Goal: Transaction & Acquisition: Book appointment/travel/reservation

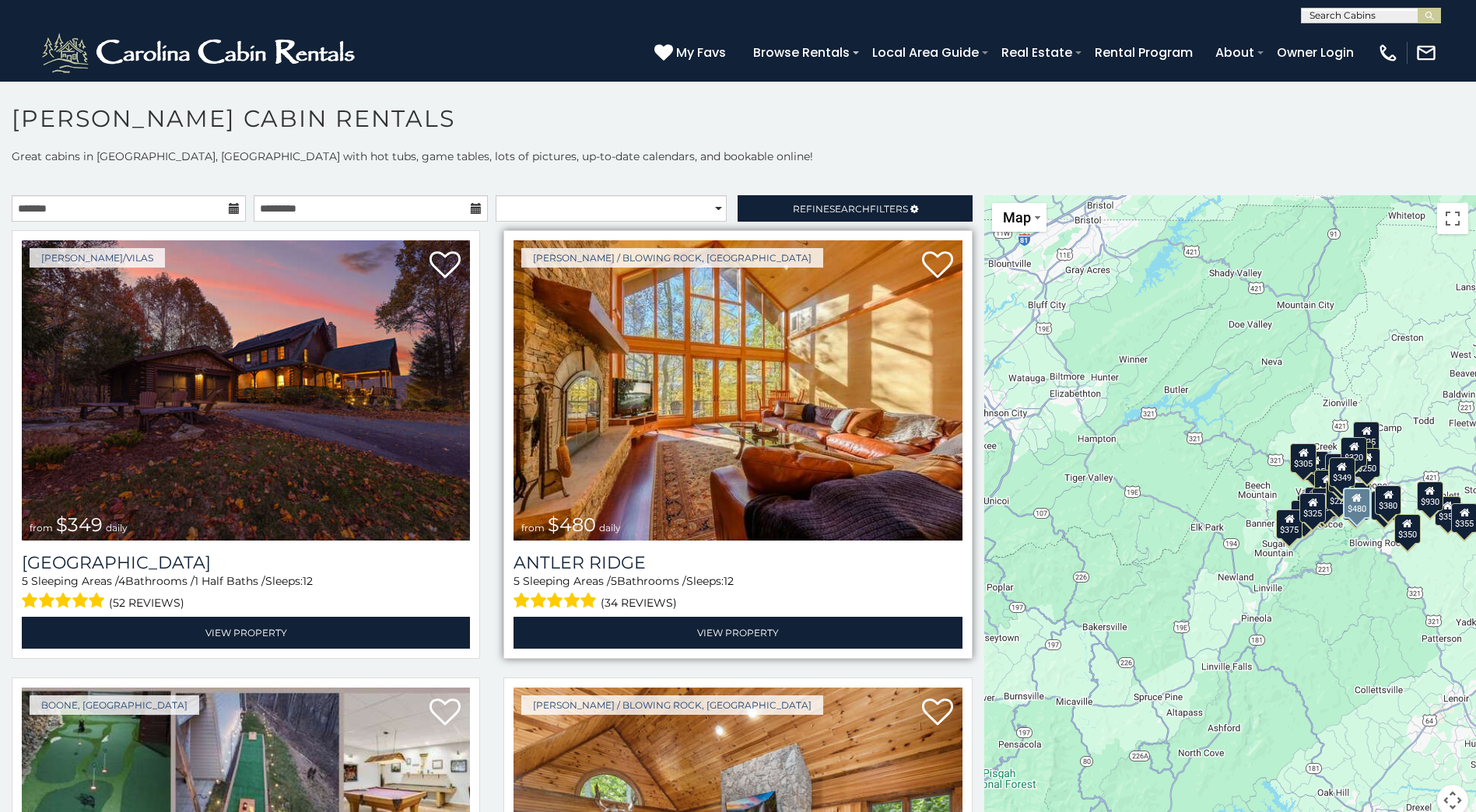
click at [665, 457] on img at bounding box center [737, 390] width 448 height 301
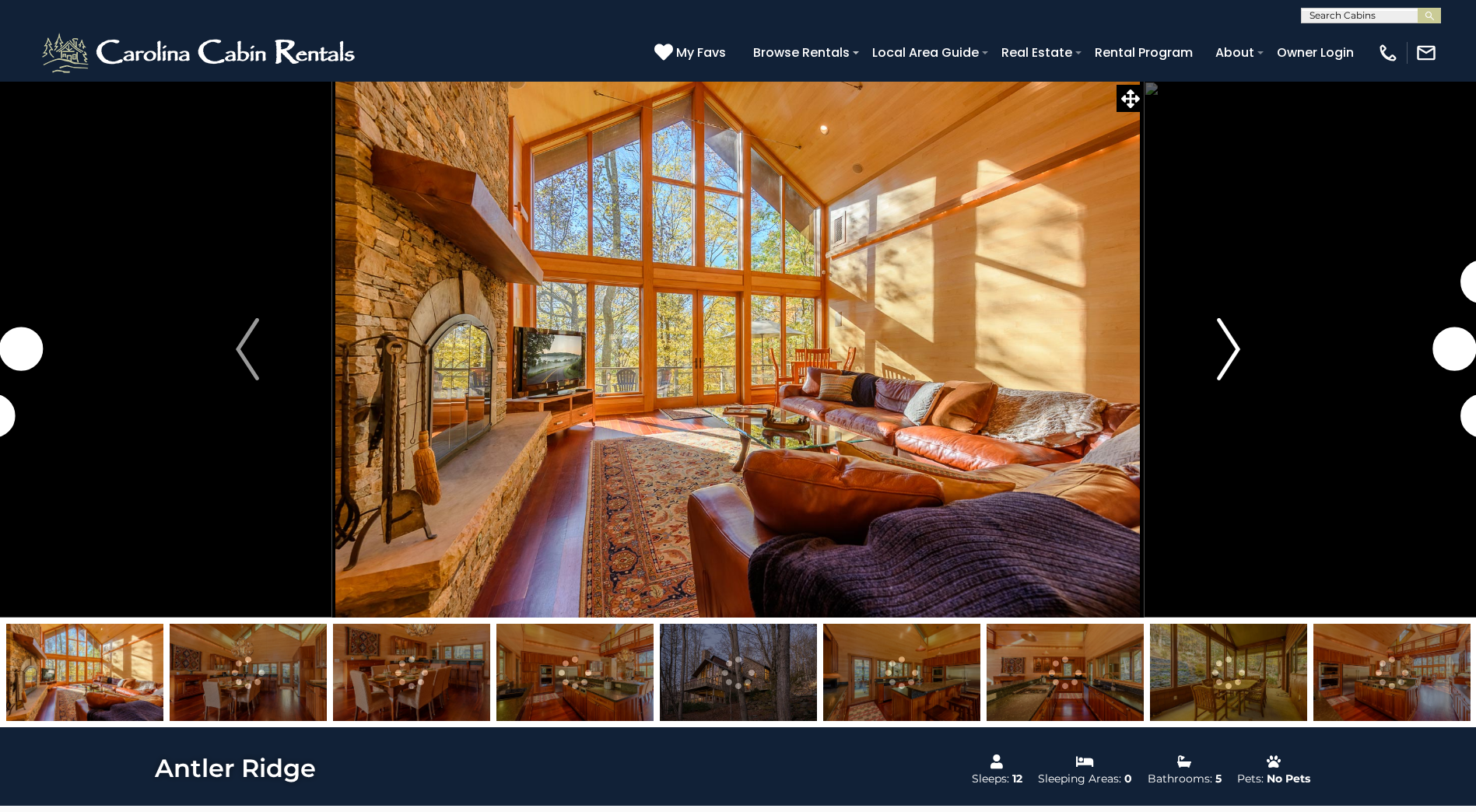
click at [1231, 354] on img "Next" at bounding box center [1228, 349] width 23 height 62
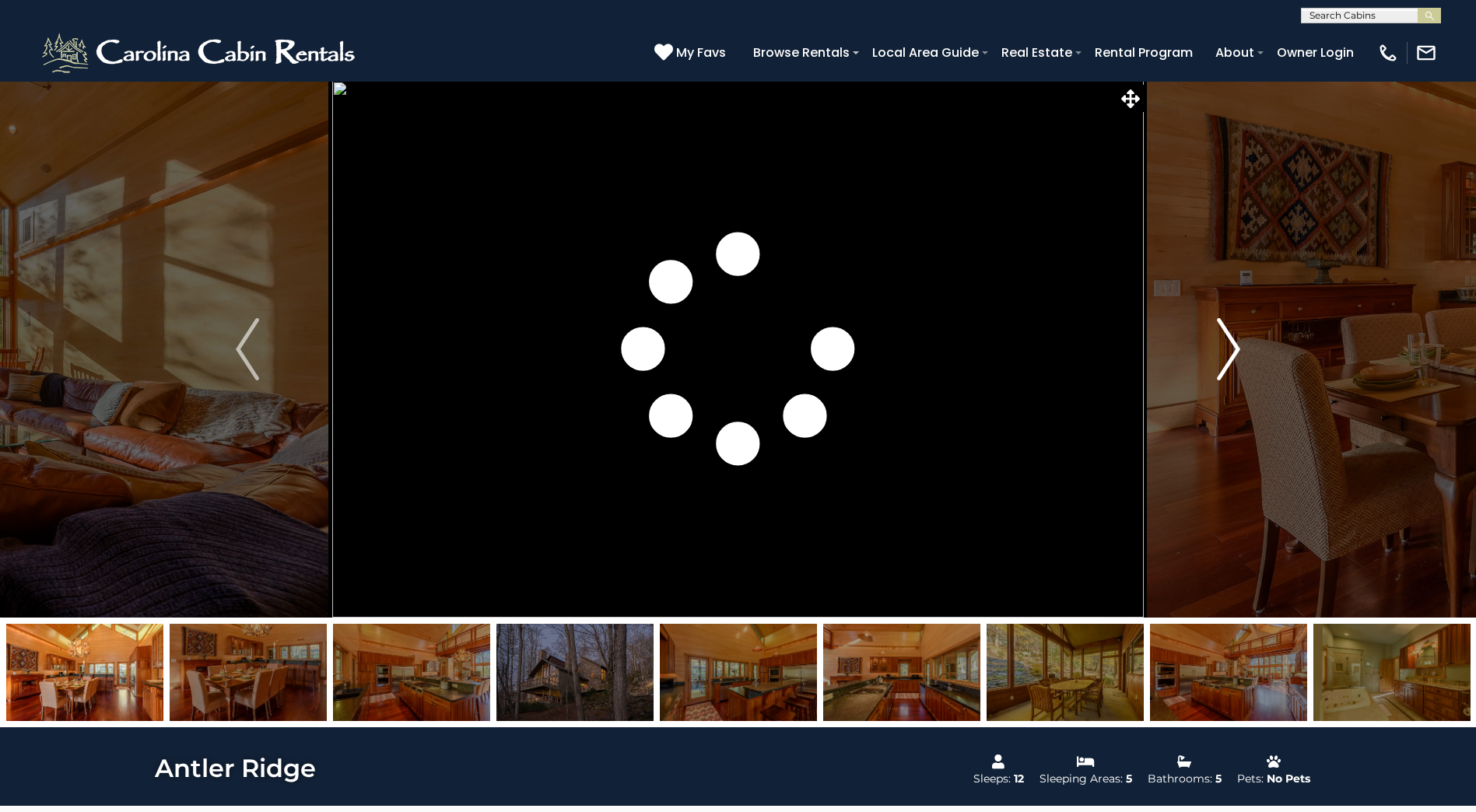
click at [1233, 339] on img "Next" at bounding box center [1228, 349] width 23 height 62
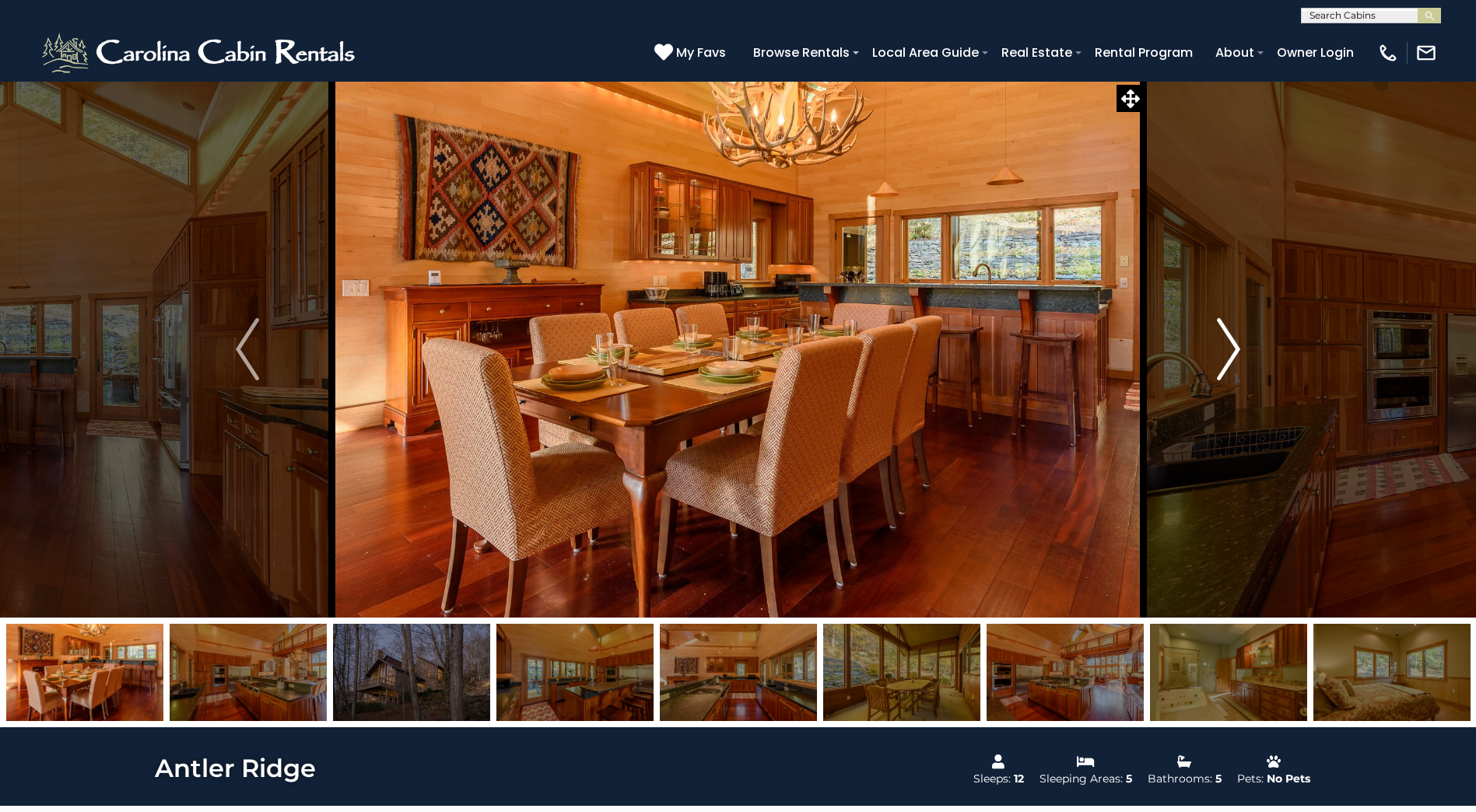
click at [1229, 331] on img "Next" at bounding box center [1228, 349] width 23 height 62
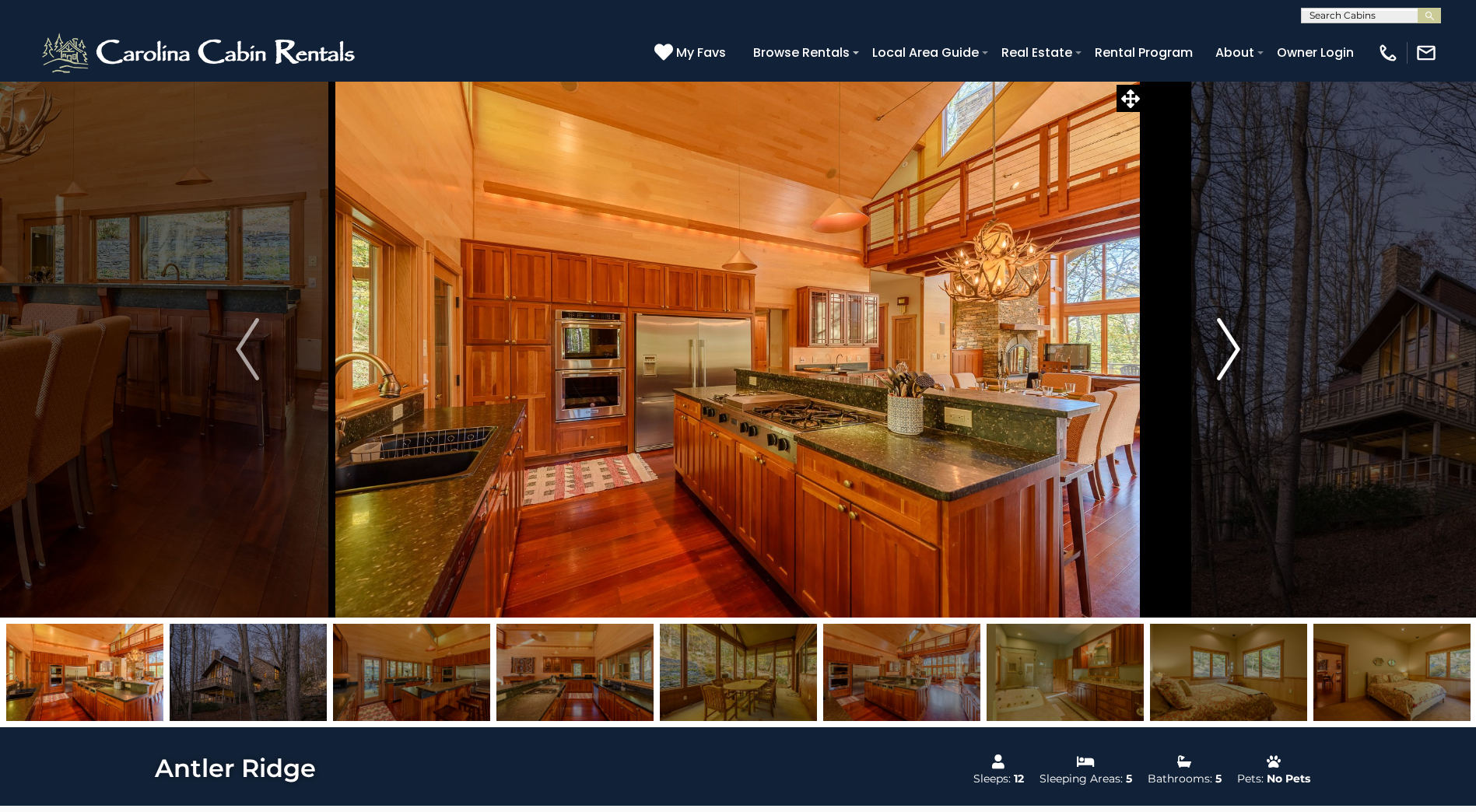
click at [1234, 335] on img "Next" at bounding box center [1228, 349] width 23 height 62
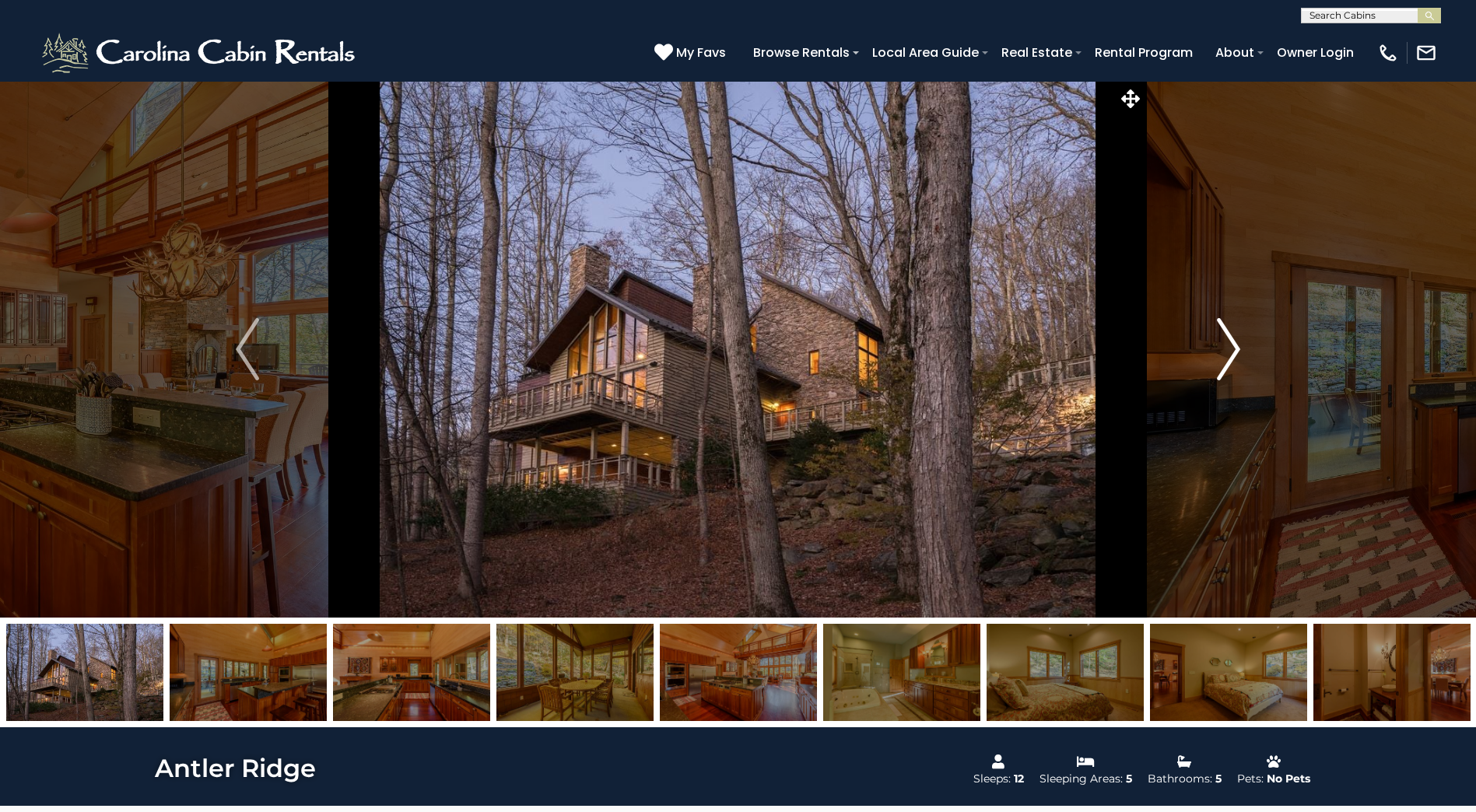
click at [1234, 335] on img "Next" at bounding box center [1228, 349] width 23 height 62
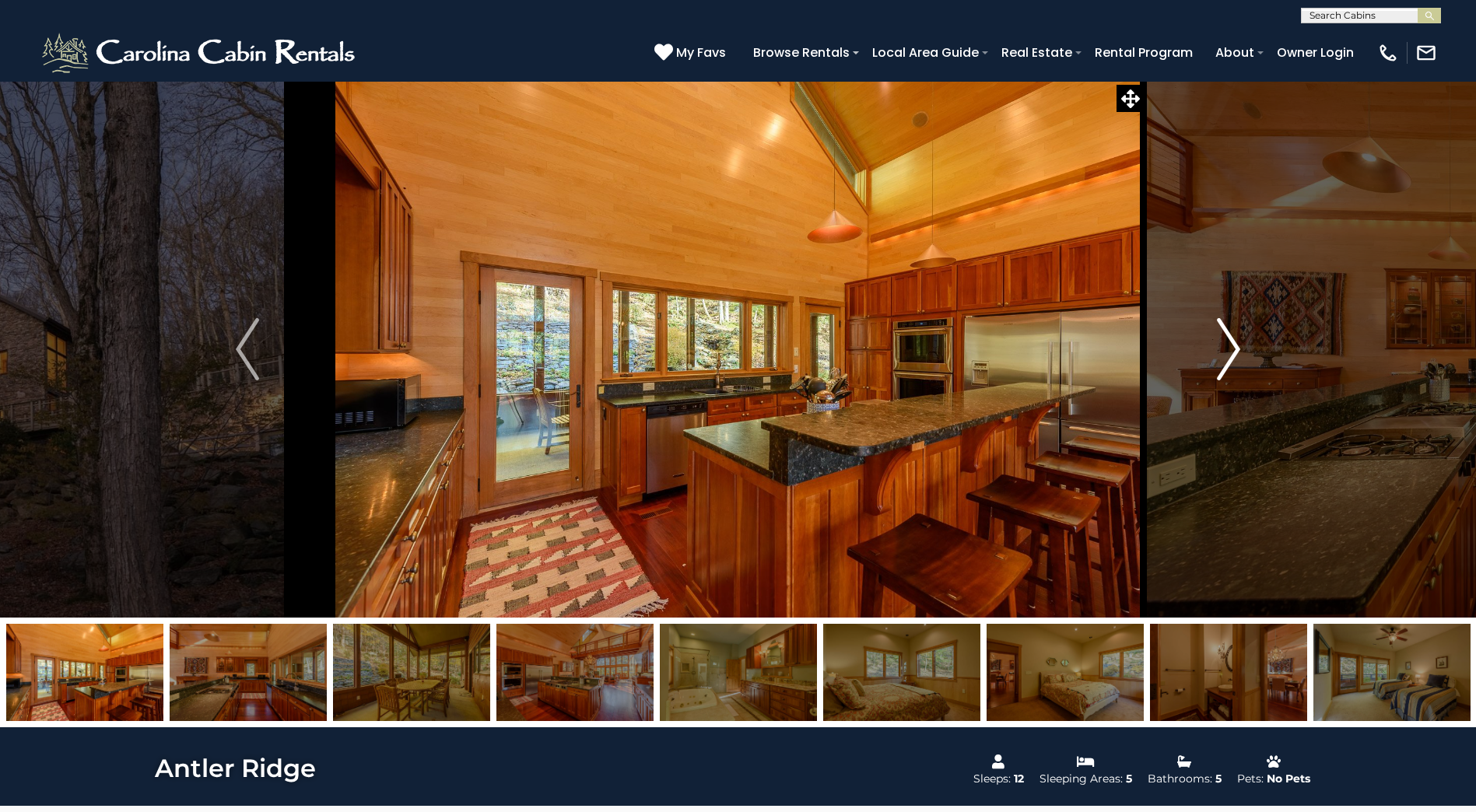
click at [1234, 335] on img "Next" at bounding box center [1228, 349] width 23 height 62
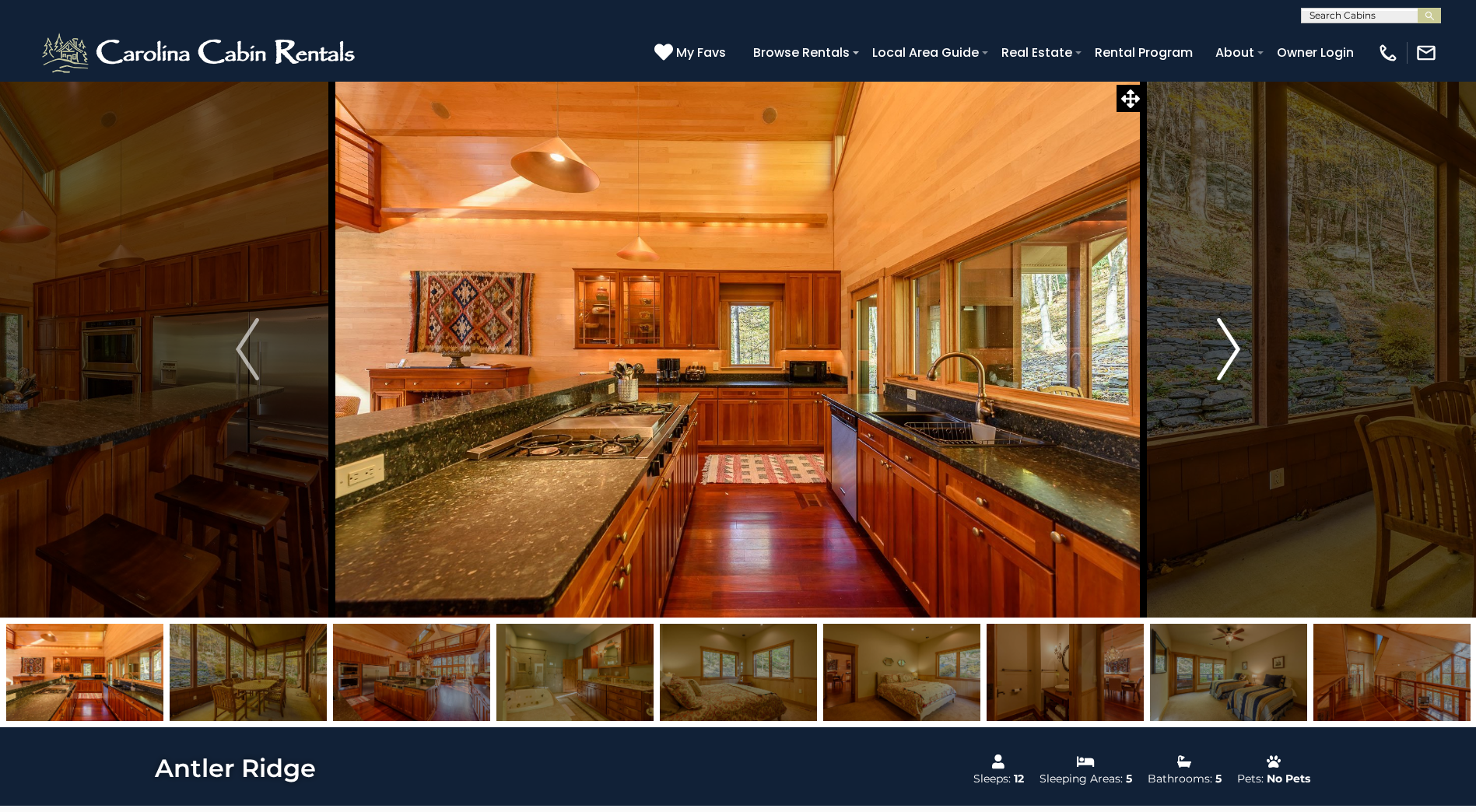
click at [1234, 335] on img "Next" at bounding box center [1228, 349] width 23 height 62
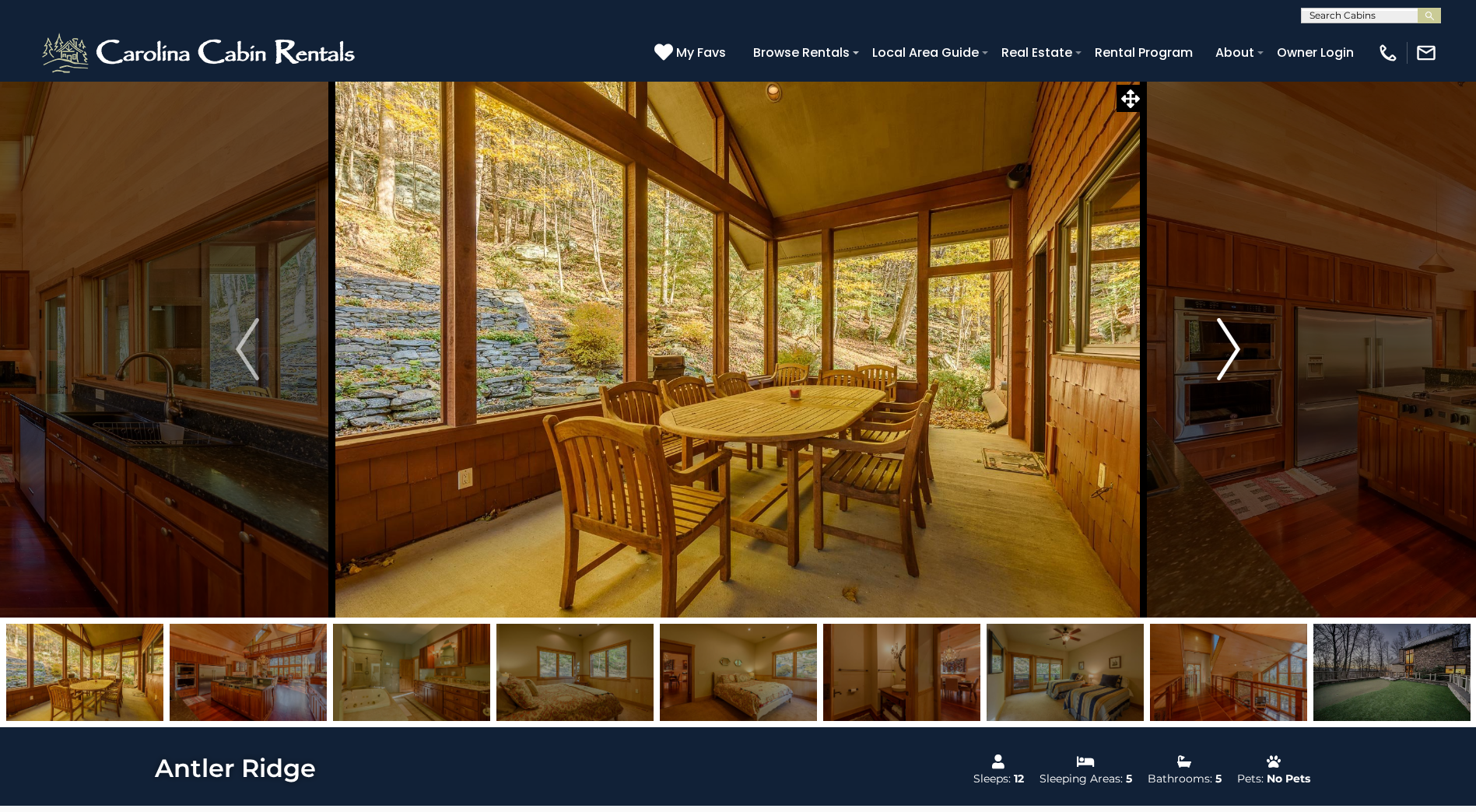
click at [1233, 335] on img "Next" at bounding box center [1228, 349] width 23 height 62
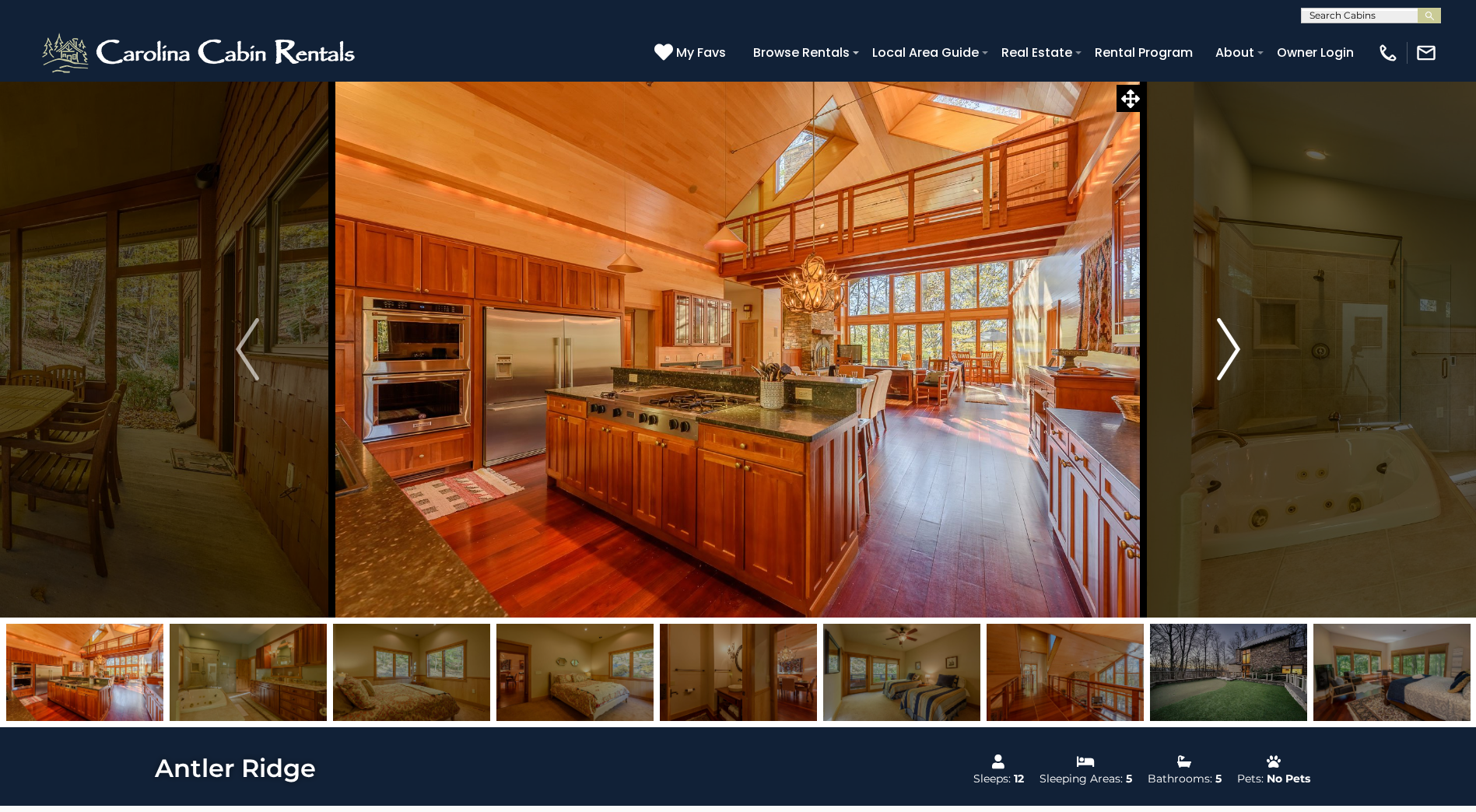
click at [1233, 335] on img "Next" at bounding box center [1228, 349] width 23 height 62
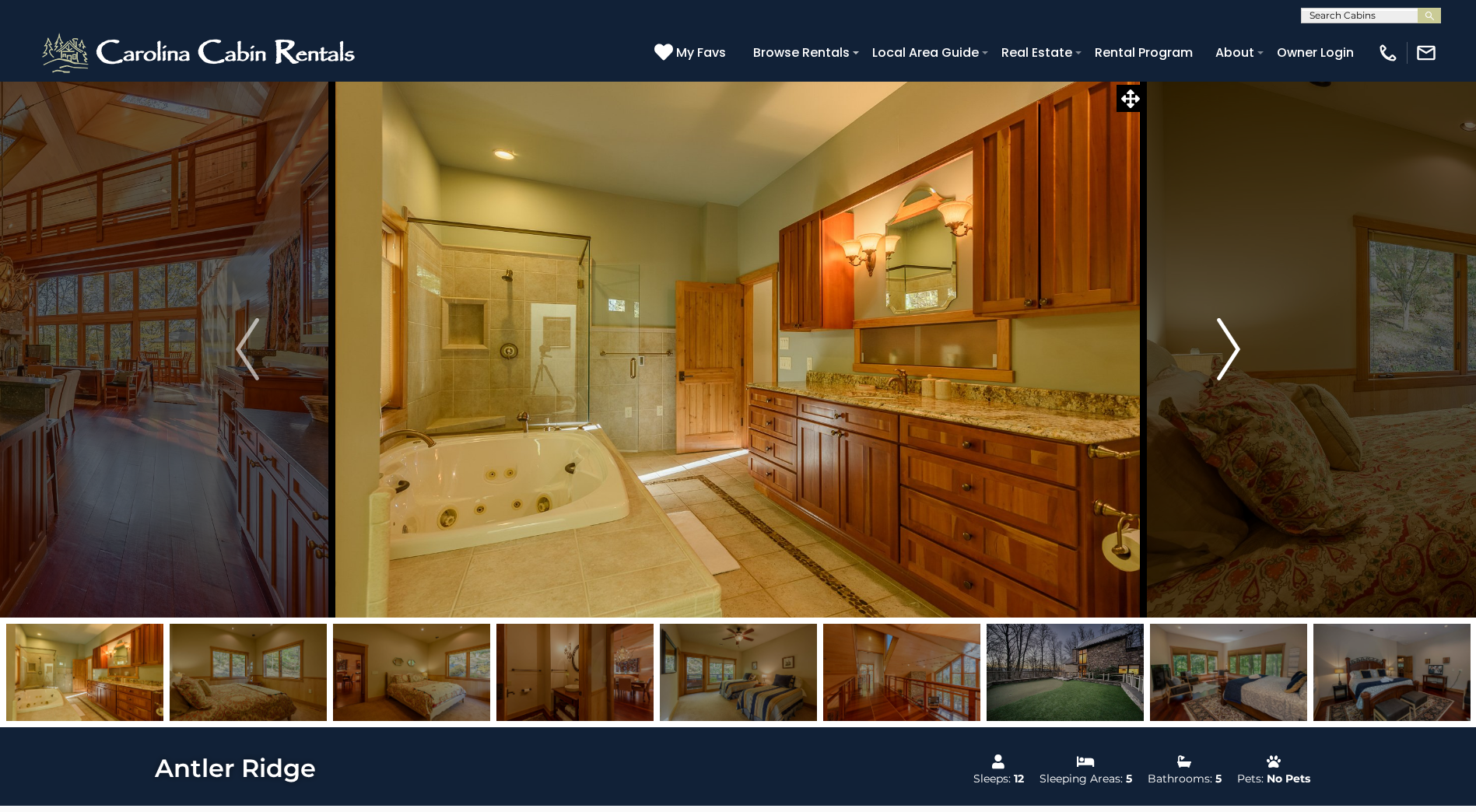
click at [1233, 335] on img "Next" at bounding box center [1228, 349] width 23 height 62
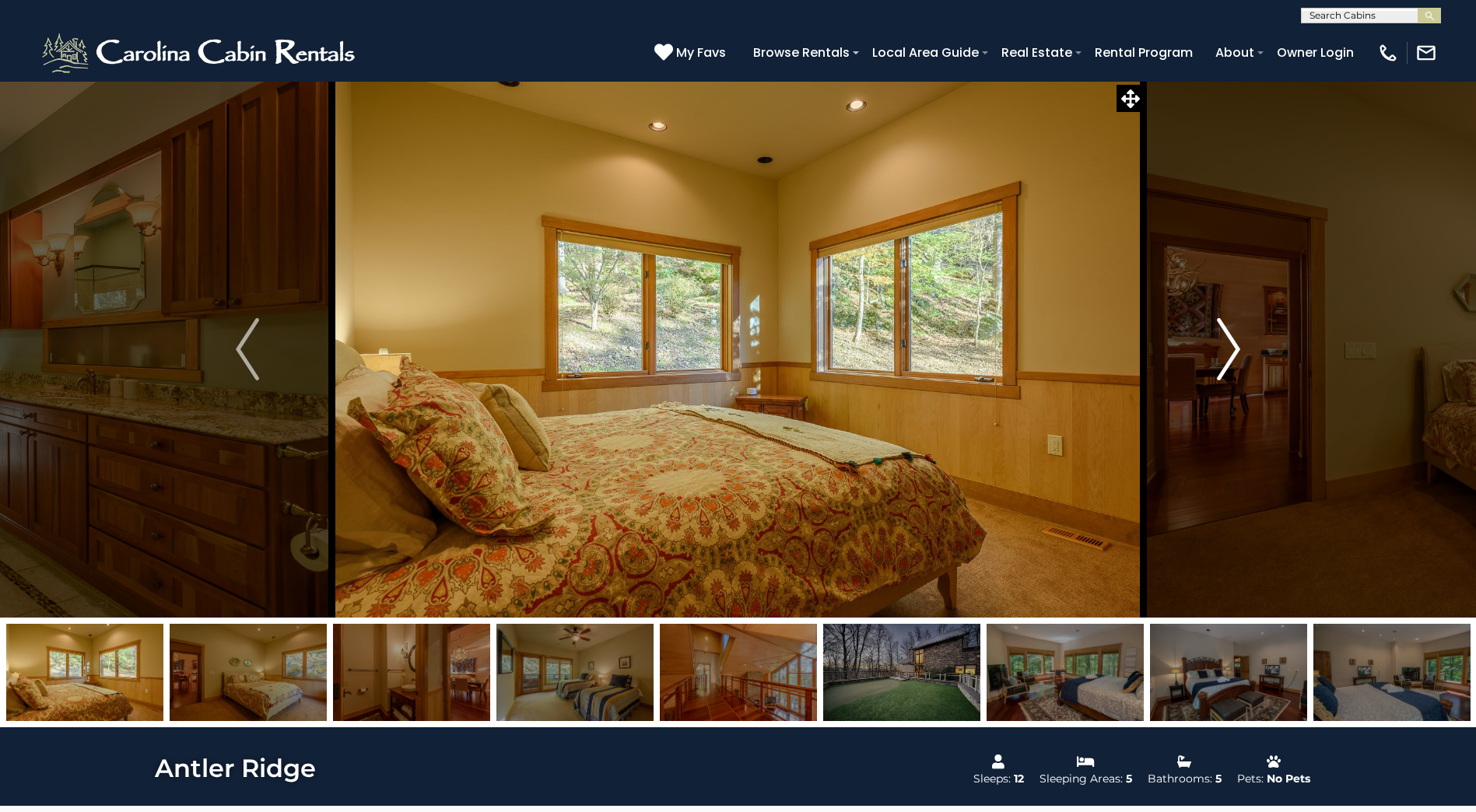
click at [1233, 335] on img "Next" at bounding box center [1228, 349] width 23 height 62
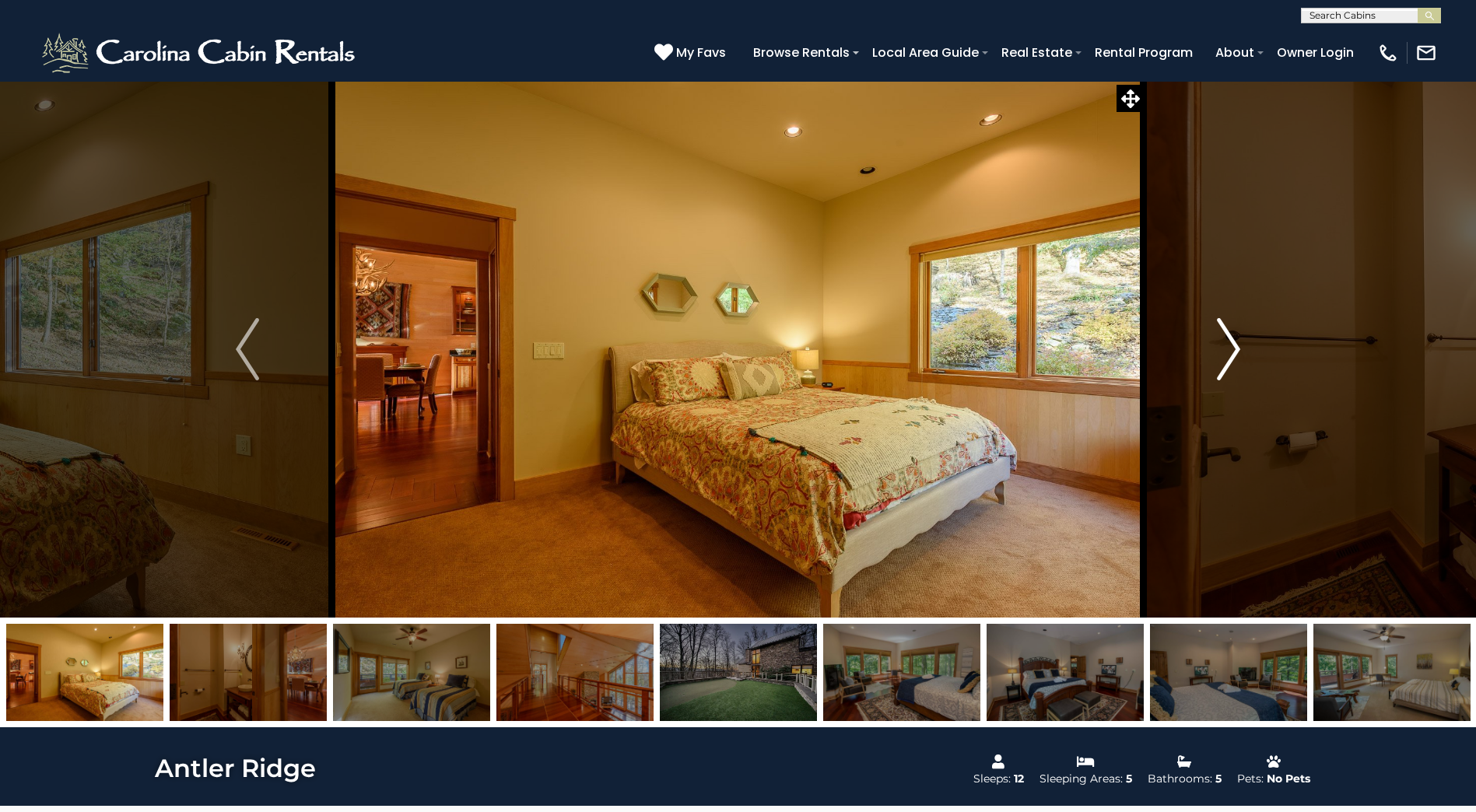
click at [1233, 335] on img "Next" at bounding box center [1228, 349] width 23 height 62
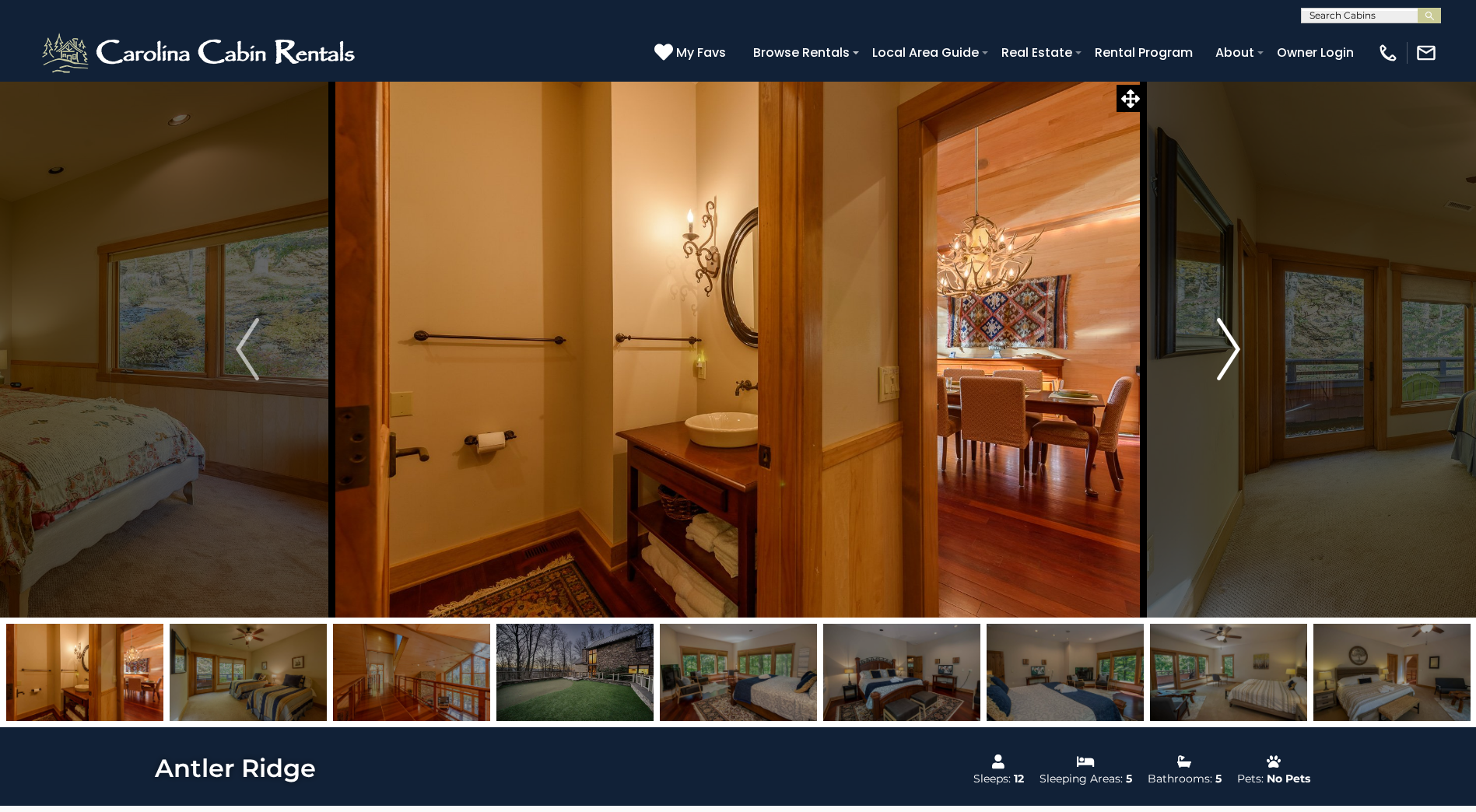
click at [1233, 335] on img "Next" at bounding box center [1228, 349] width 23 height 62
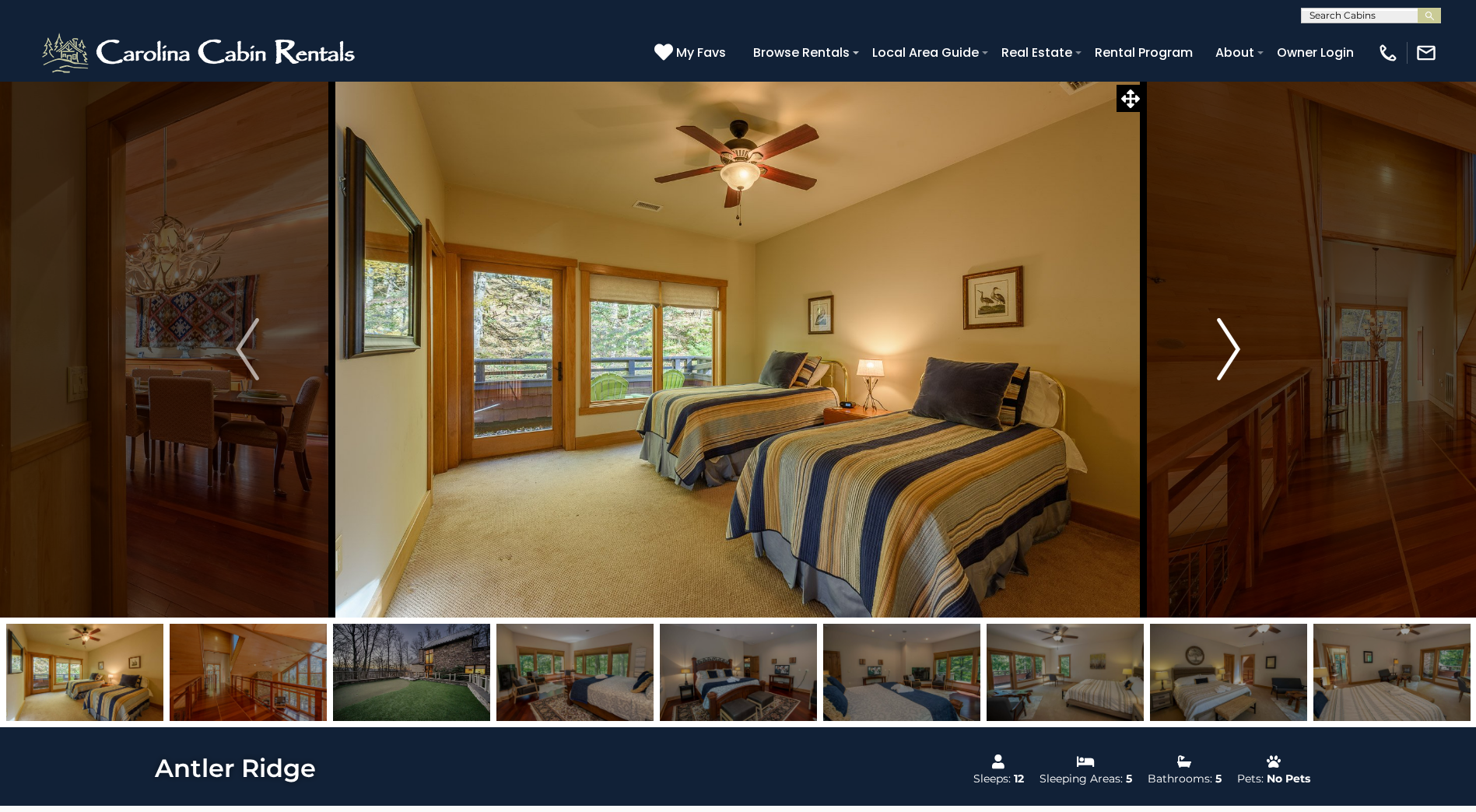
click at [1233, 335] on img "Next" at bounding box center [1228, 349] width 23 height 62
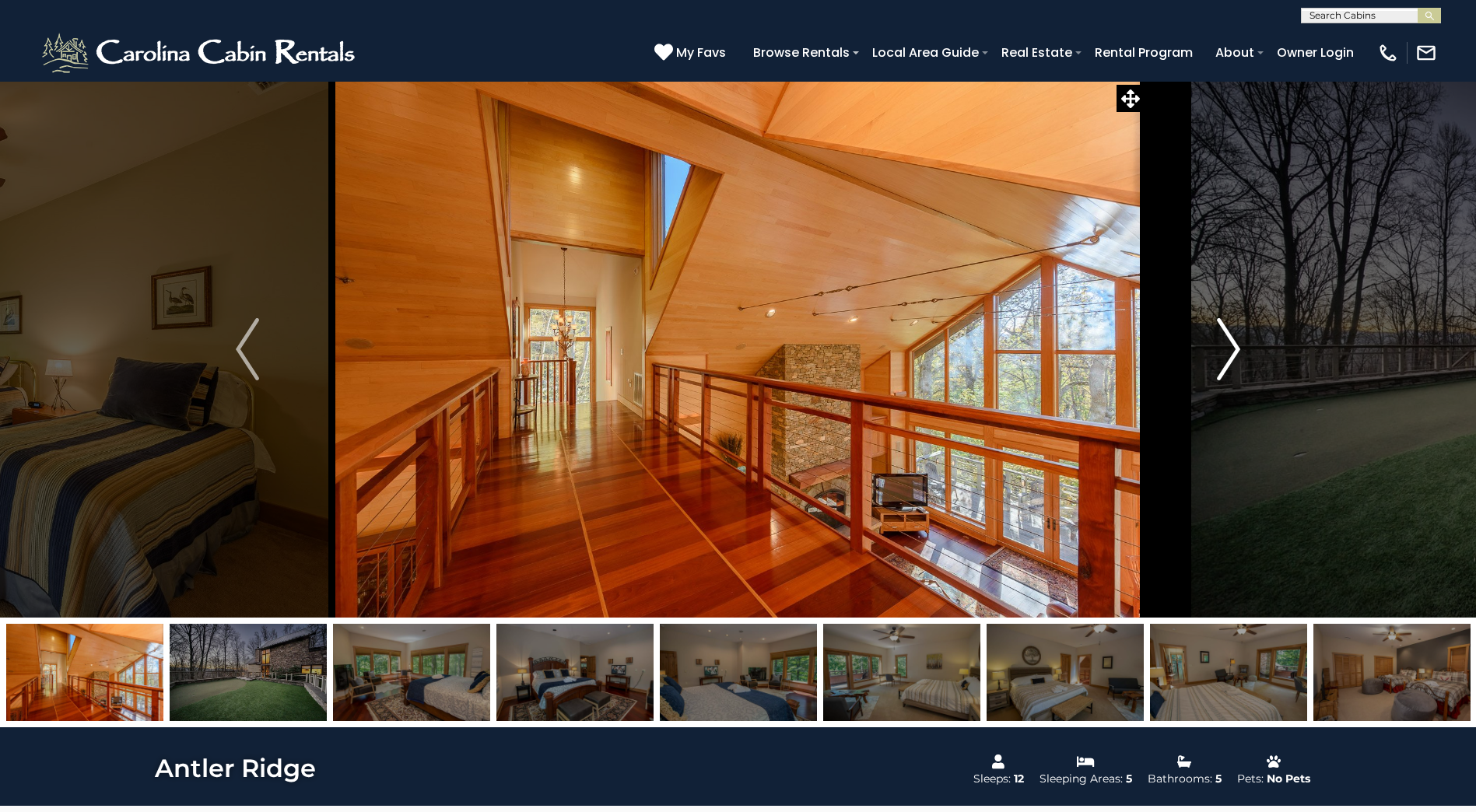
click at [1233, 335] on img "Next" at bounding box center [1228, 349] width 23 height 62
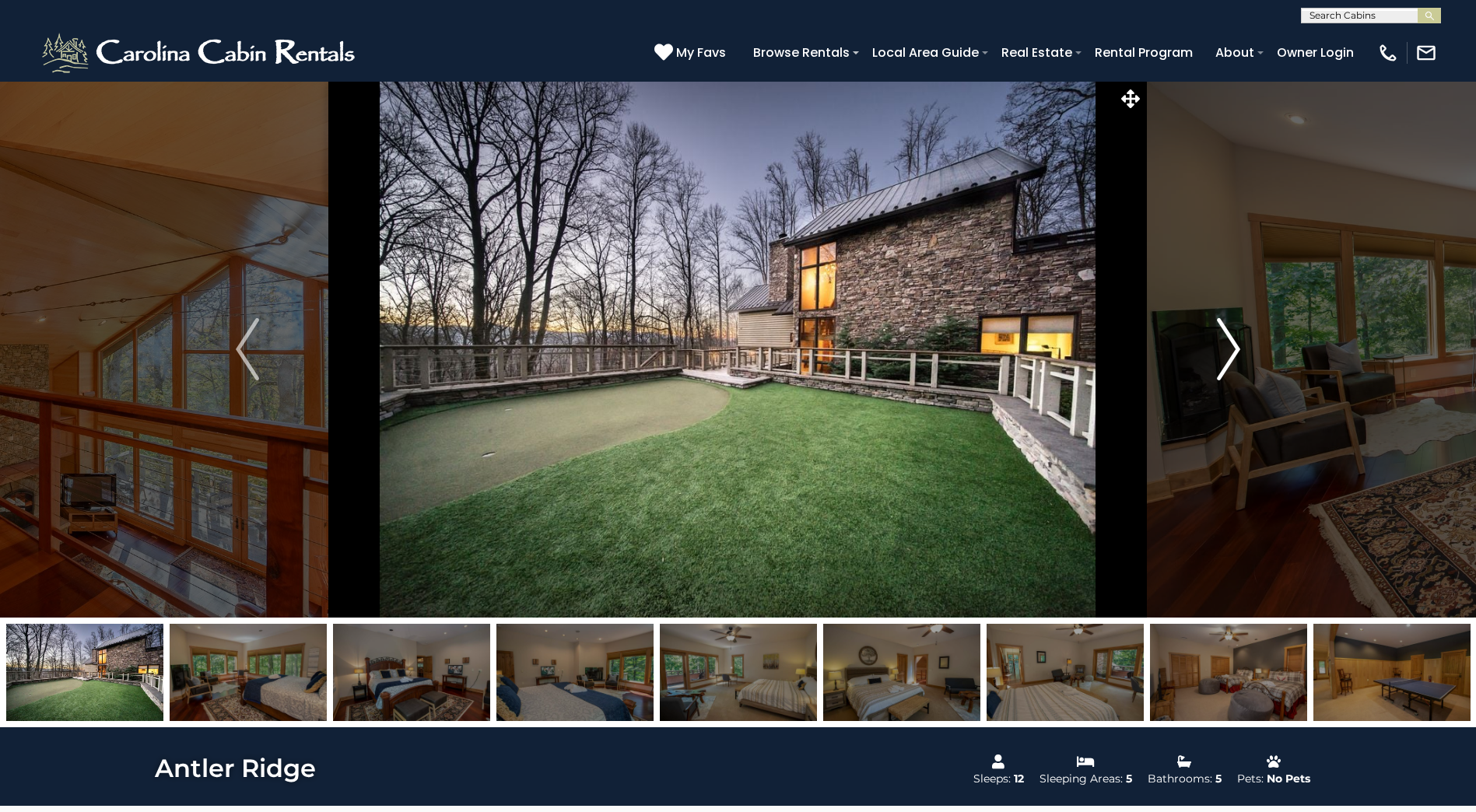
click at [1233, 335] on img "Next" at bounding box center [1228, 349] width 23 height 62
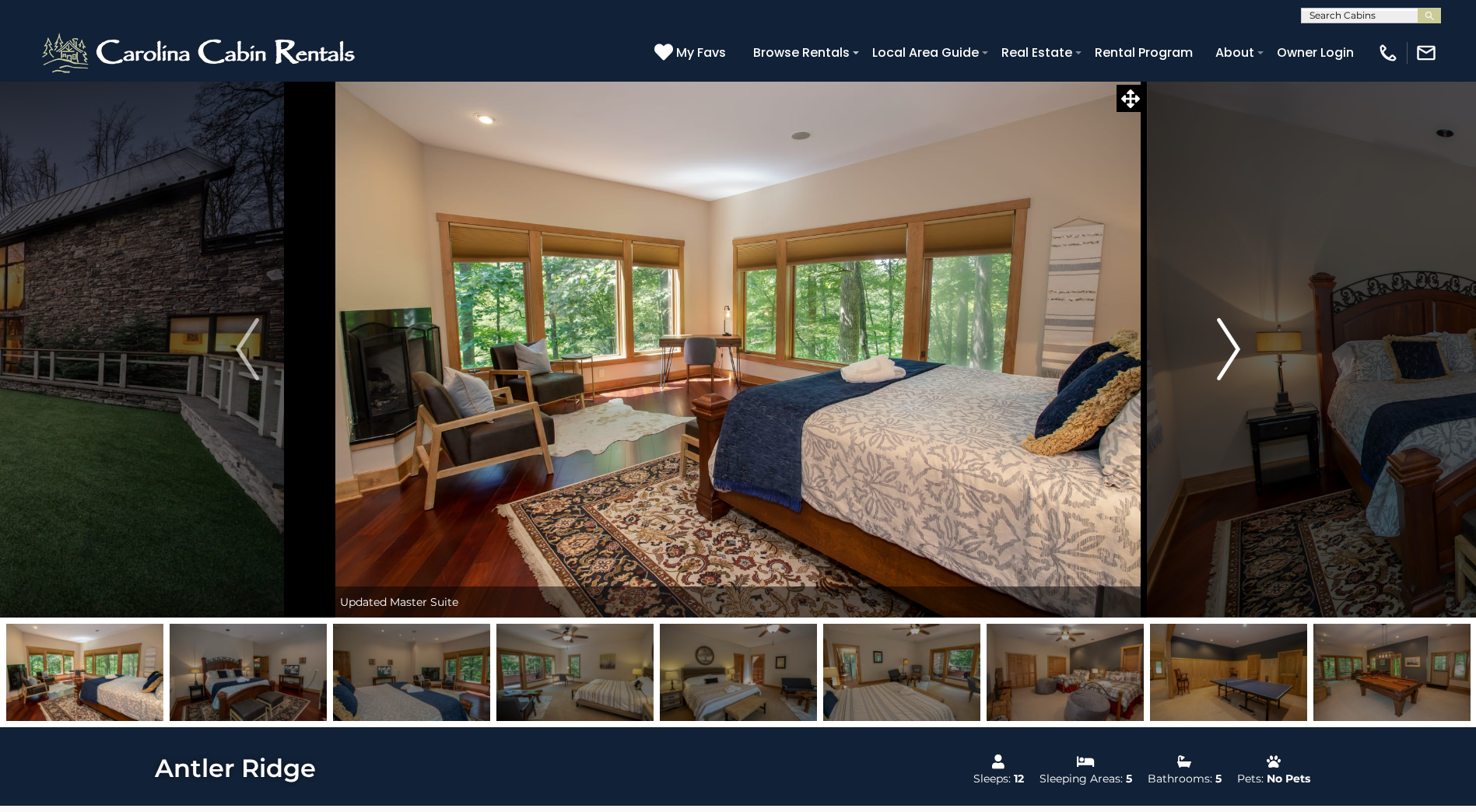
click at [1233, 335] on img "Next" at bounding box center [1228, 349] width 23 height 62
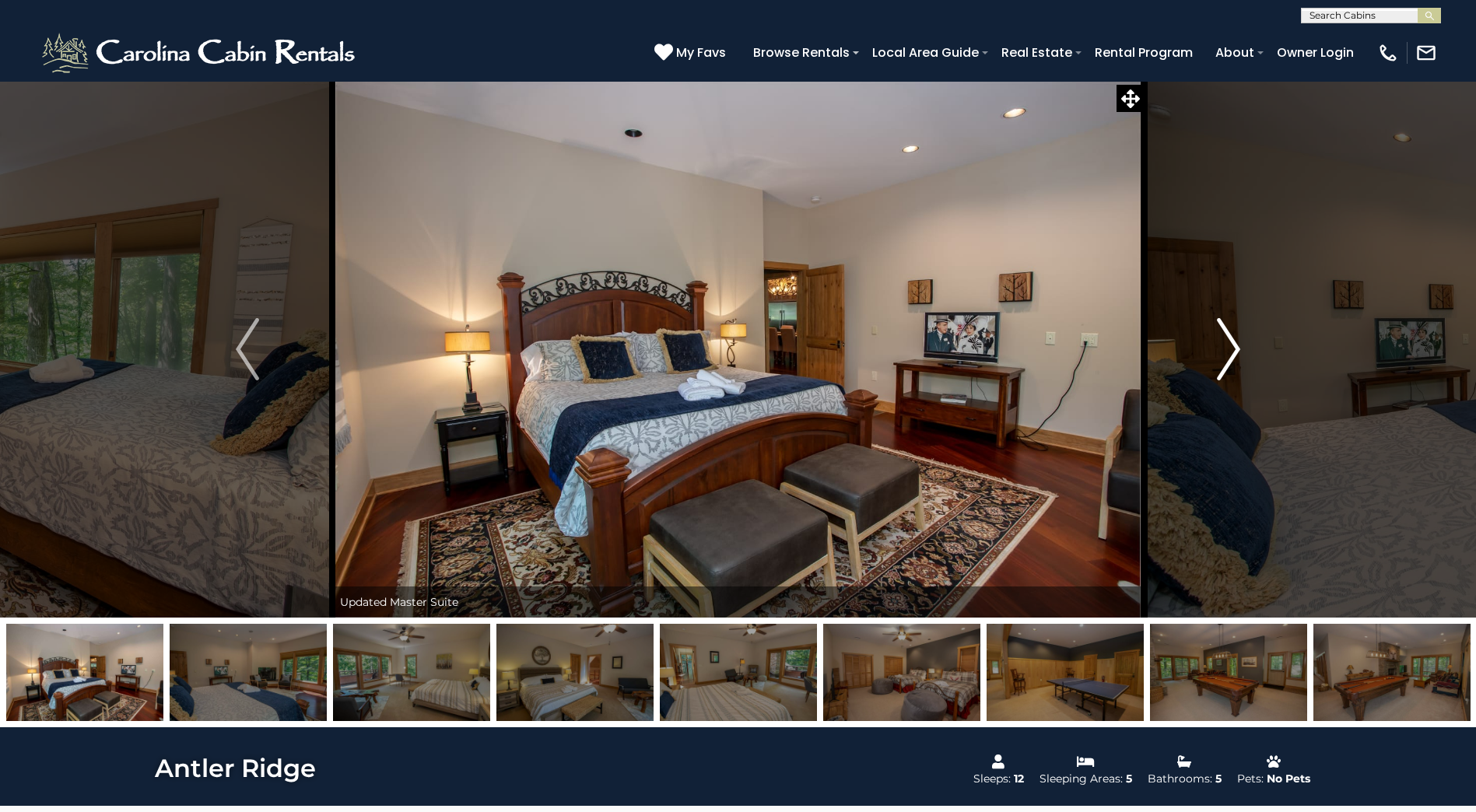
click at [1233, 335] on img "Next" at bounding box center [1228, 349] width 23 height 62
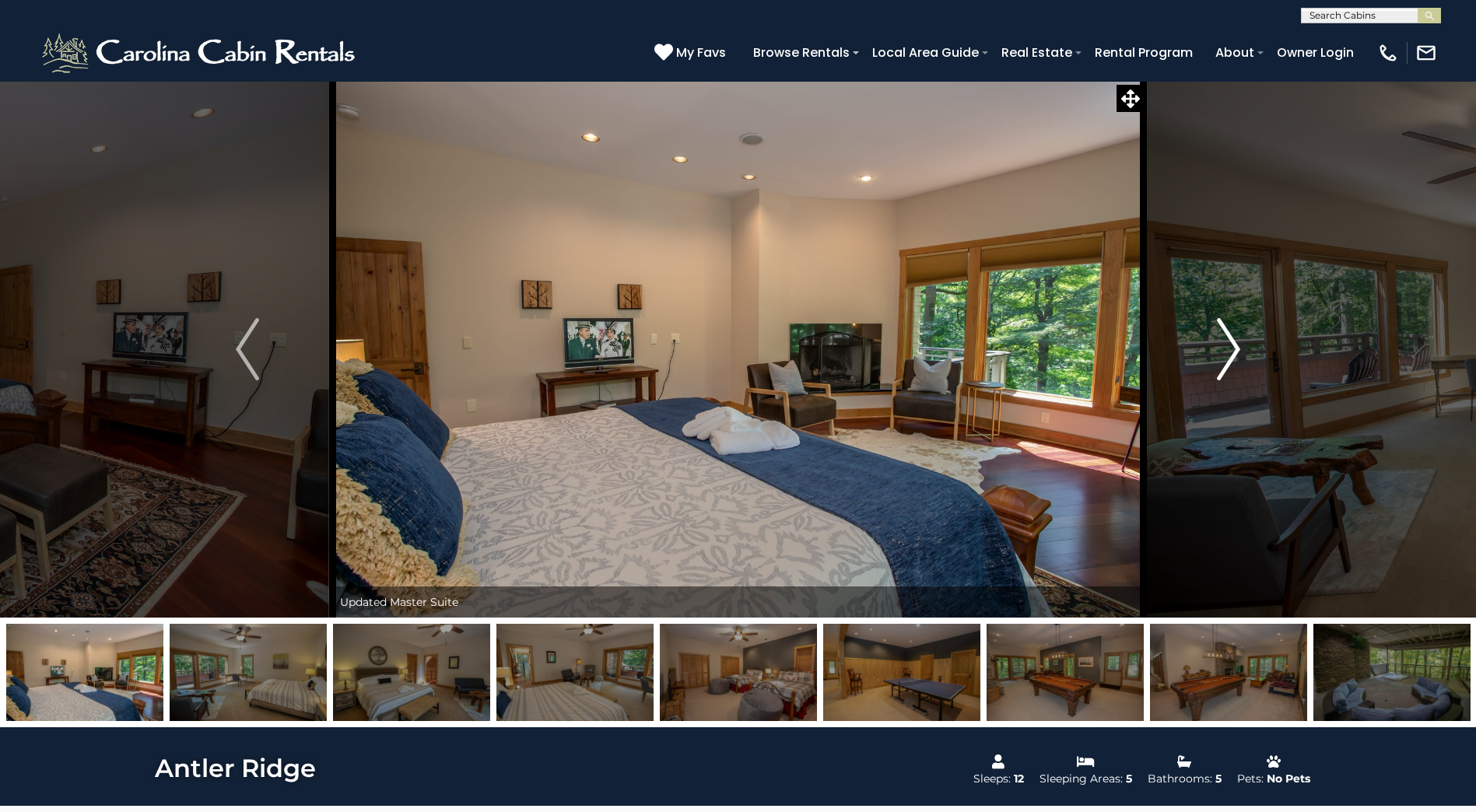
click at [1233, 335] on img "Next" at bounding box center [1228, 349] width 23 height 62
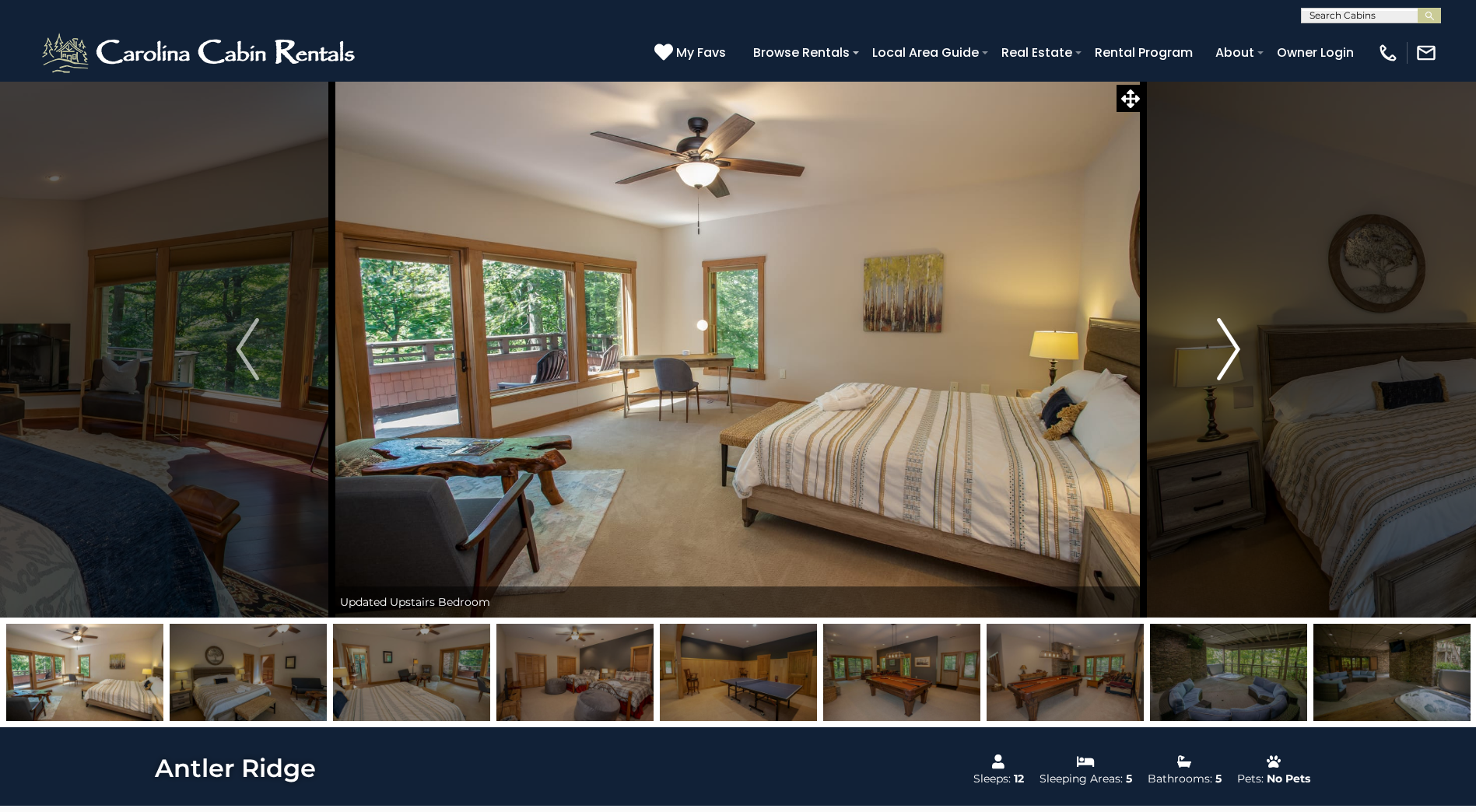
click at [1233, 335] on img "Next" at bounding box center [1228, 349] width 23 height 62
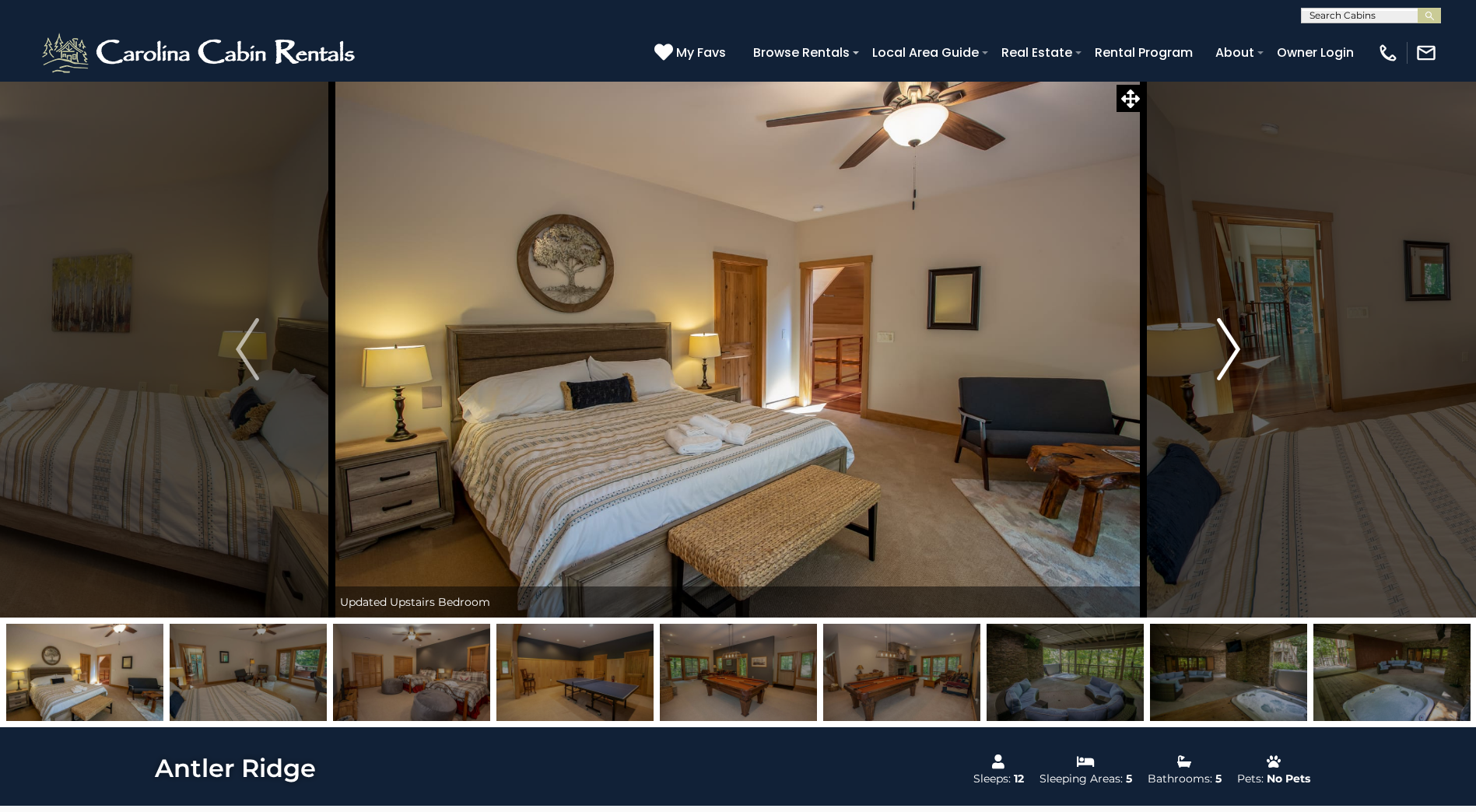
click at [1233, 335] on img "Next" at bounding box center [1228, 349] width 23 height 62
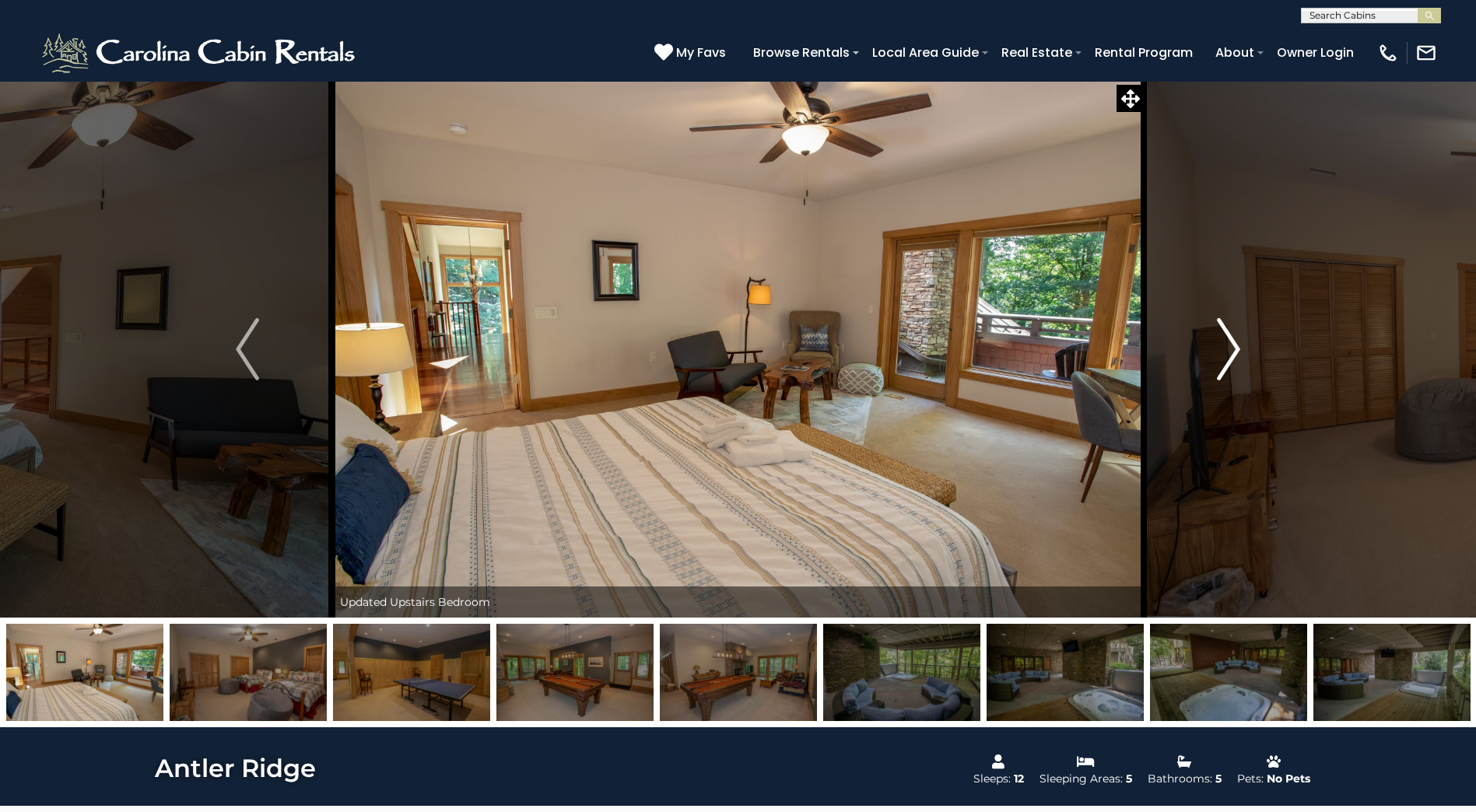
click at [1233, 335] on img "Next" at bounding box center [1228, 349] width 23 height 62
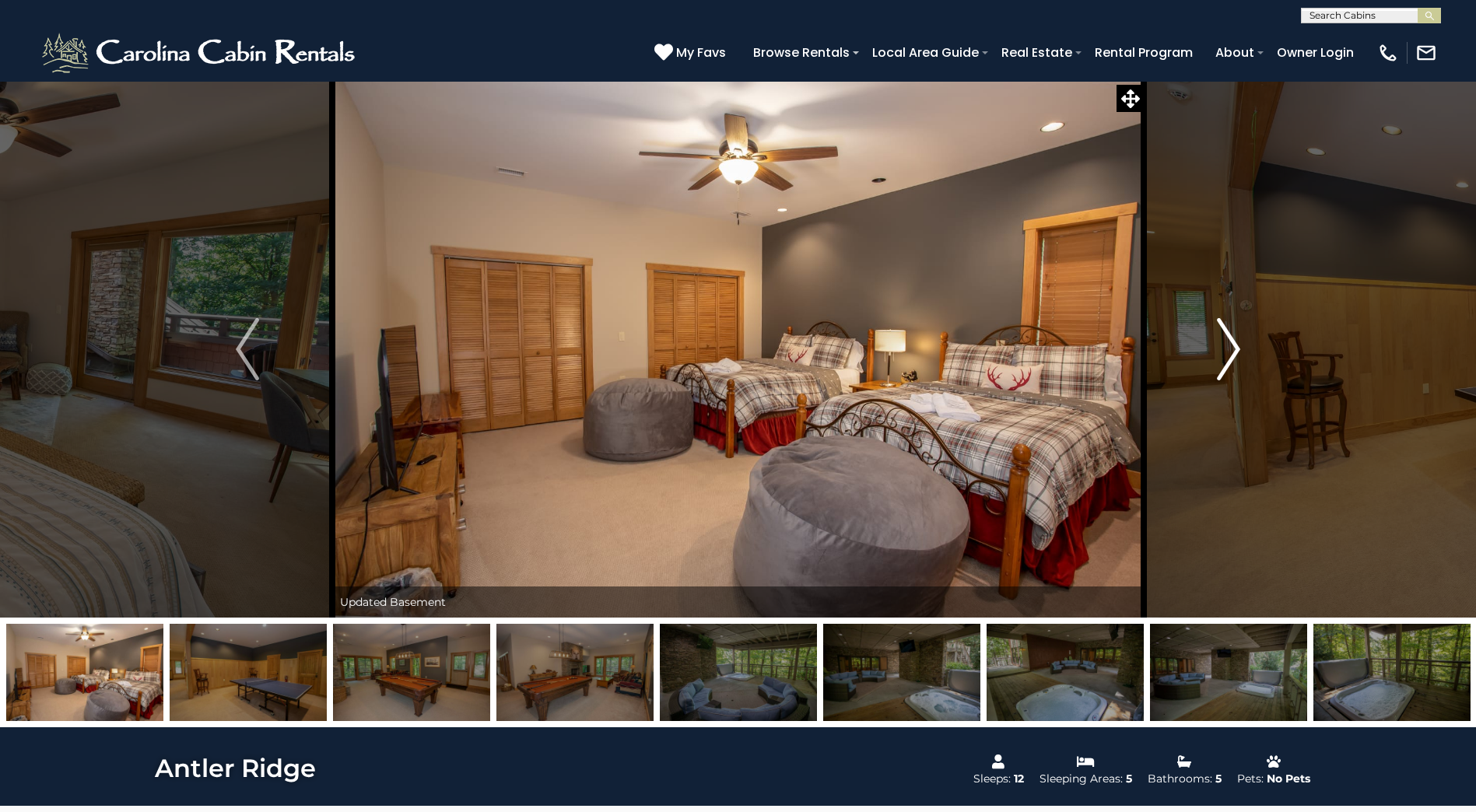
click at [1233, 335] on img "Next" at bounding box center [1228, 349] width 23 height 62
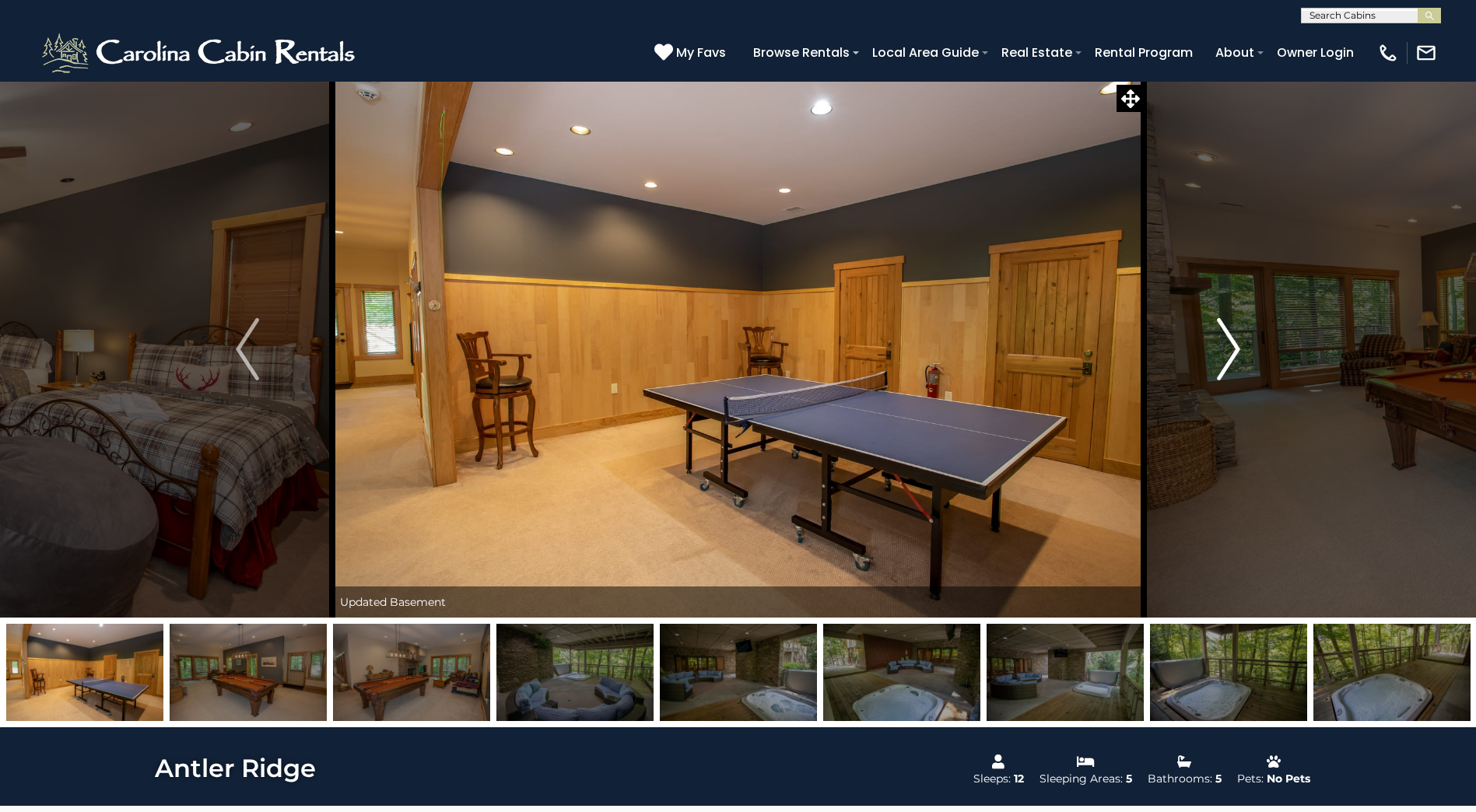
click at [1233, 335] on img "Next" at bounding box center [1228, 349] width 23 height 62
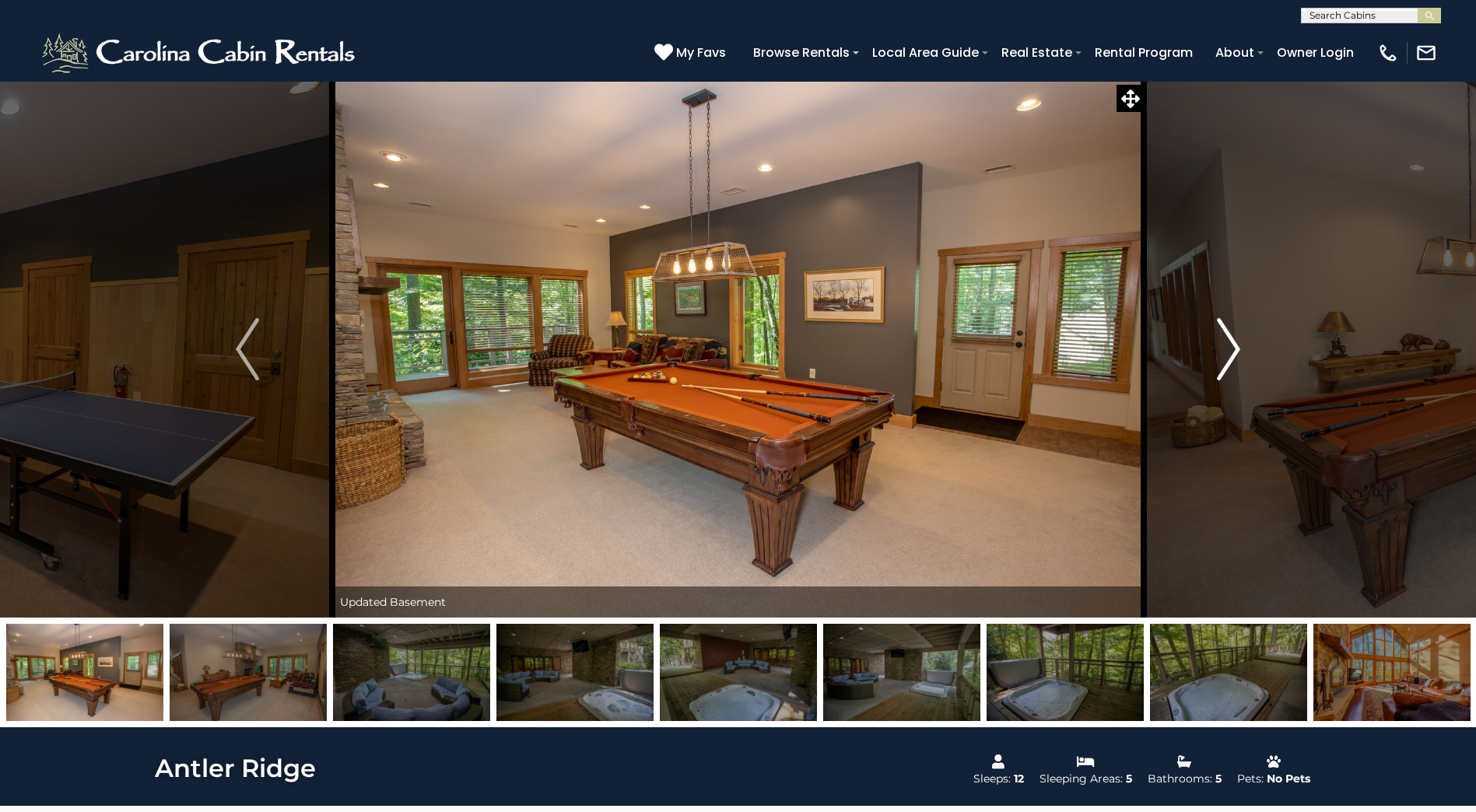
click at [1233, 335] on img "Next" at bounding box center [1228, 349] width 23 height 62
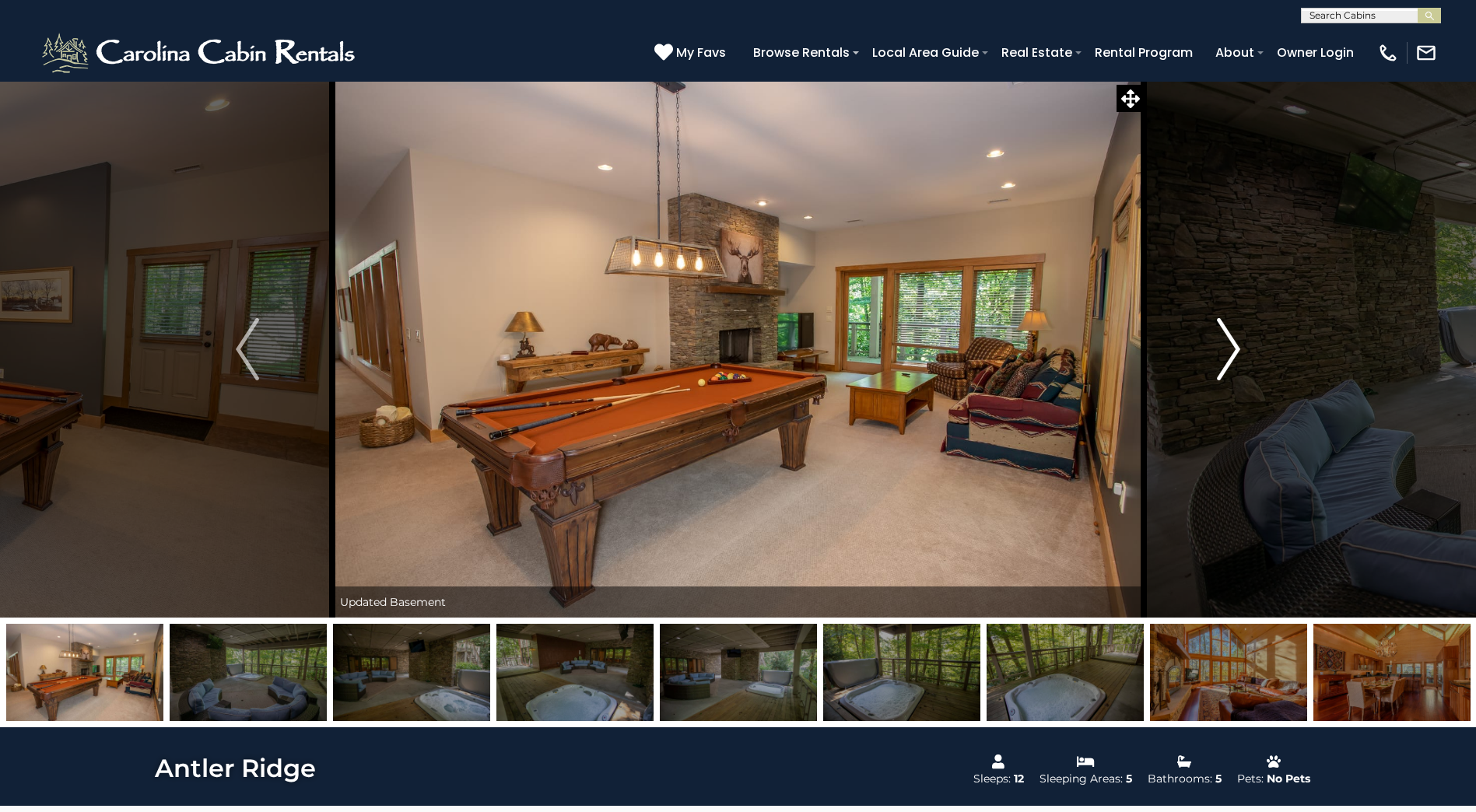
click at [1233, 335] on img "Next" at bounding box center [1228, 349] width 23 height 62
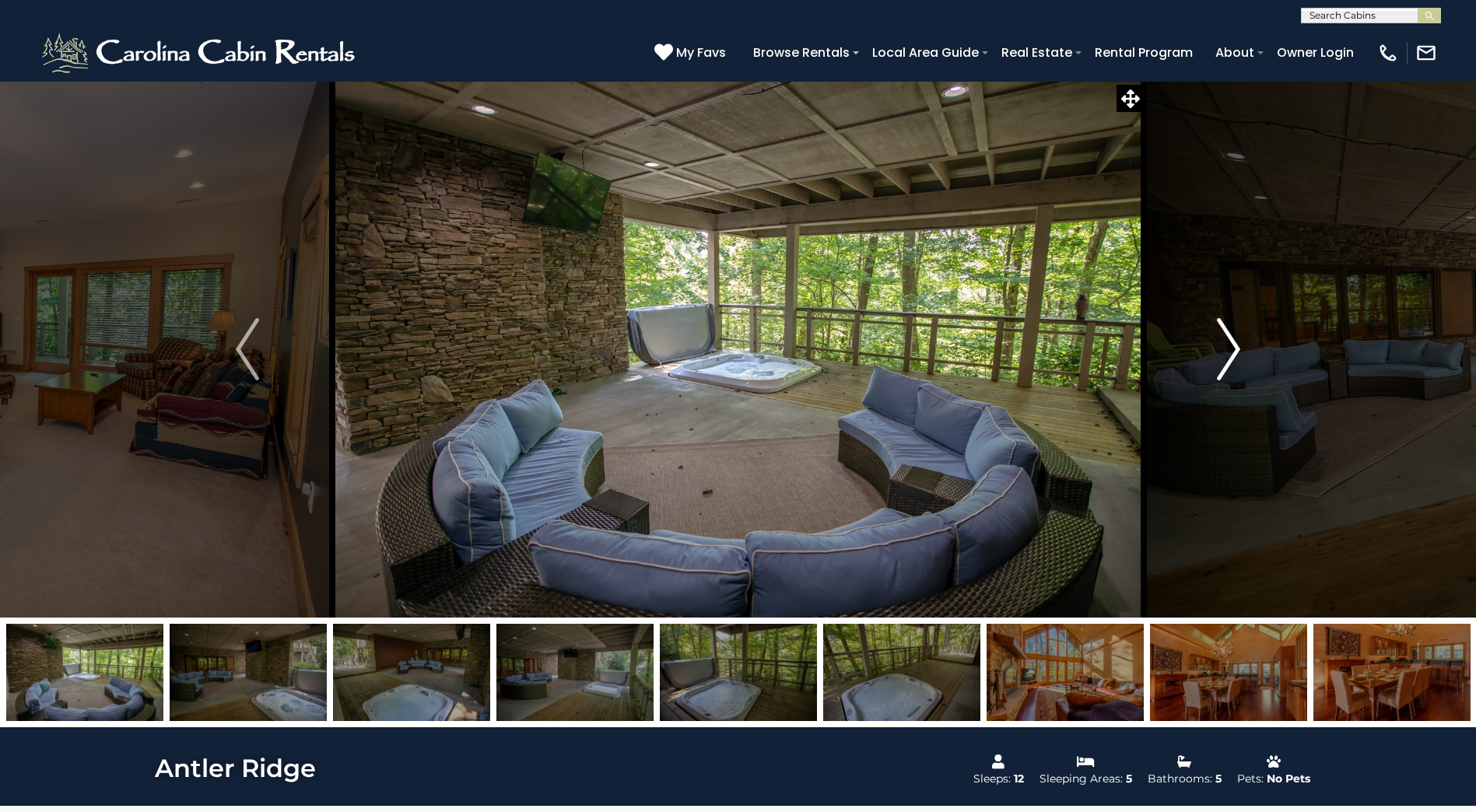
click at [1233, 335] on img "Next" at bounding box center [1228, 349] width 23 height 62
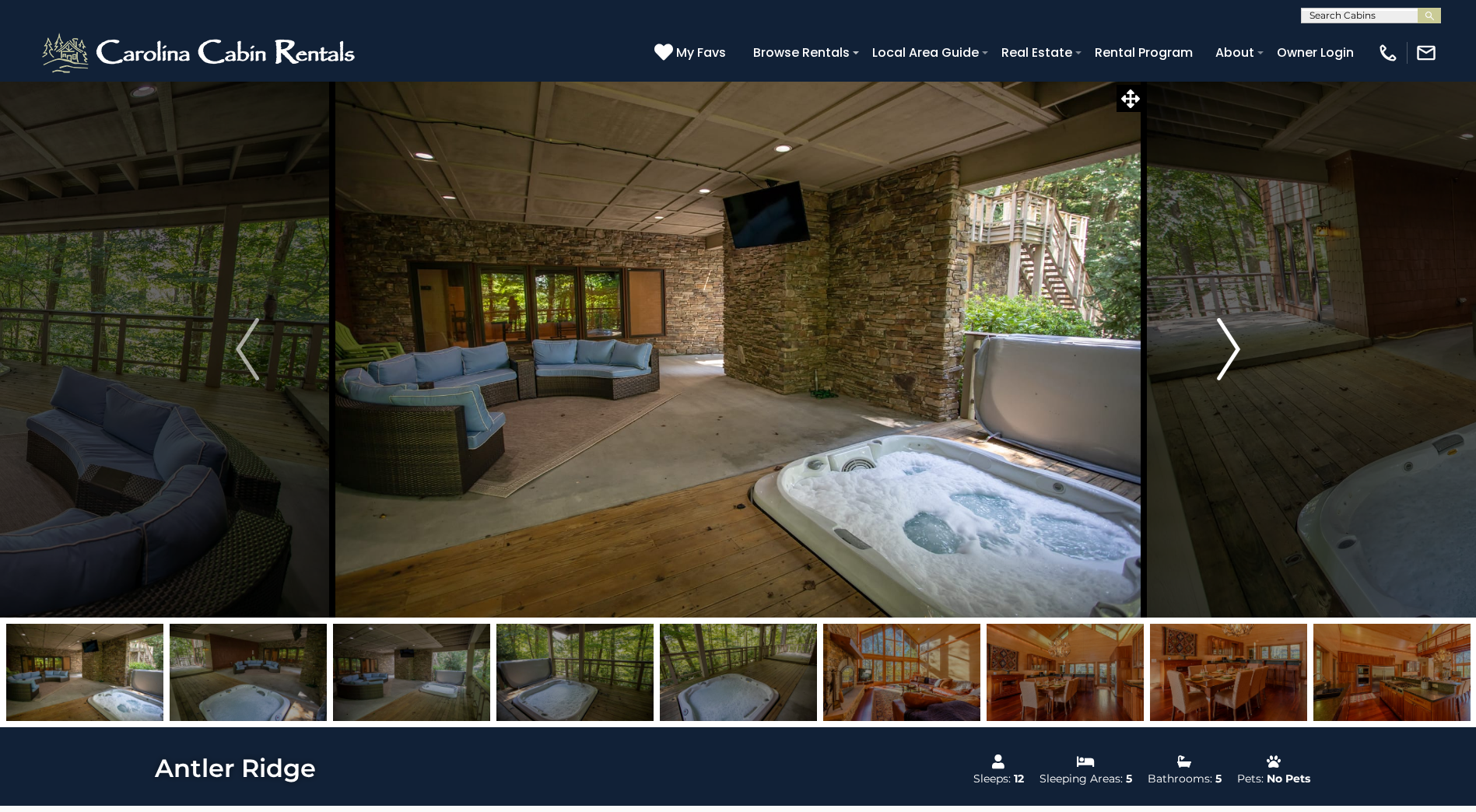
click at [1233, 335] on img "Next" at bounding box center [1228, 349] width 23 height 62
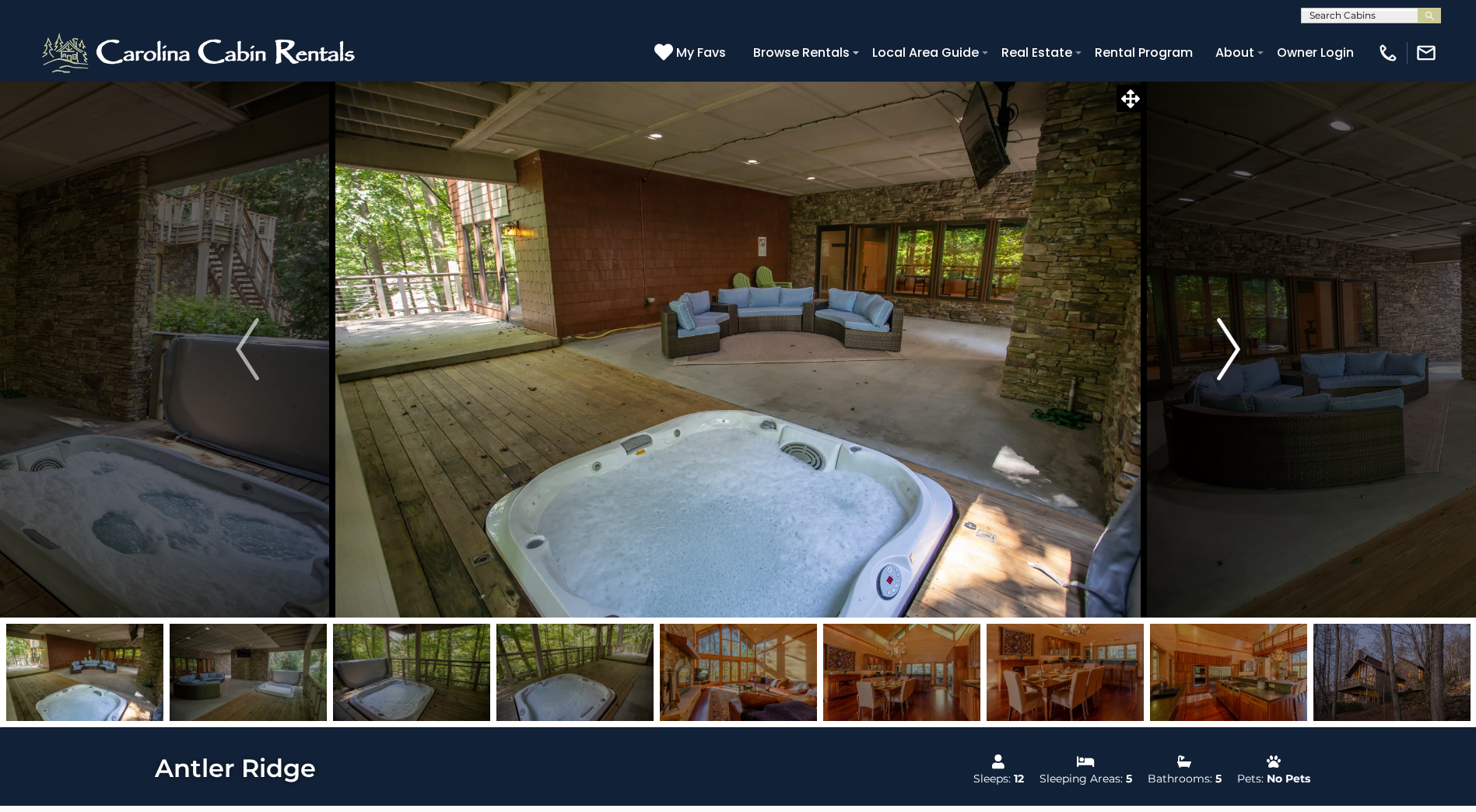
click at [1233, 335] on img "Next" at bounding box center [1228, 349] width 23 height 62
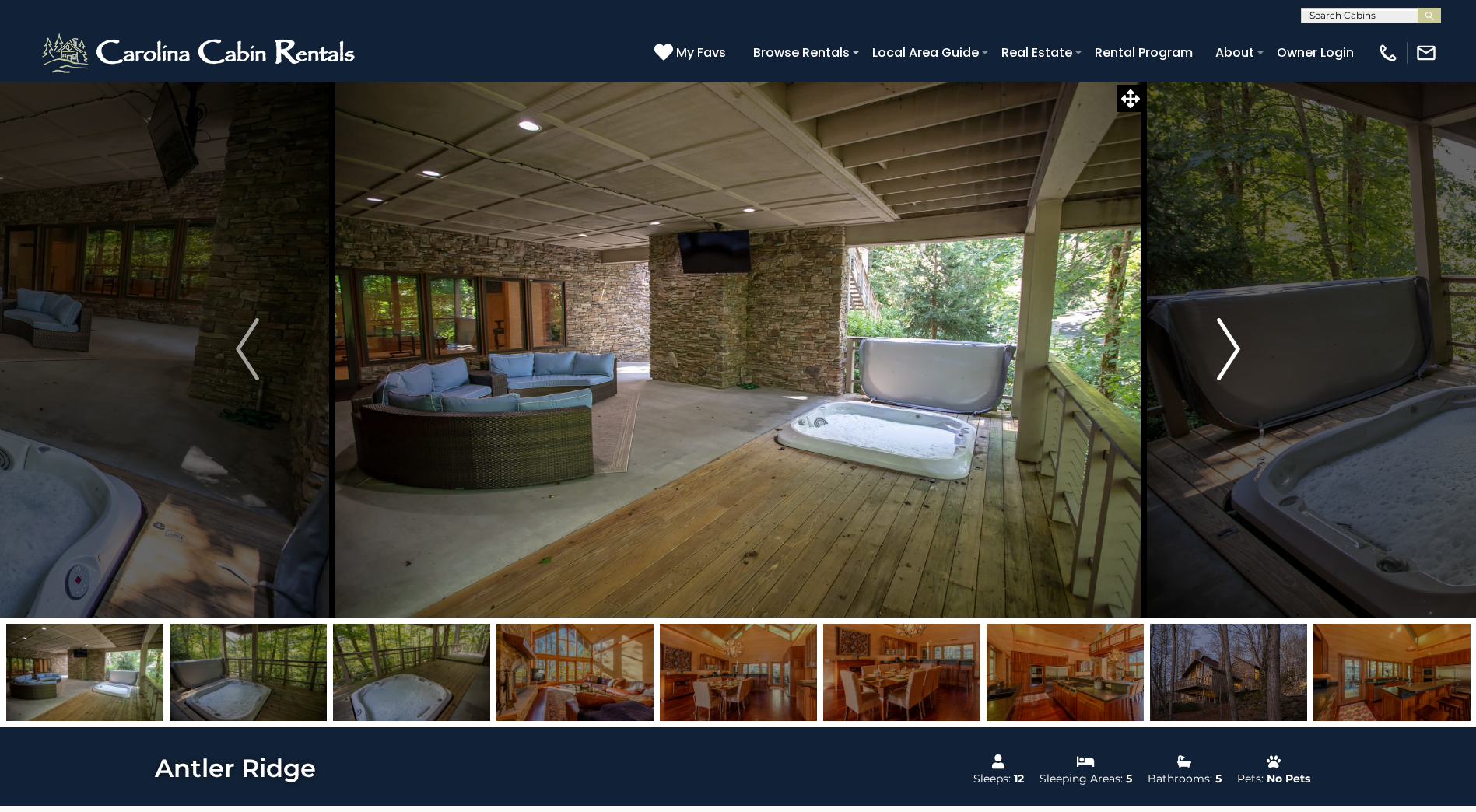
click at [1233, 335] on img "Next" at bounding box center [1228, 349] width 23 height 62
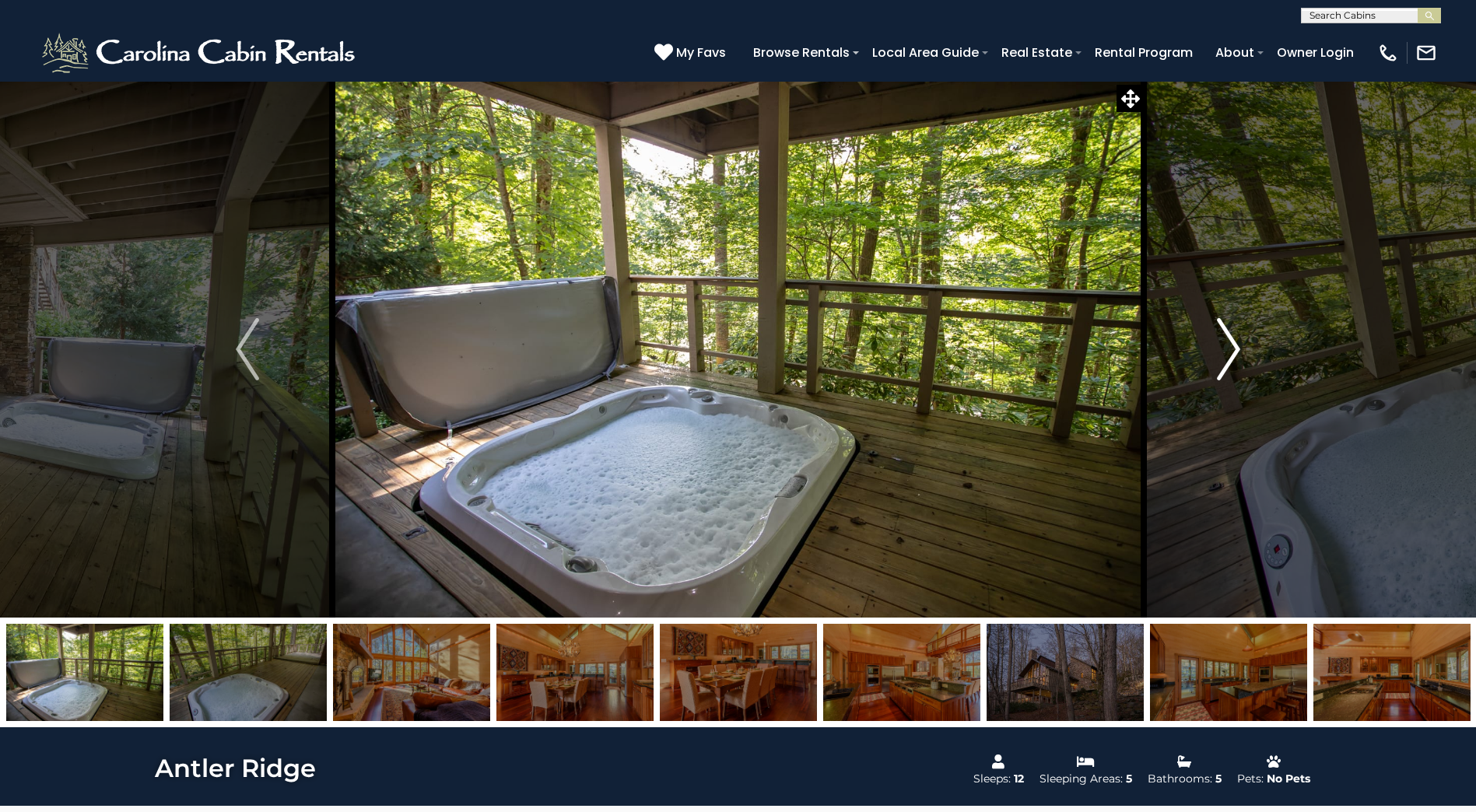
click at [1233, 335] on img "Next" at bounding box center [1228, 349] width 23 height 62
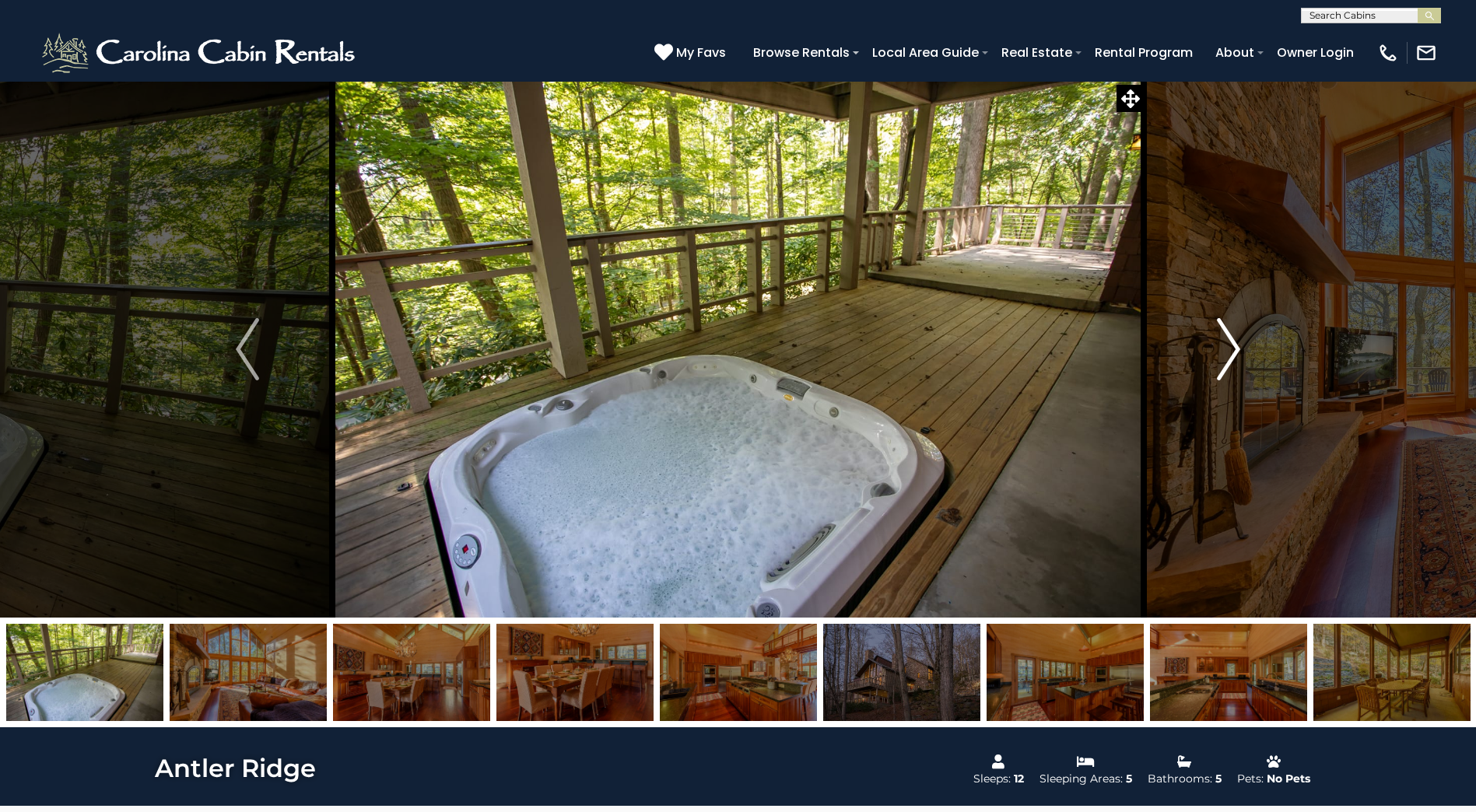
click at [1233, 335] on img "Next" at bounding box center [1228, 349] width 23 height 62
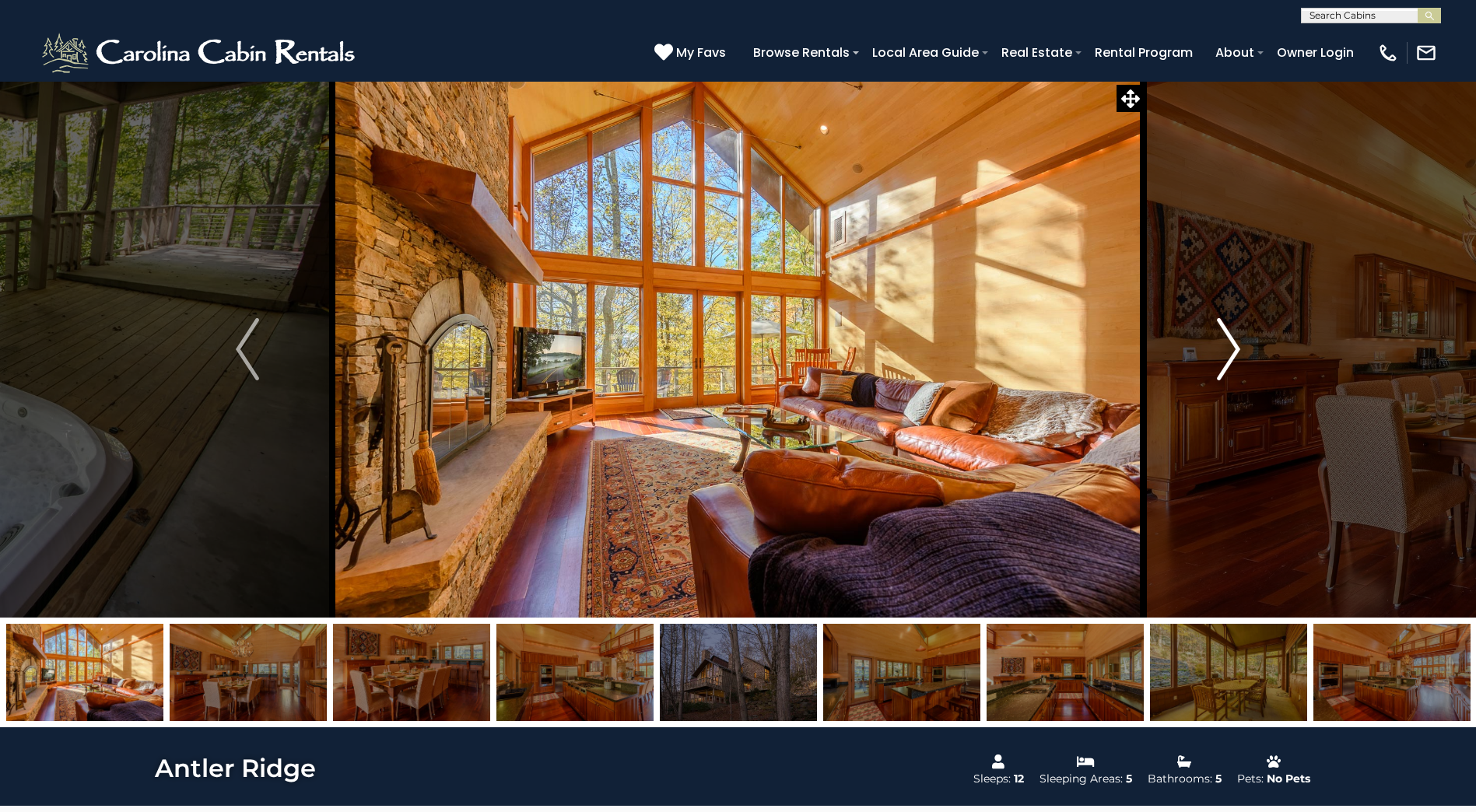
click at [1233, 335] on img "Next" at bounding box center [1228, 349] width 23 height 62
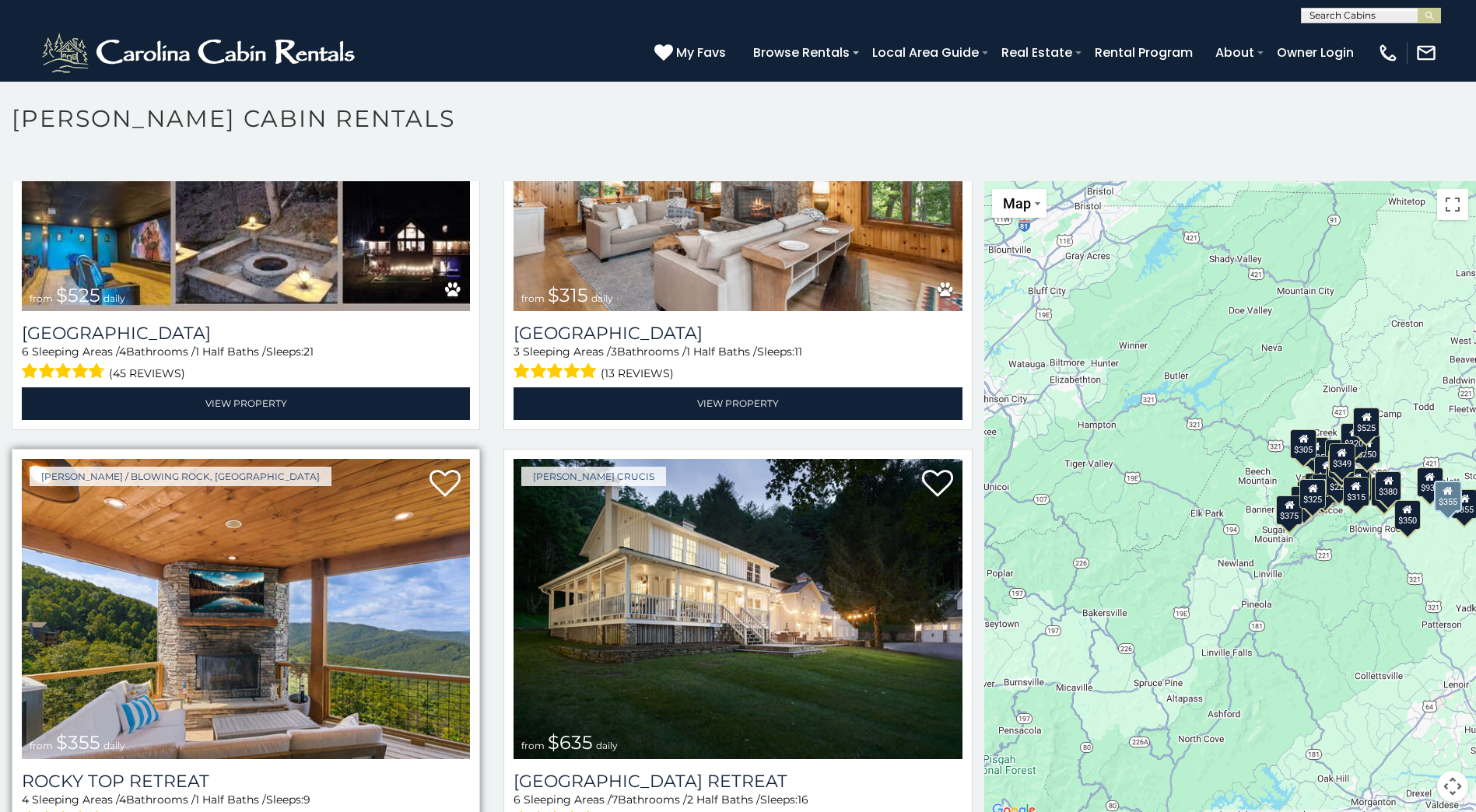
scroll to position [778, 0]
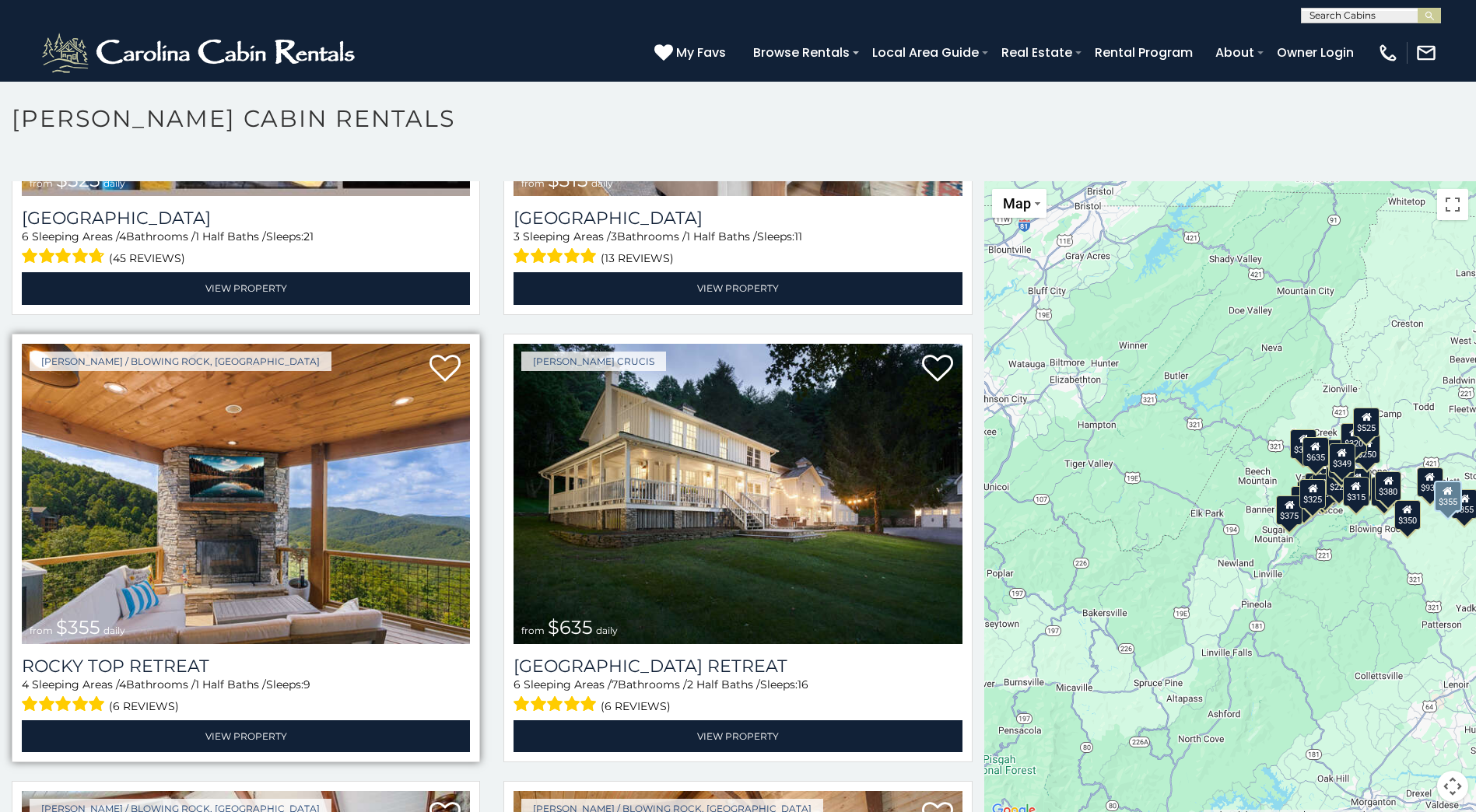
click at [279, 503] on img at bounding box center [245, 494] width 448 height 301
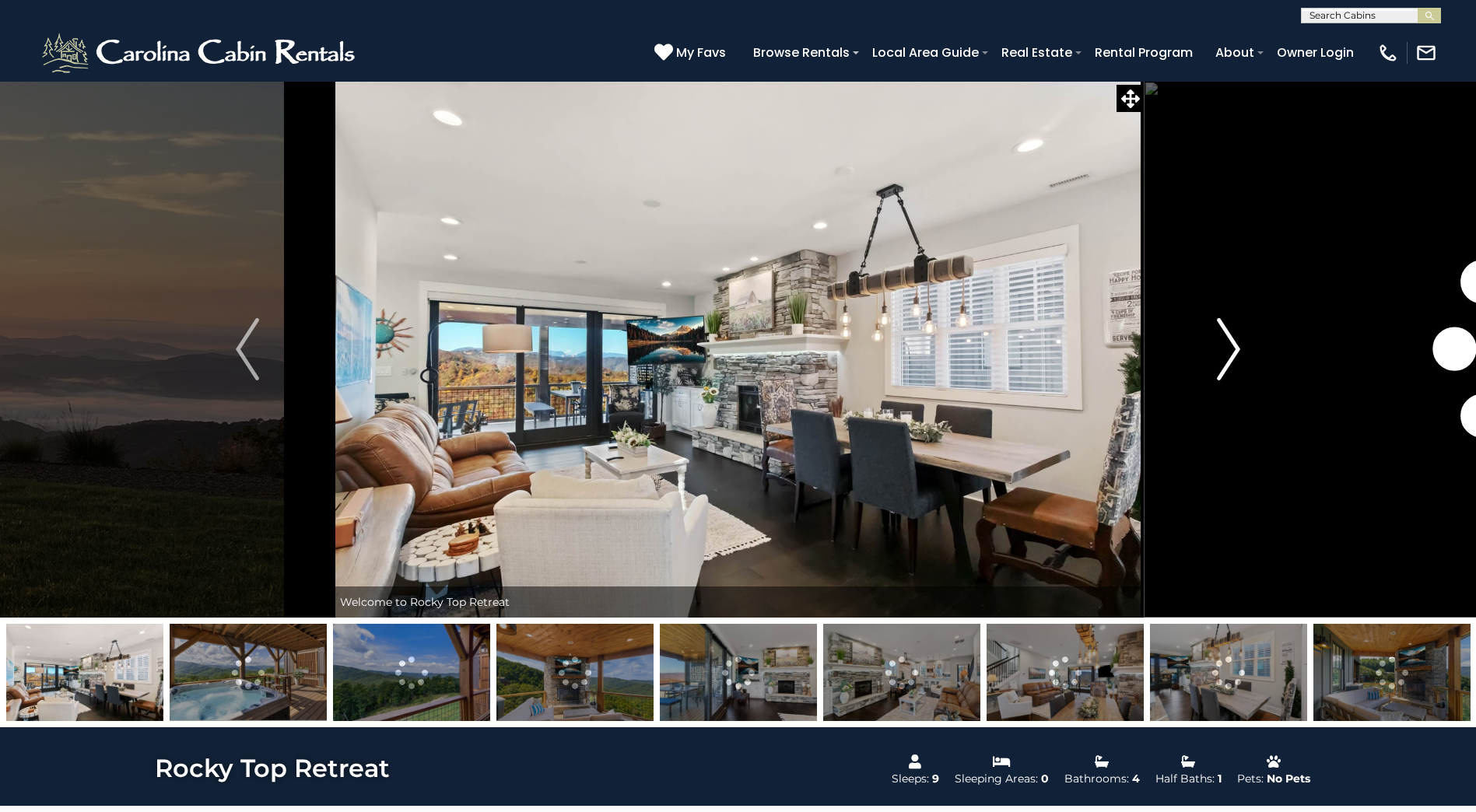
click at [1230, 342] on img "Next" at bounding box center [1228, 349] width 23 height 62
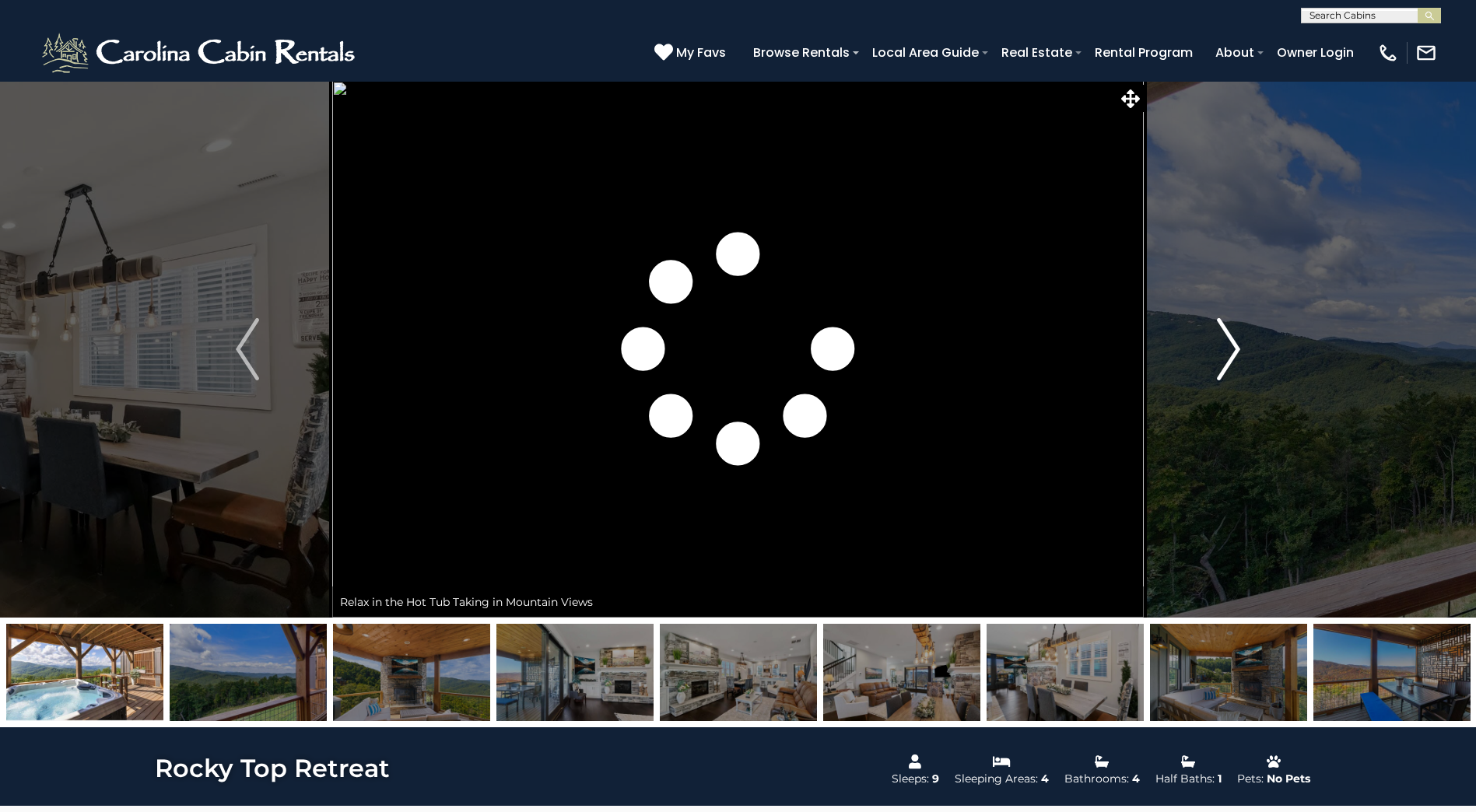
click at [1230, 342] on img "Next" at bounding box center [1228, 349] width 23 height 62
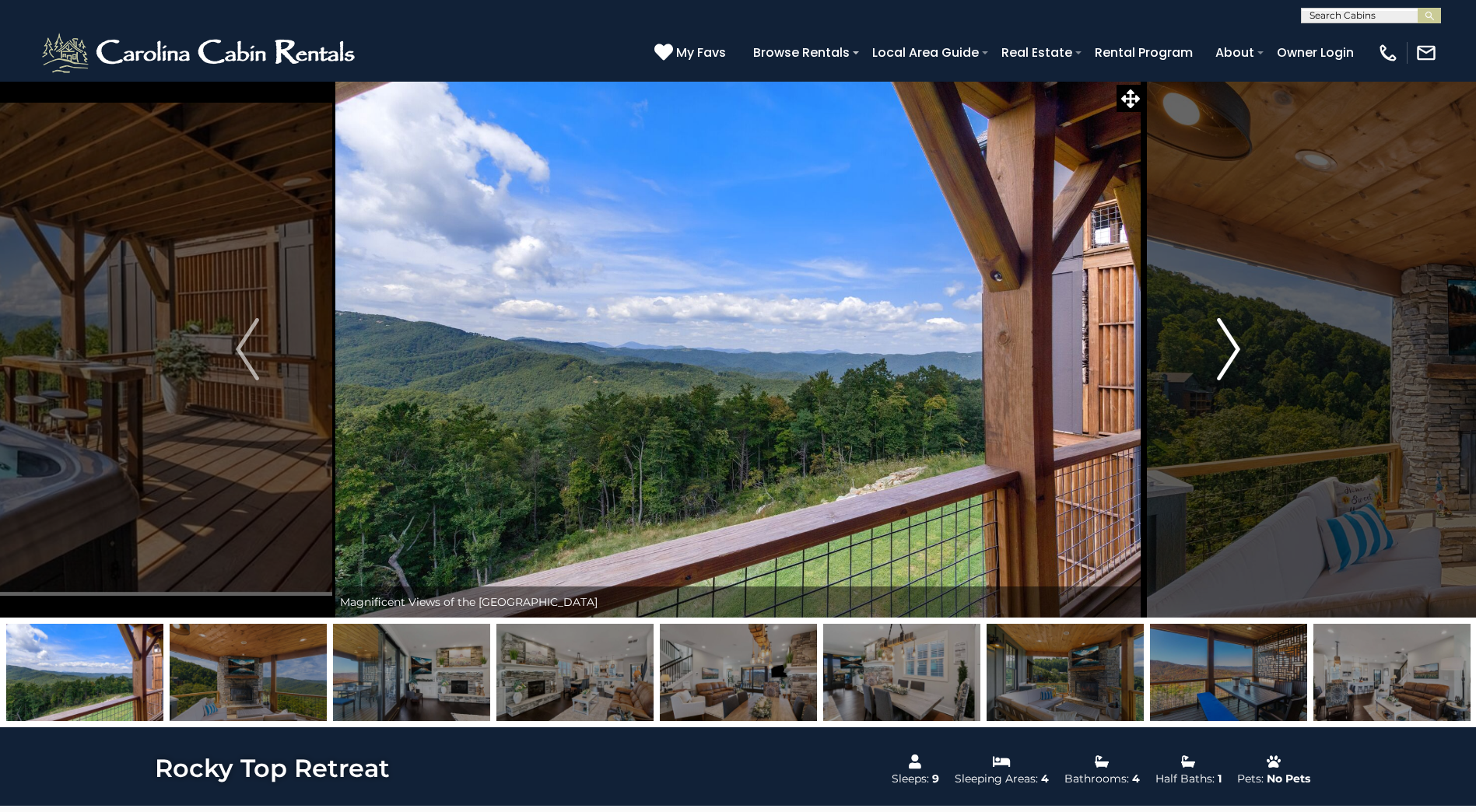
click at [1230, 342] on img "Next" at bounding box center [1228, 349] width 23 height 62
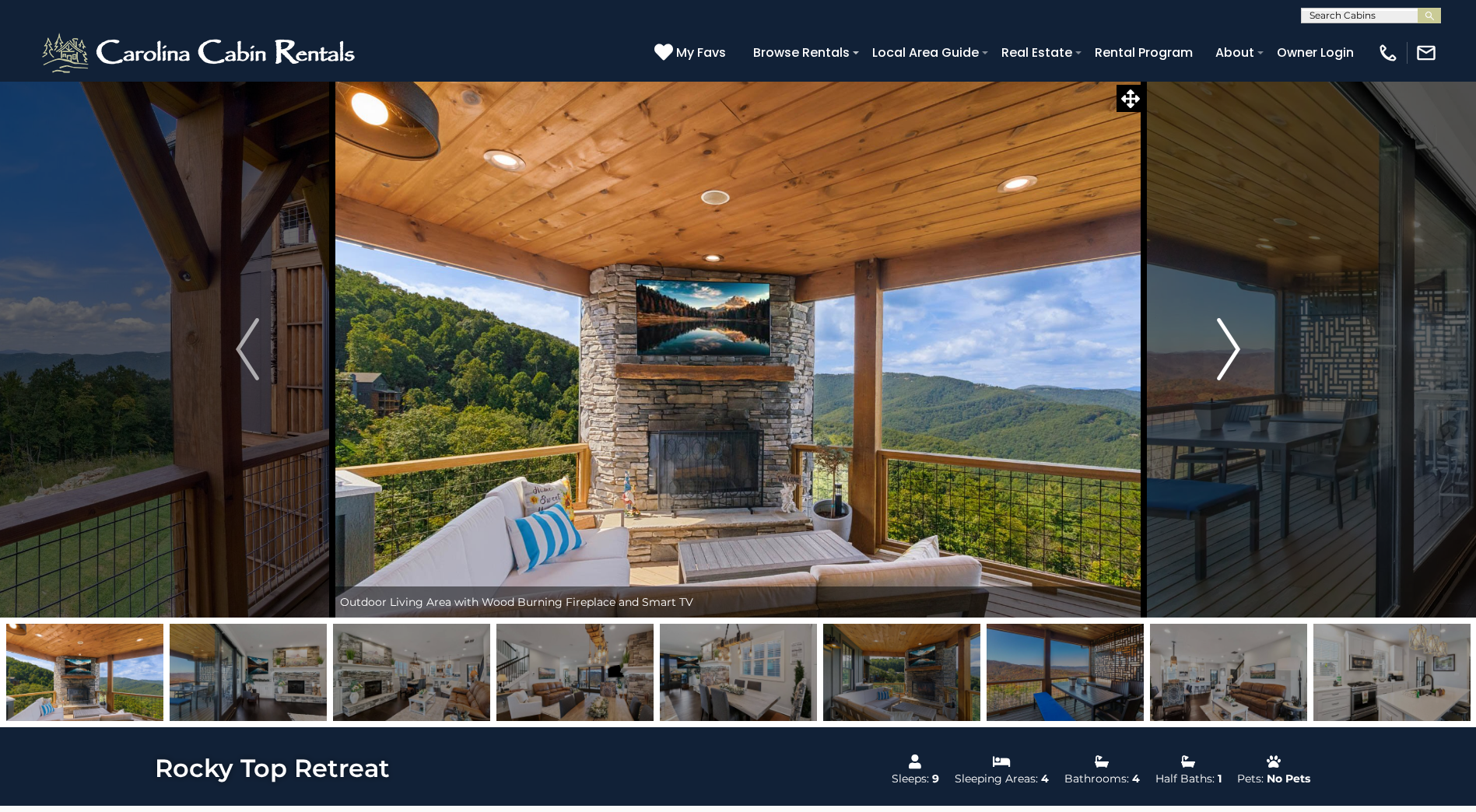
click at [1230, 342] on img "Next" at bounding box center [1228, 349] width 23 height 62
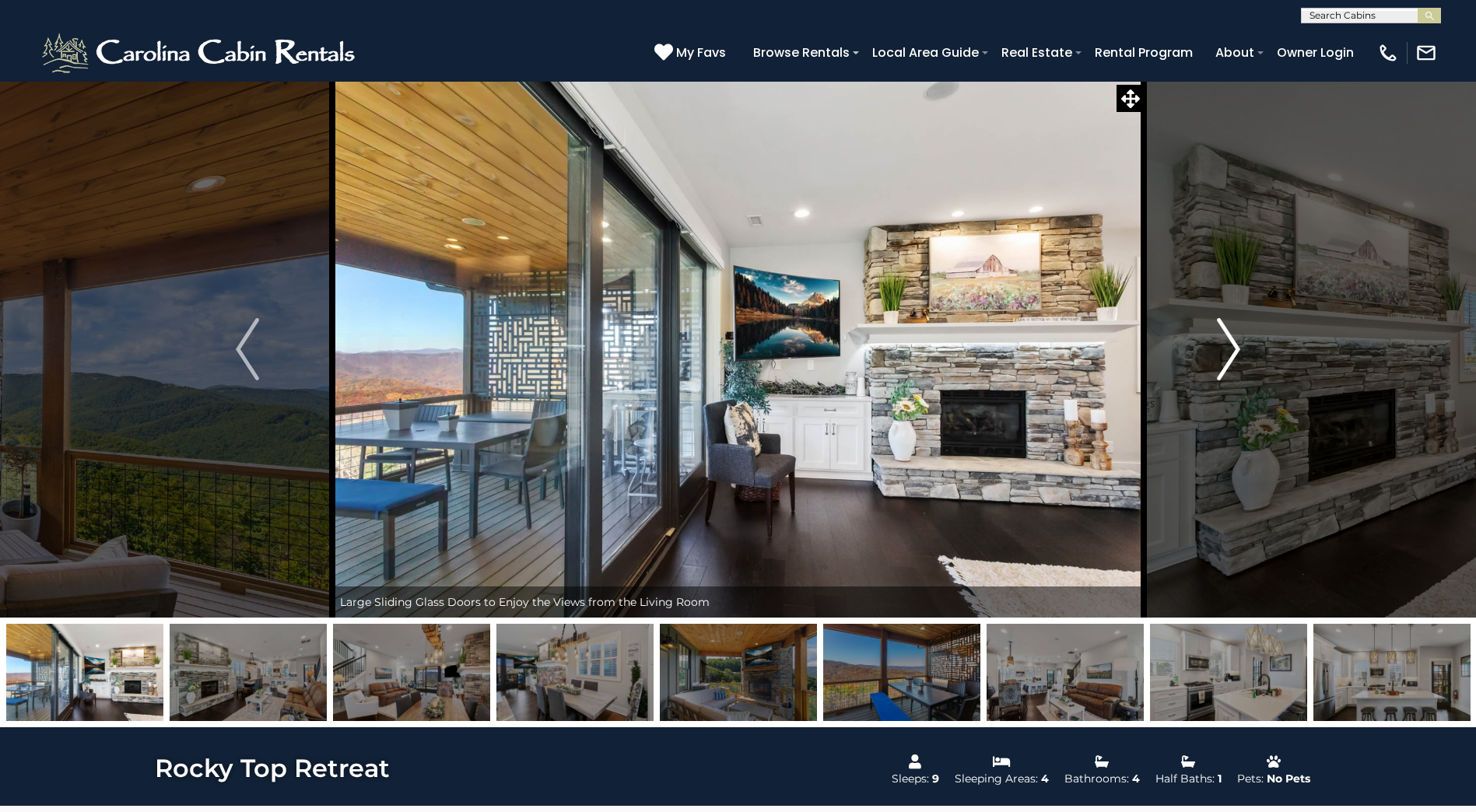
click at [1230, 342] on img "Next" at bounding box center [1228, 349] width 23 height 62
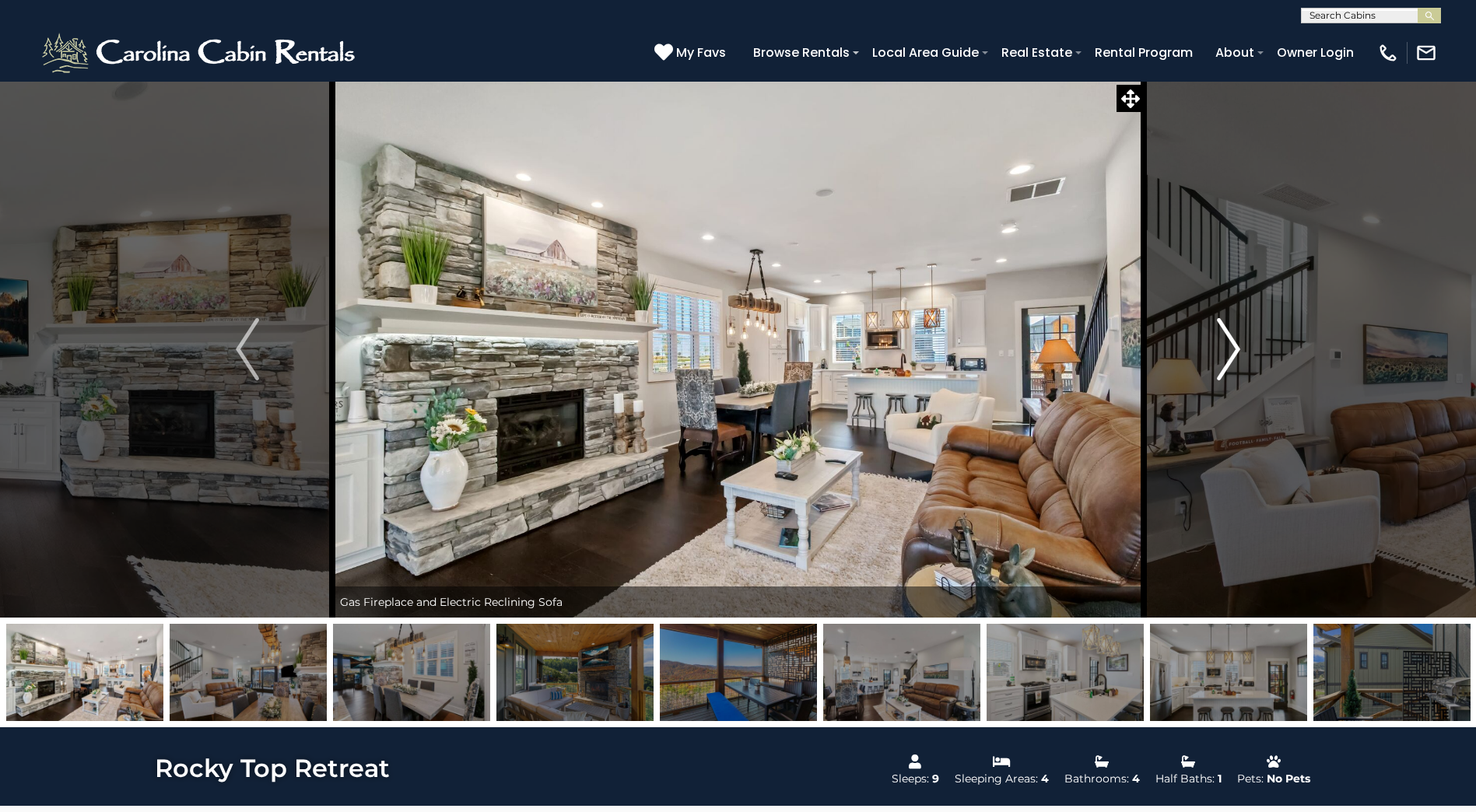
click at [1230, 342] on img "Next" at bounding box center [1228, 349] width 23 height 62
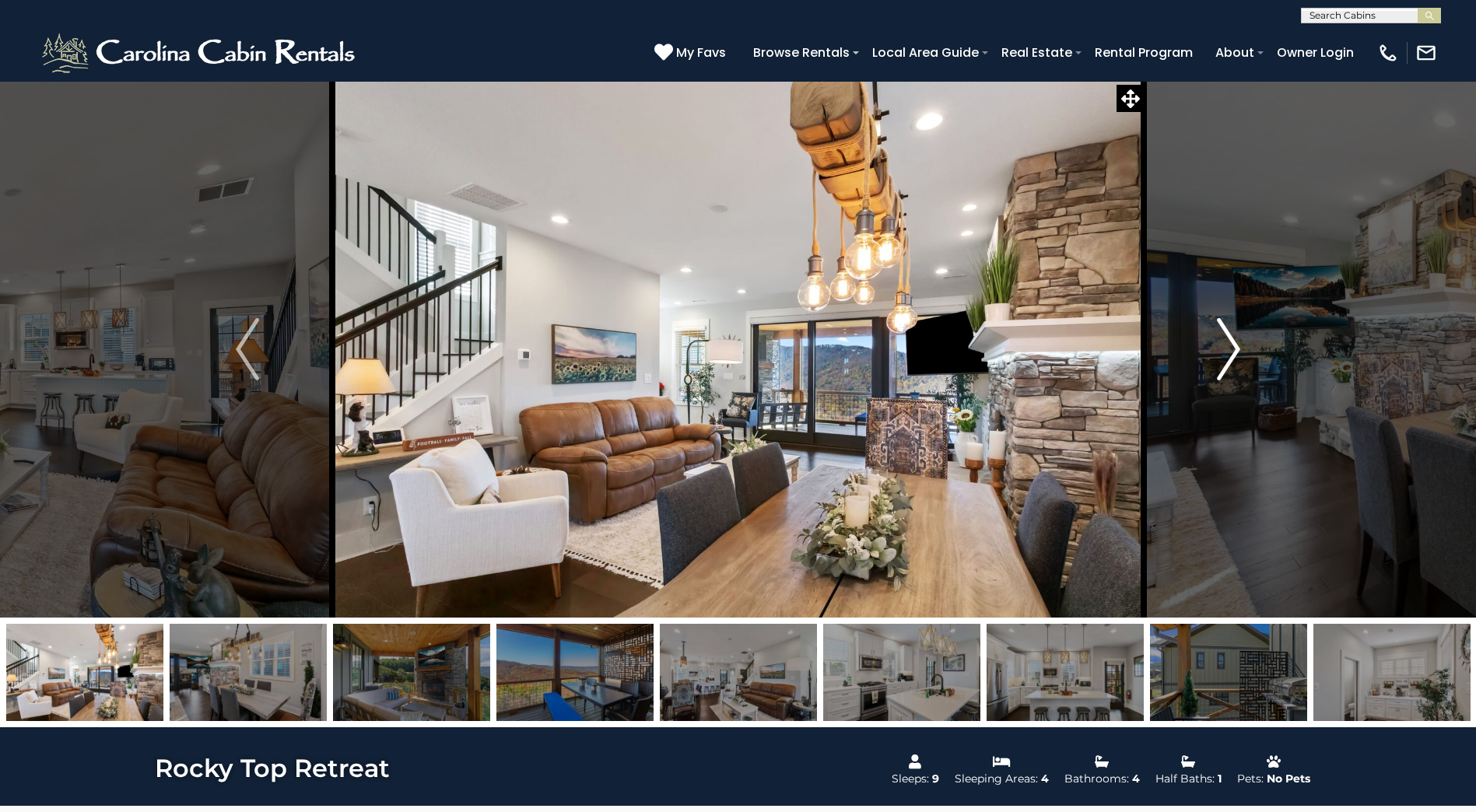
click at [1230, 342] on img "Next" at bounding box center [1228, 349] width 23 height 62
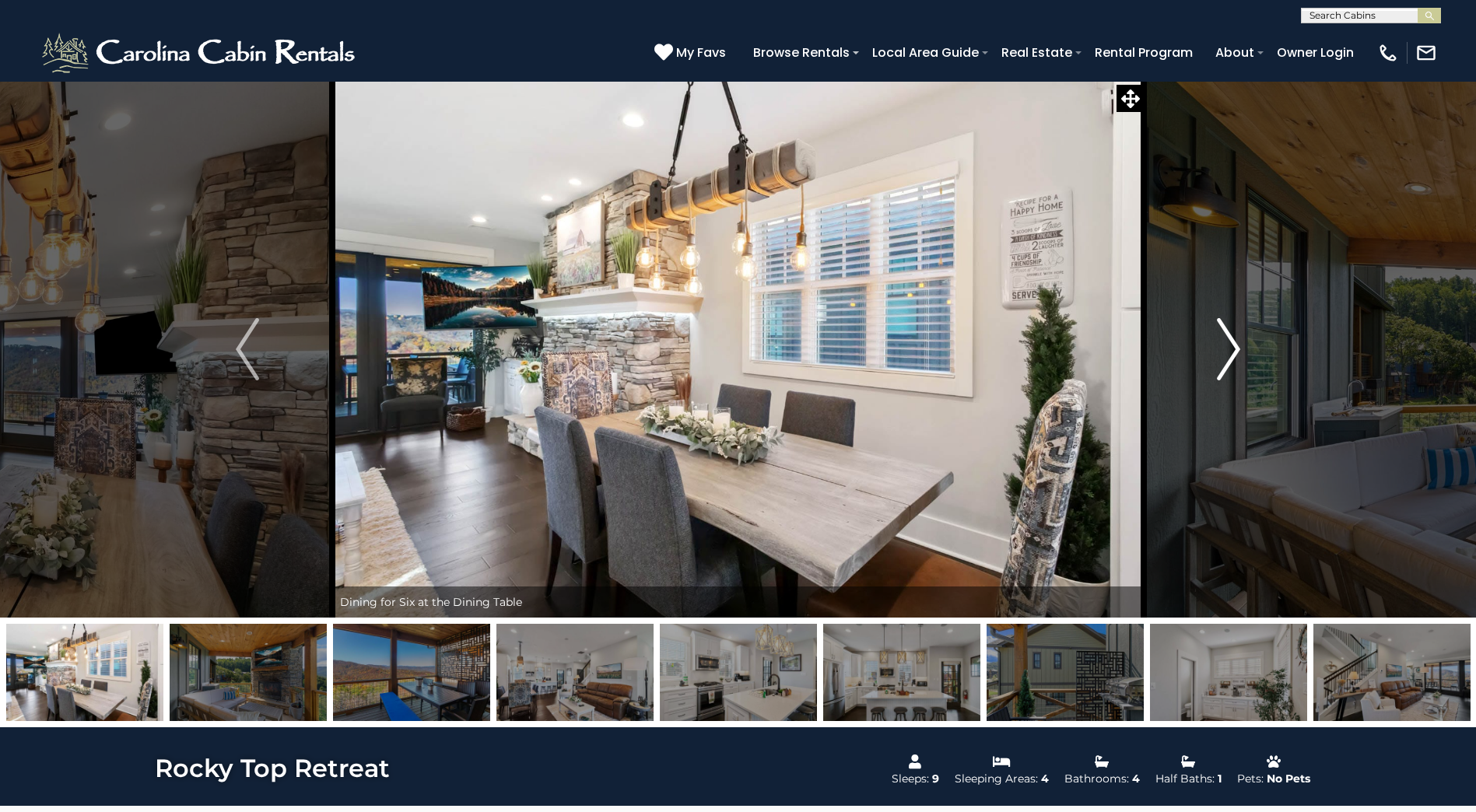
click at [1230, 342] on img "Next" at bounding box center [1228, 349] width 23 height 62
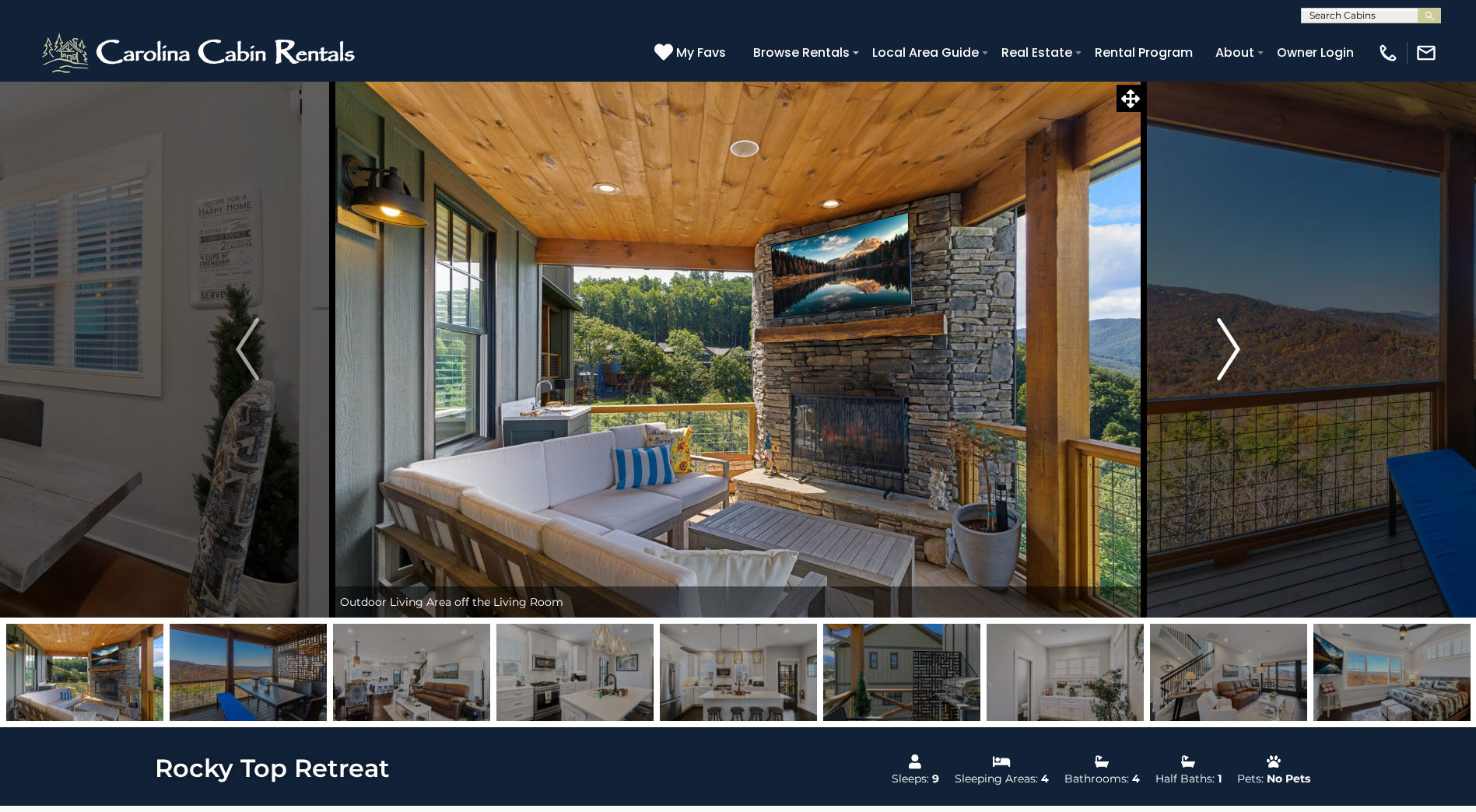
click at [1230, 342] on img "Next" at bounding box center [1228, 349] width 23 height 62
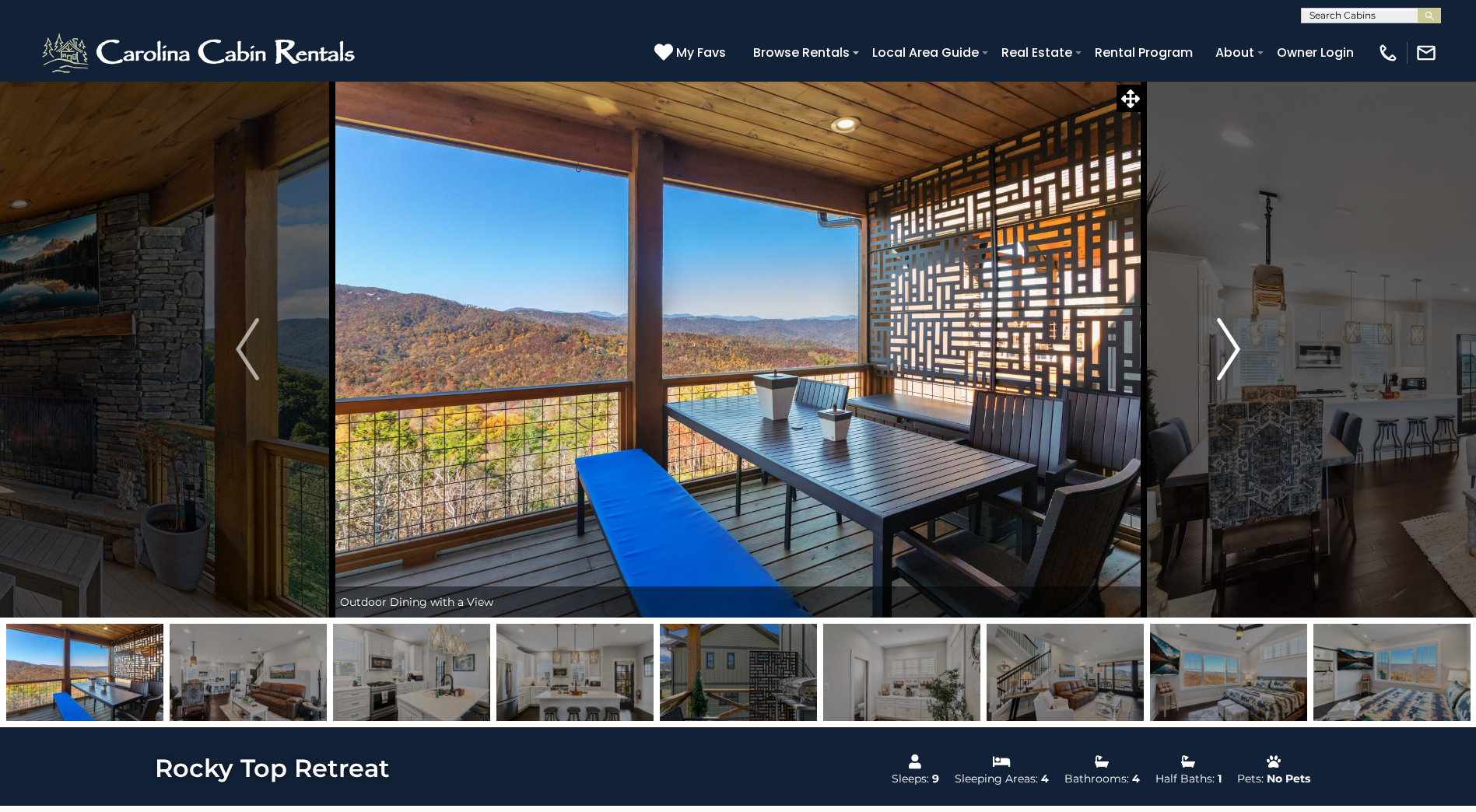
click at [1230, 342] on img "Next" at bounding box center [1228, 349] width 23 height 62
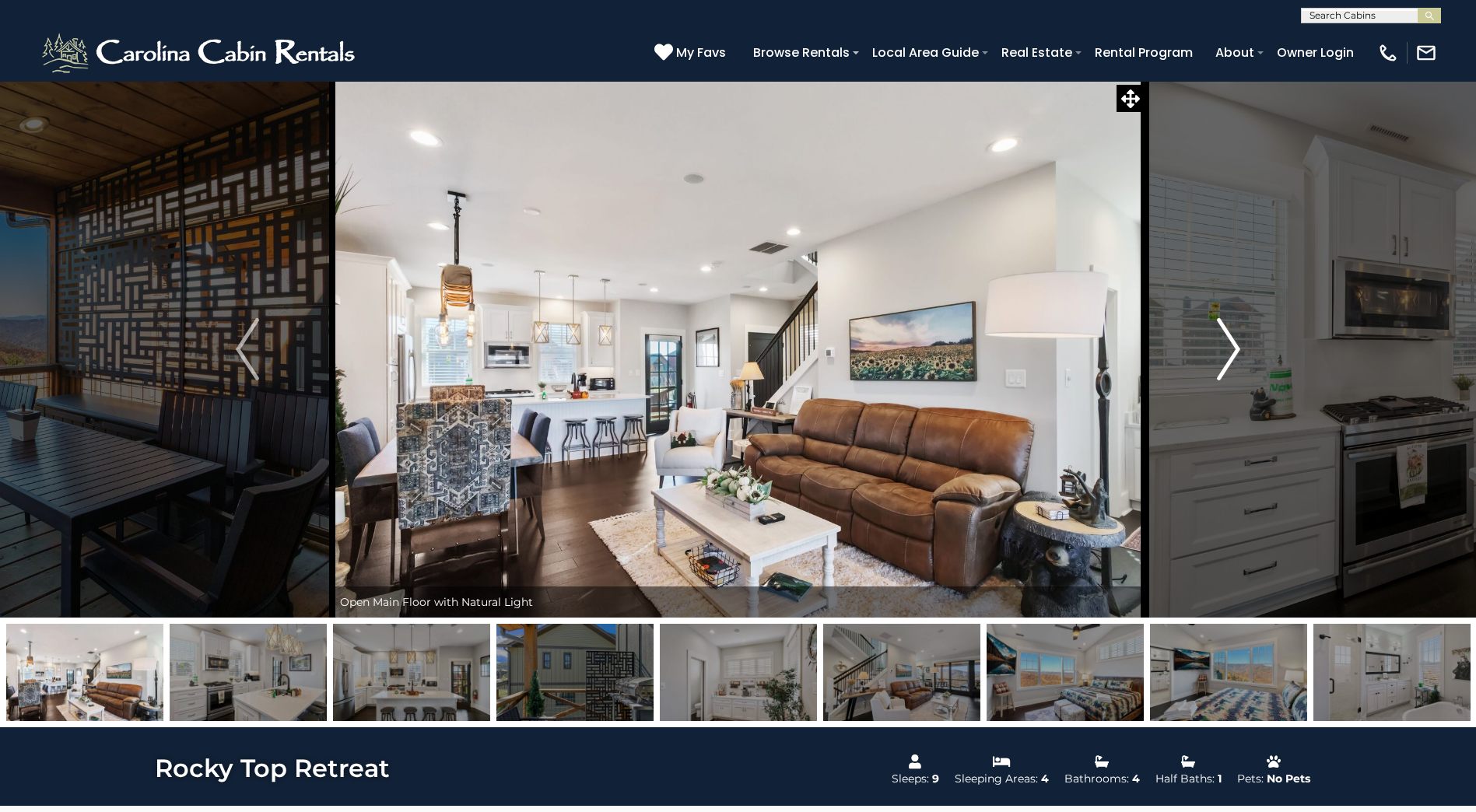
click at [1230, 342] on img "Next" at bounding box center [1228, 349] width 23 height 62
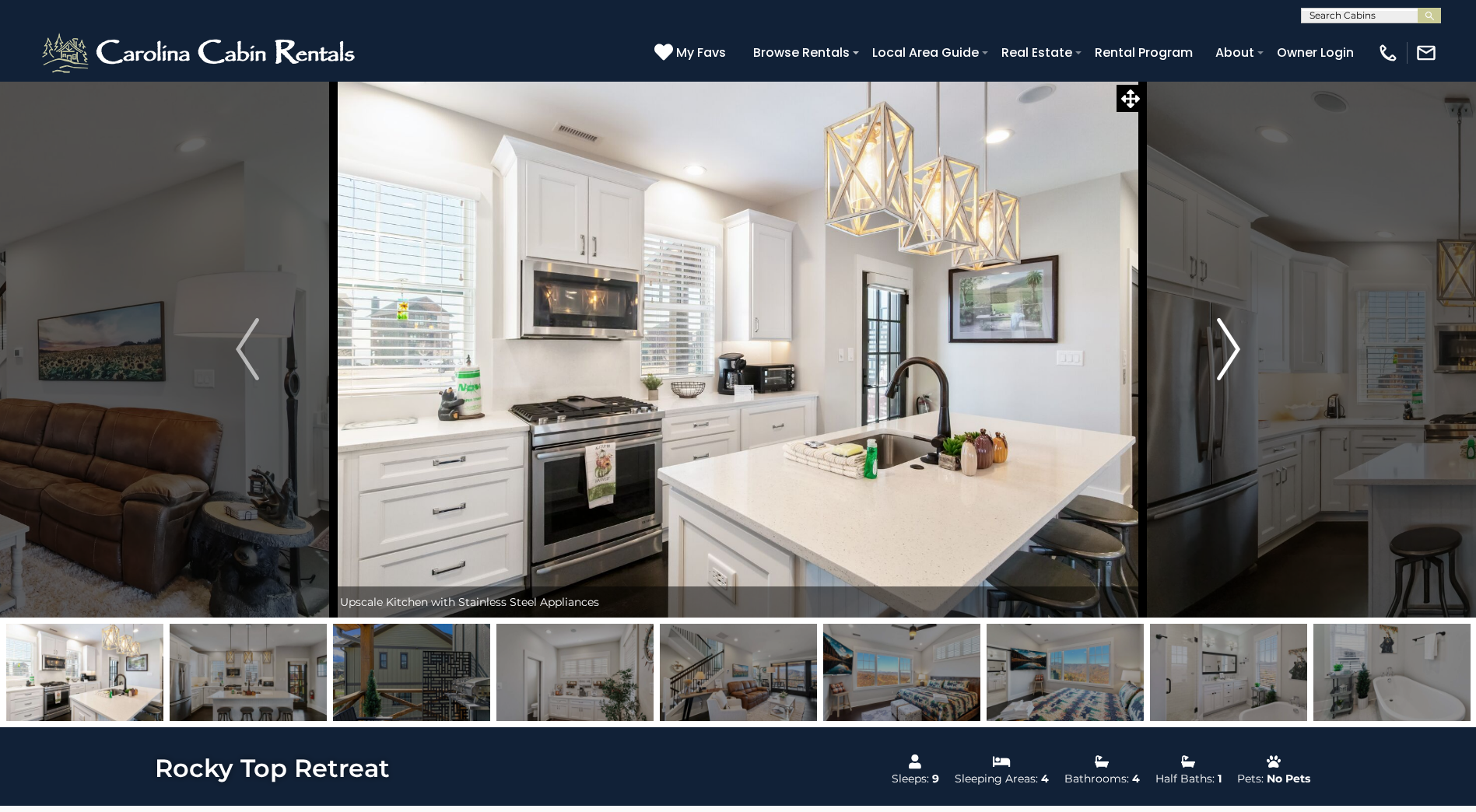
click at [1230, 342] on img "Next" at bounding box center [1228, 349] width 23 height 62
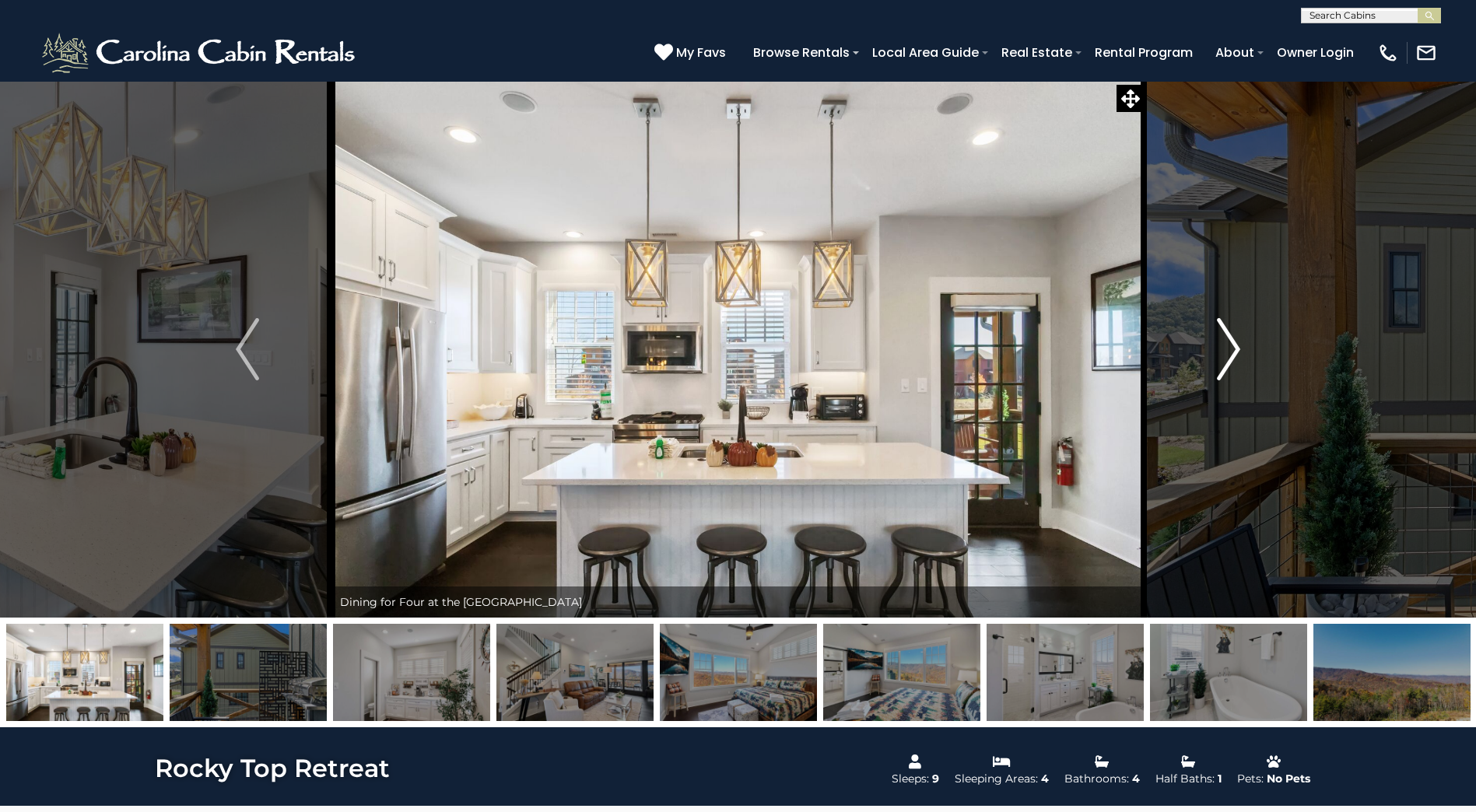
click at [1230, 342] on img "Next" at bounding box center [1228, 349] width 23 height 62
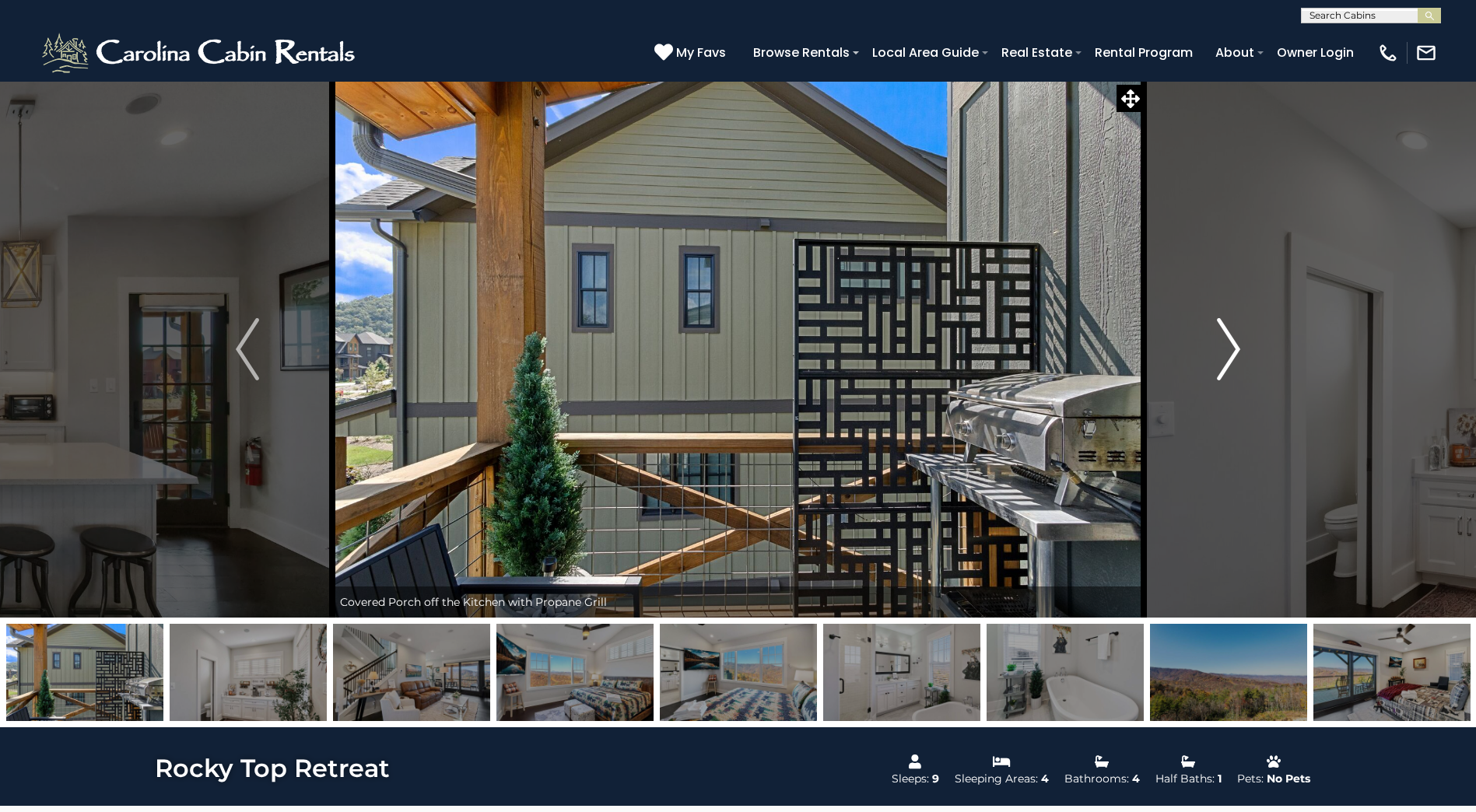
click at [1230, 342] on img "Next" at bounding box center [1228, 349] width 23 height 62
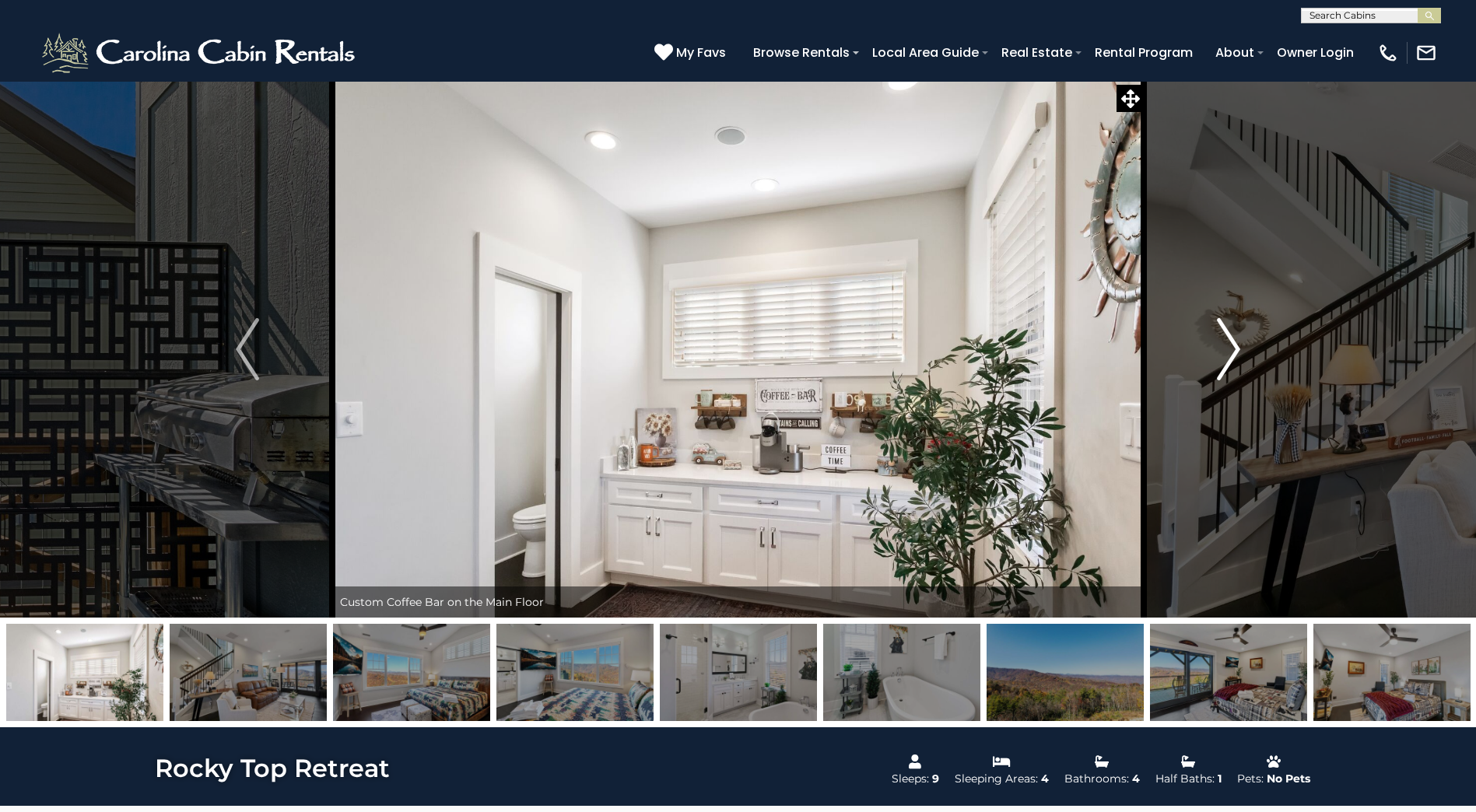
click at [1230, 342] on img "Next" at bounding box center [1228, 349] width 23 height 62
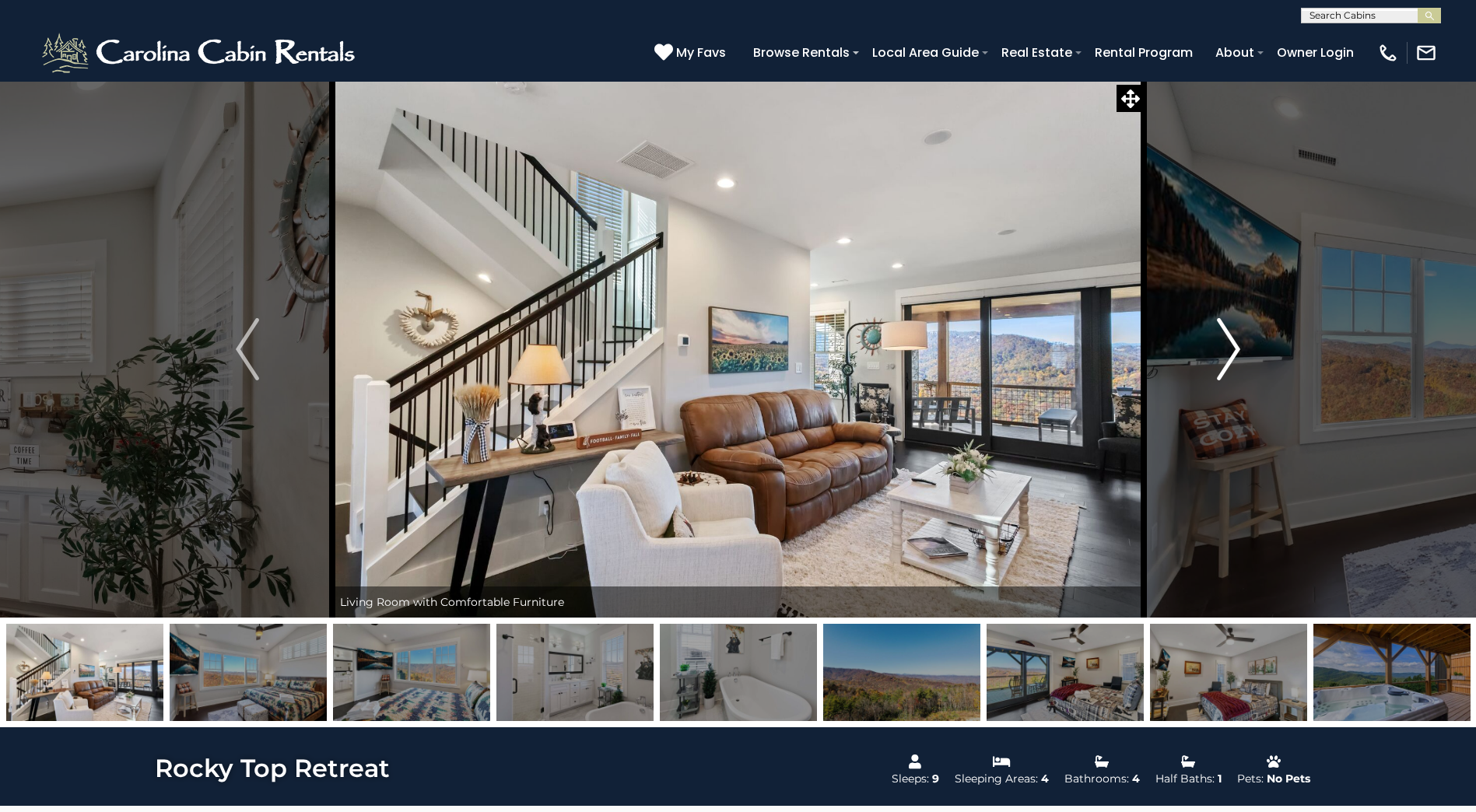
click at [1230, 342] on img "Next" at bounding box center [1228, 349] width 23 height 62
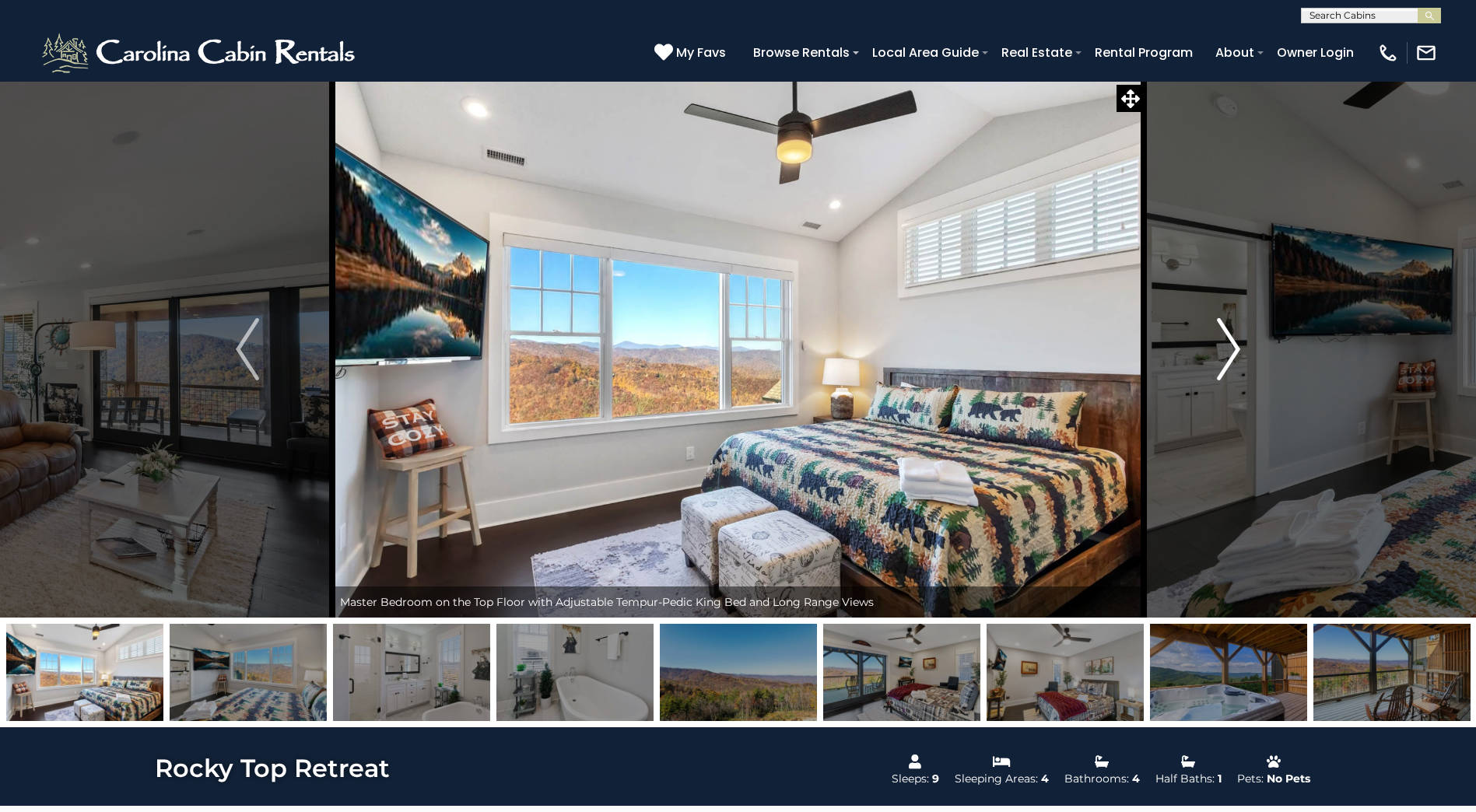
click at [1230, 342] on img "Next" at bounding box center [1228, 349] width 23 height 62
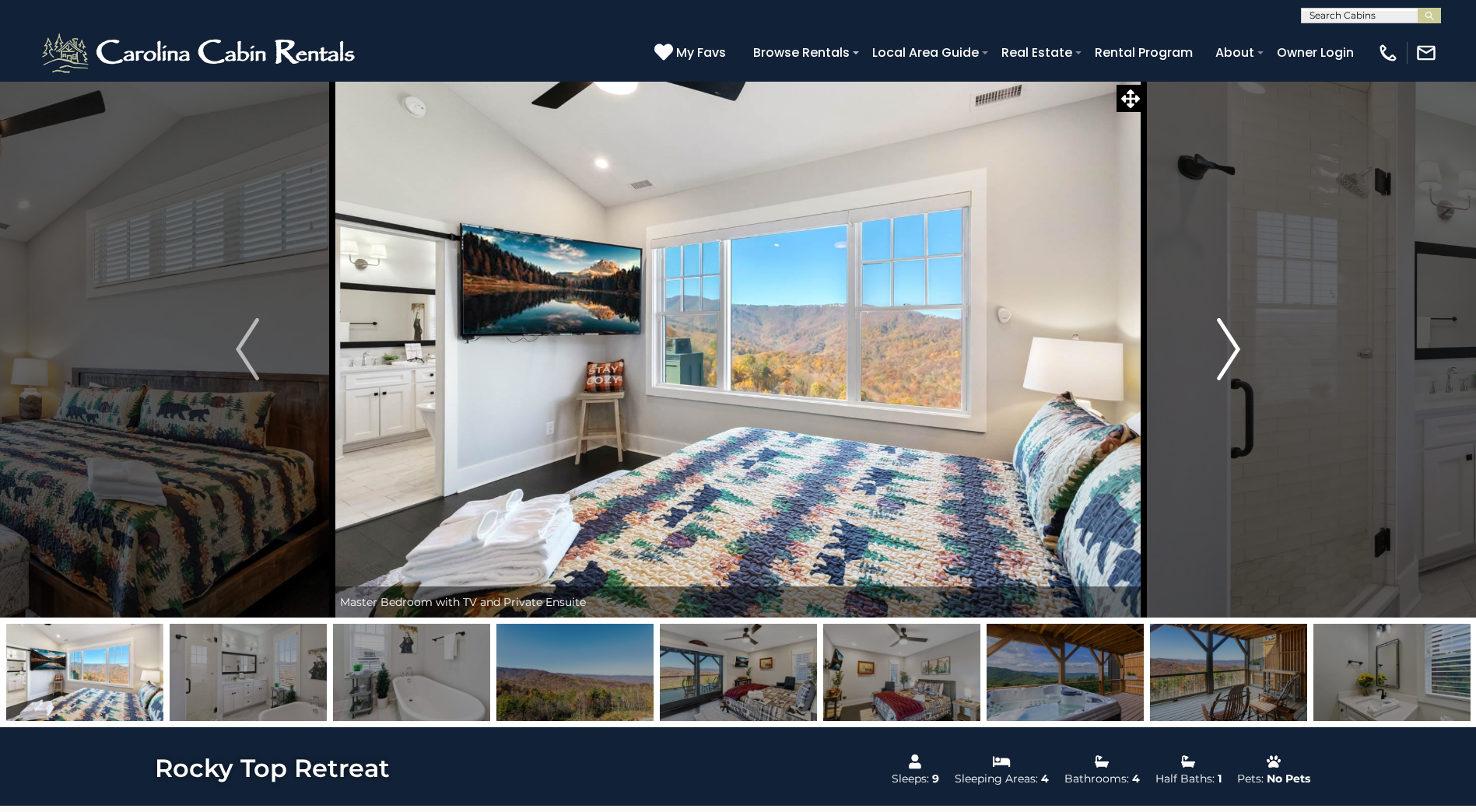
click at [1230, 342] on img "Next" at bounding box center [1228, 349] width 23 height 62
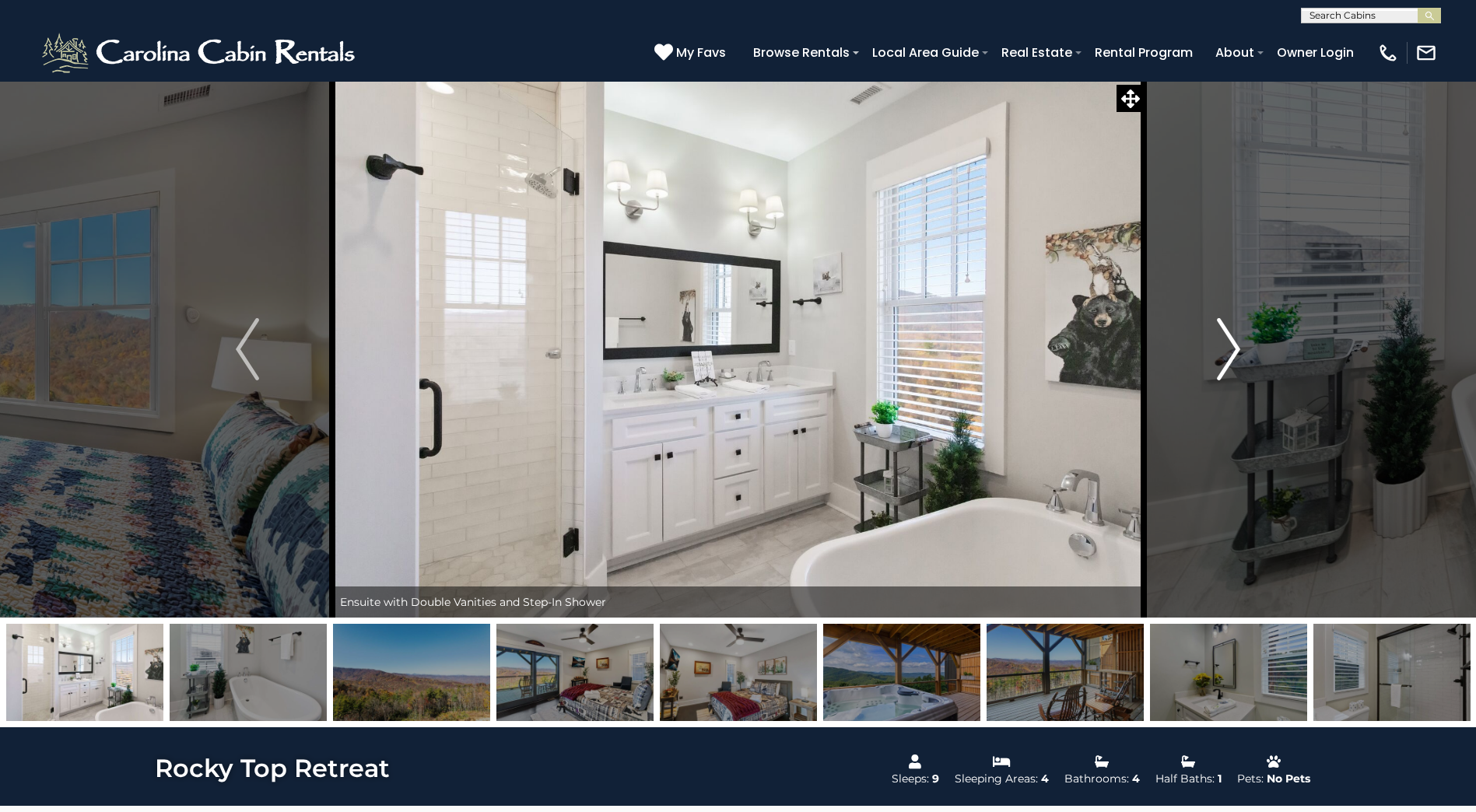
click at [1230, 342] on img "Next" at bounding box center [1228, 349] width 23 height 62
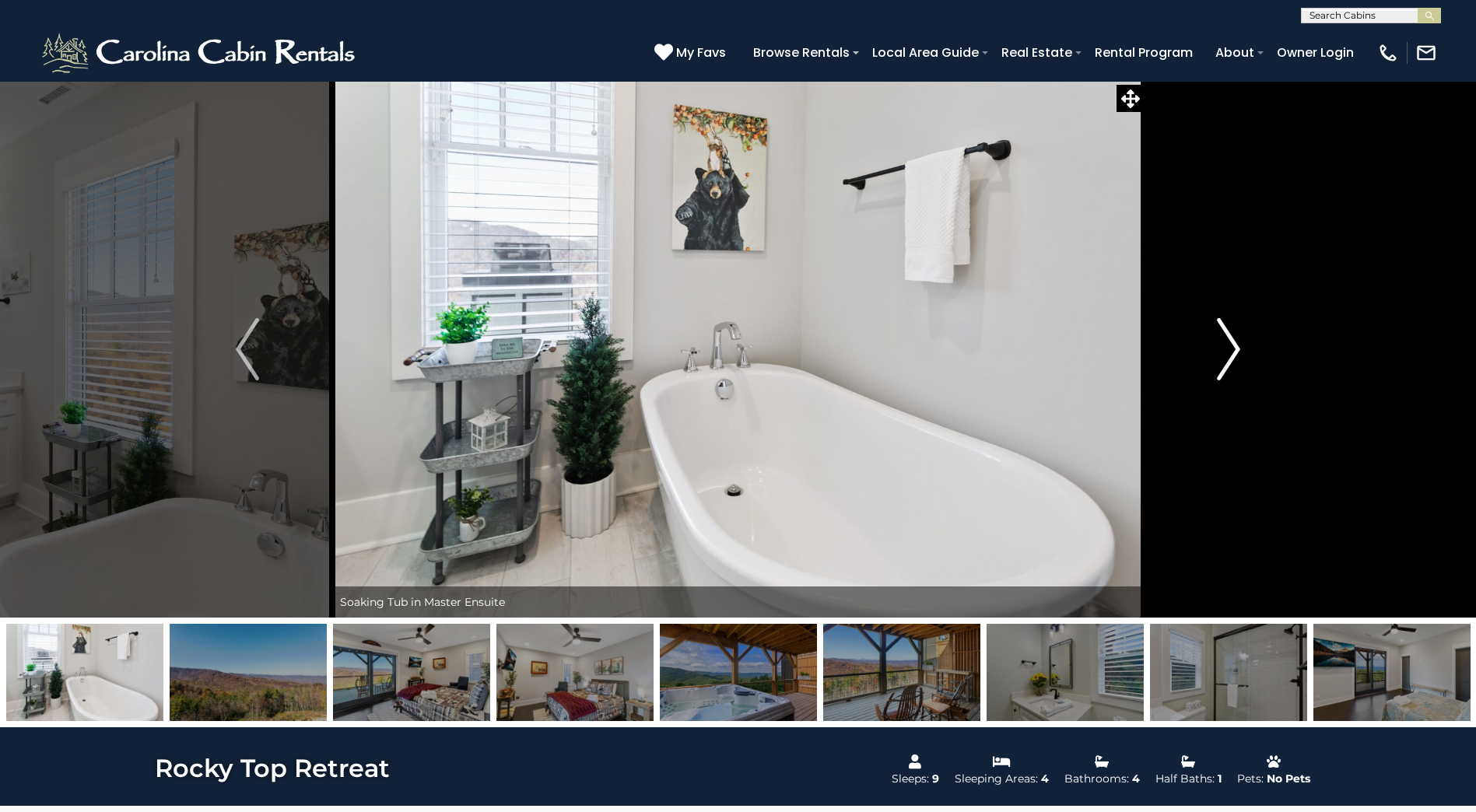
click at [1230, 342] on img "Next" at bounding box center [1228, 349] width 23 height 62
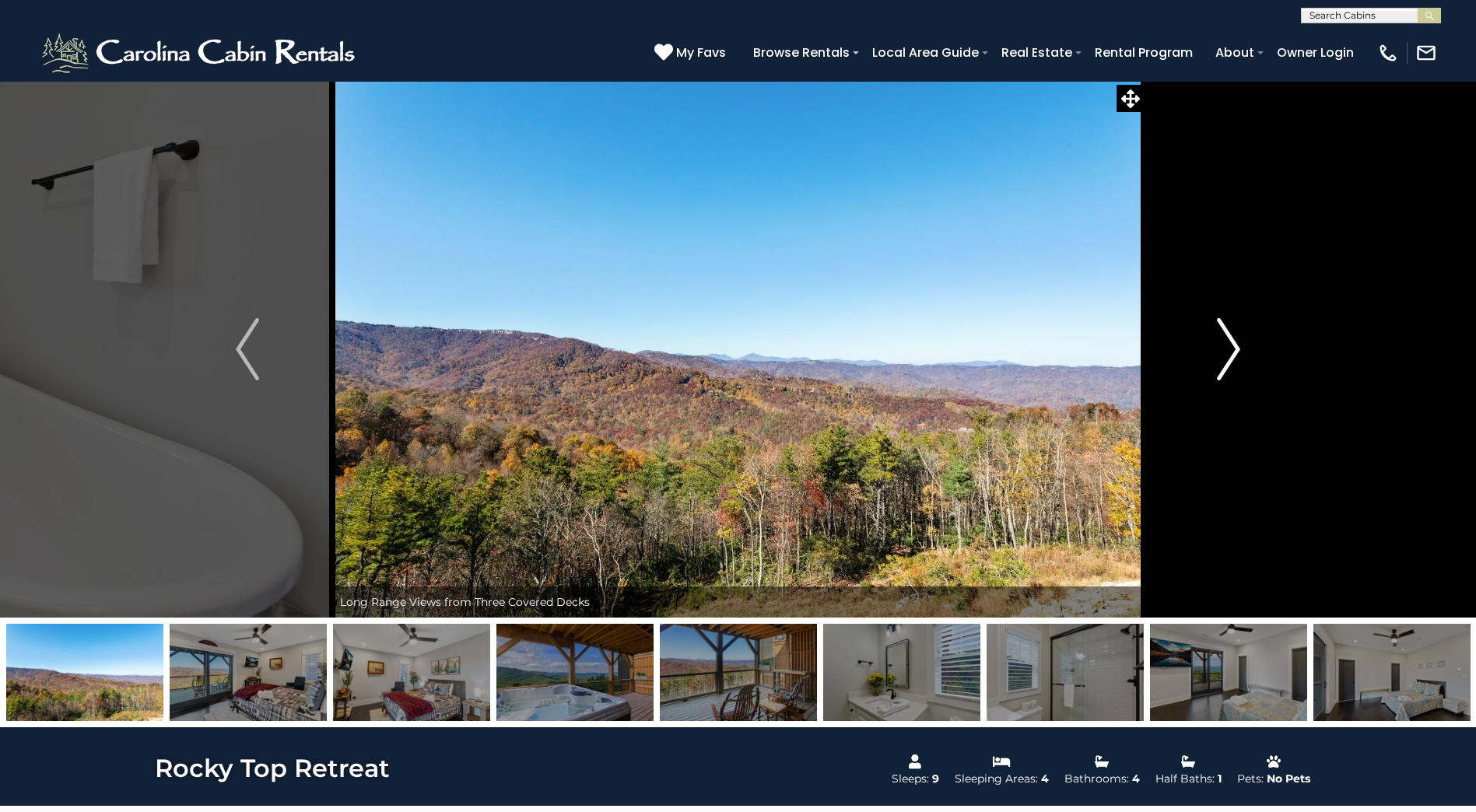
click at [1230, 342] on img "Next" at bounding box center [1228, 349] width 23 height 62
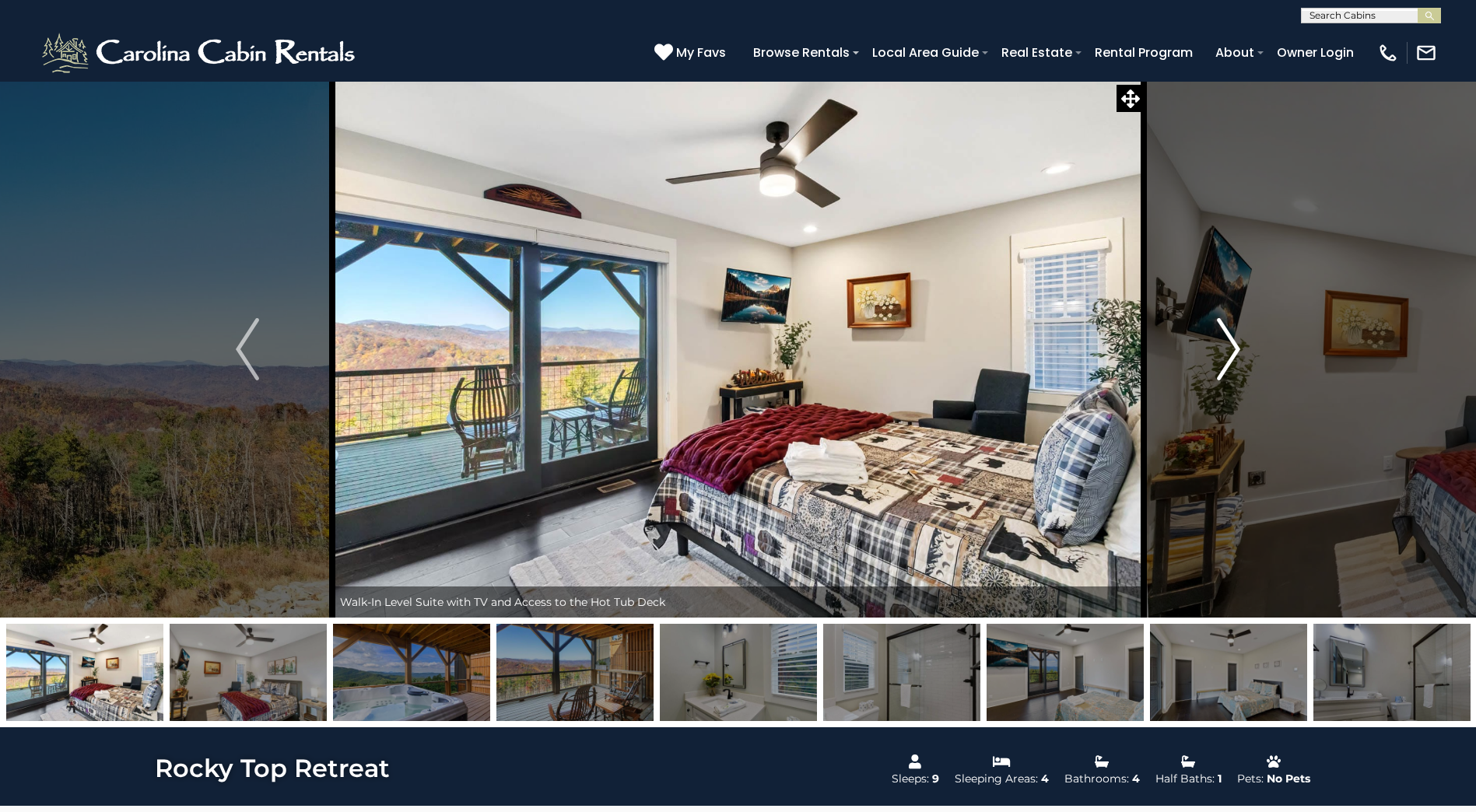
click at [1230, 342] on img "Next" at bounding box center [1228, 349] width 23 height 62
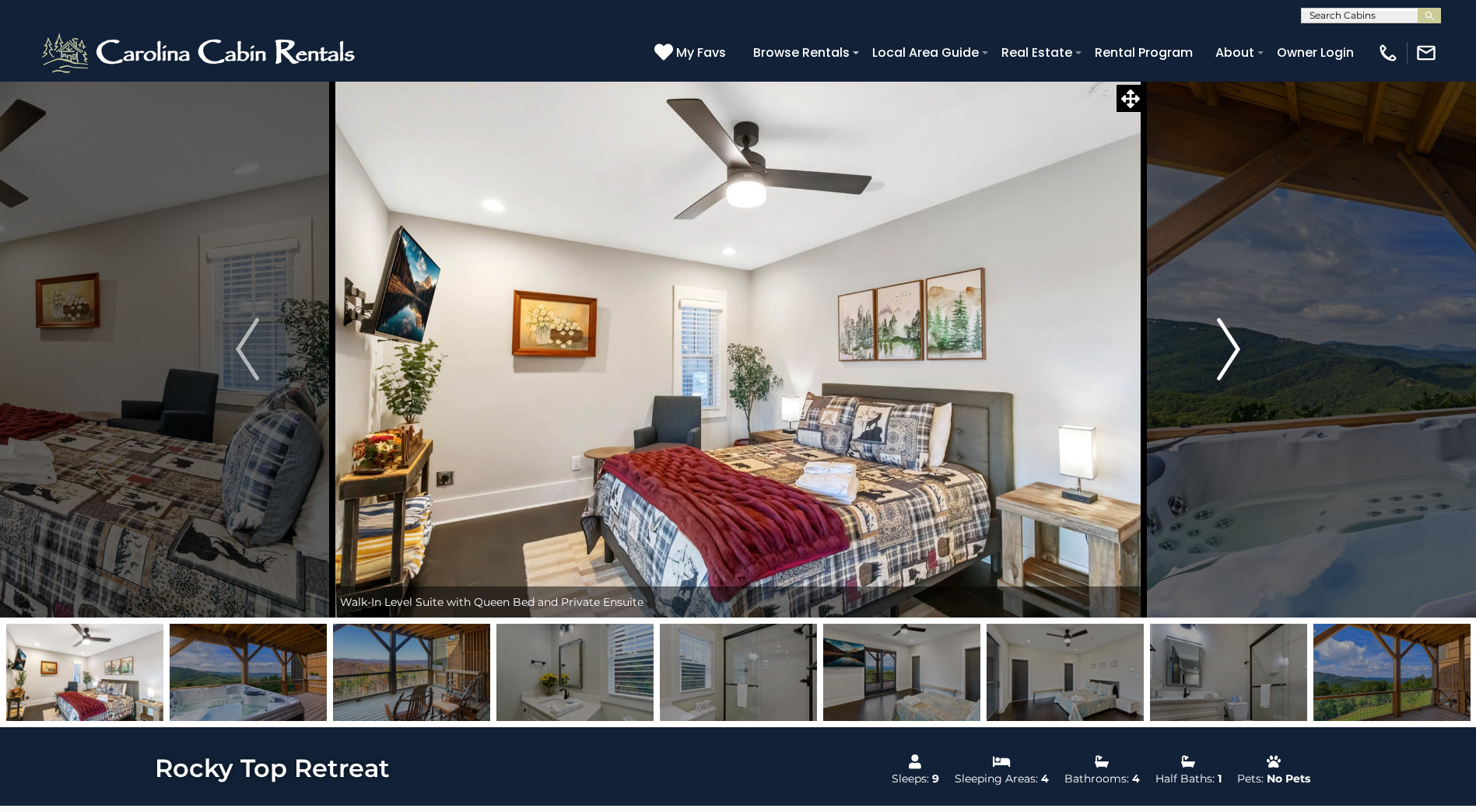
click at [1230, 342] on img "Next" at bounding box center [1228, 349] width 23 height 62
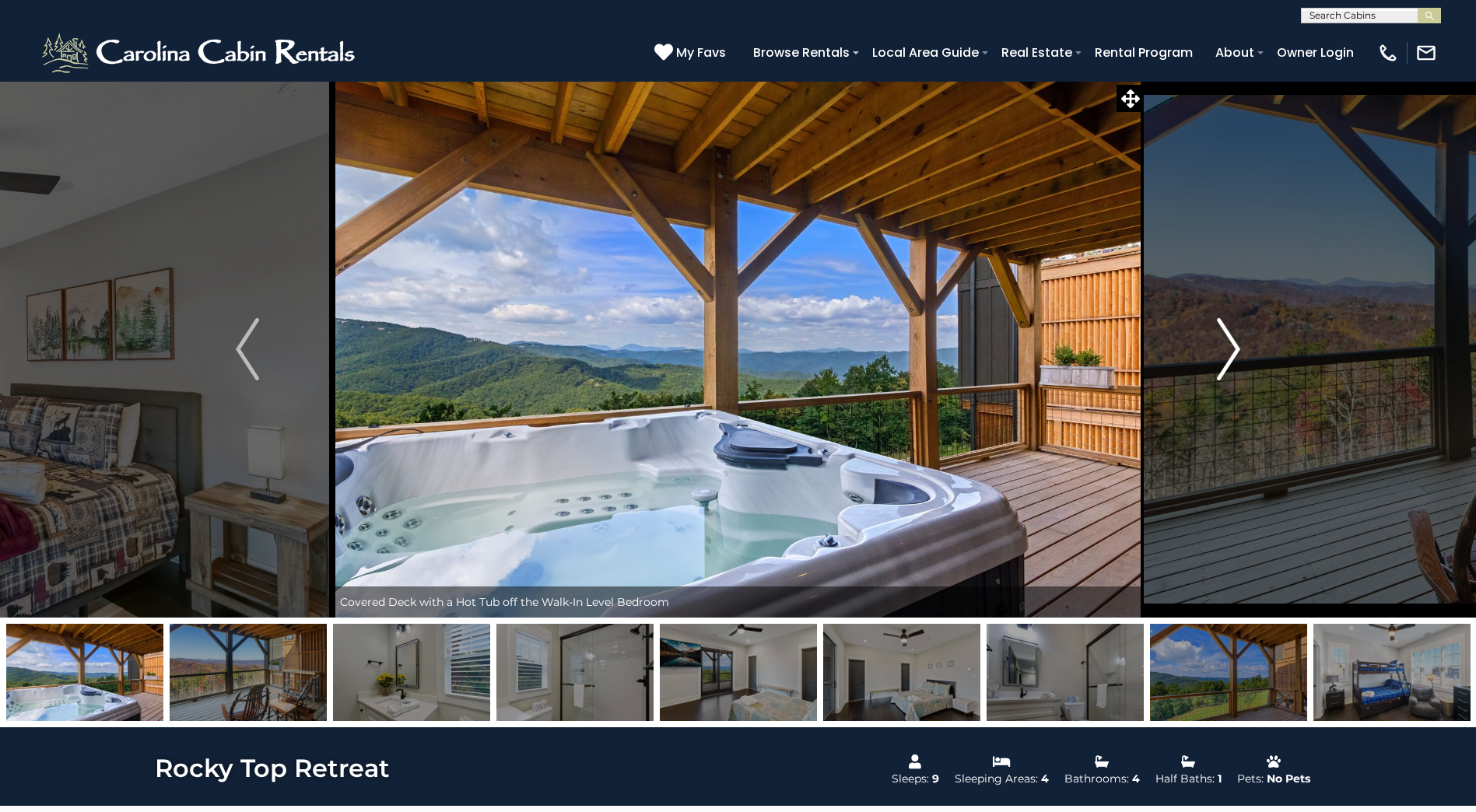
click at [1230, 342] on img "Next" at bounding box center [1228, 349] width 23 height 62
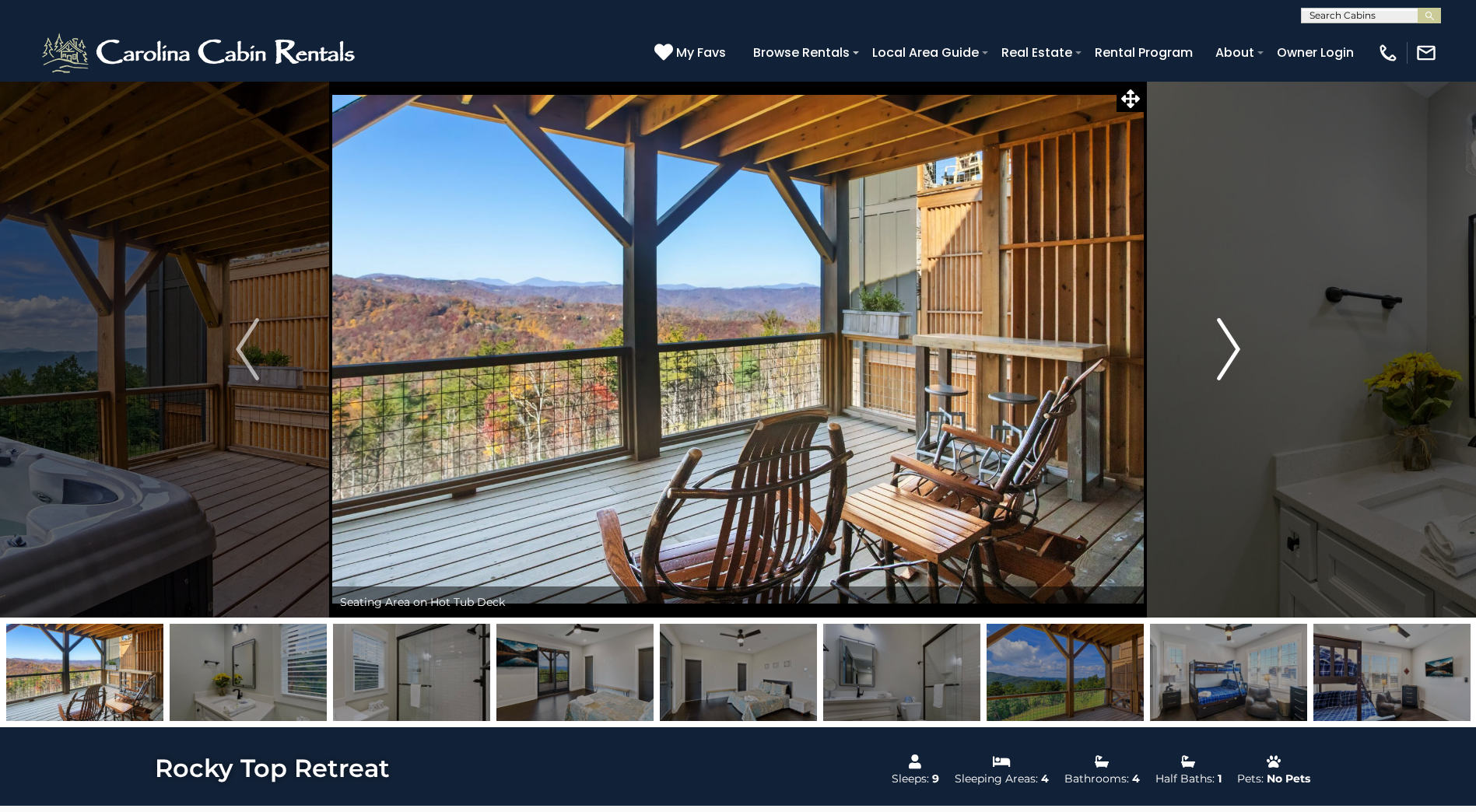
click at [1230, 342] on img "Next" at bounding box center [1228, 349] width 23 height 62
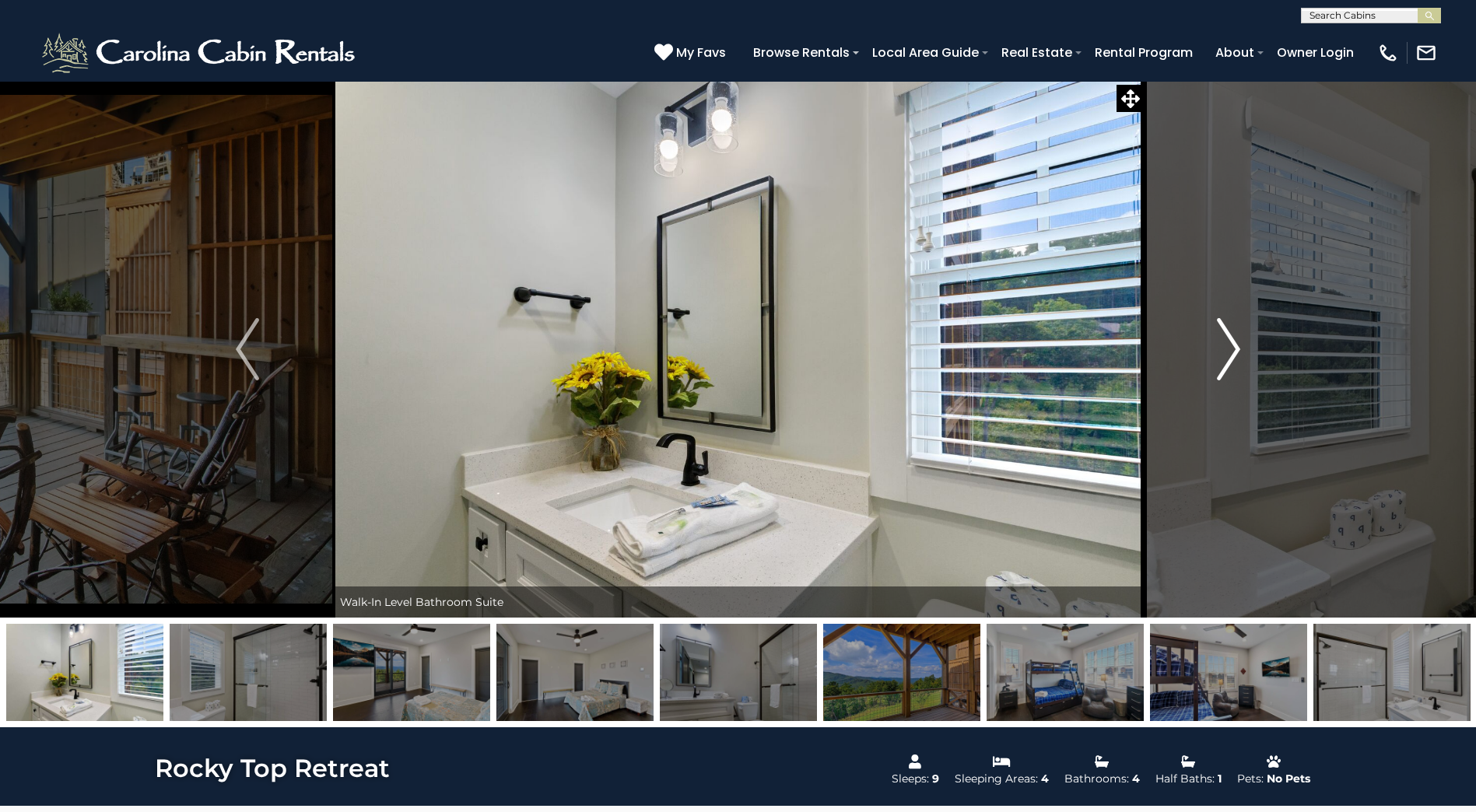
click at [1230, 342] on img "Next" at bounding box center [1228, 349] width 23 height 62
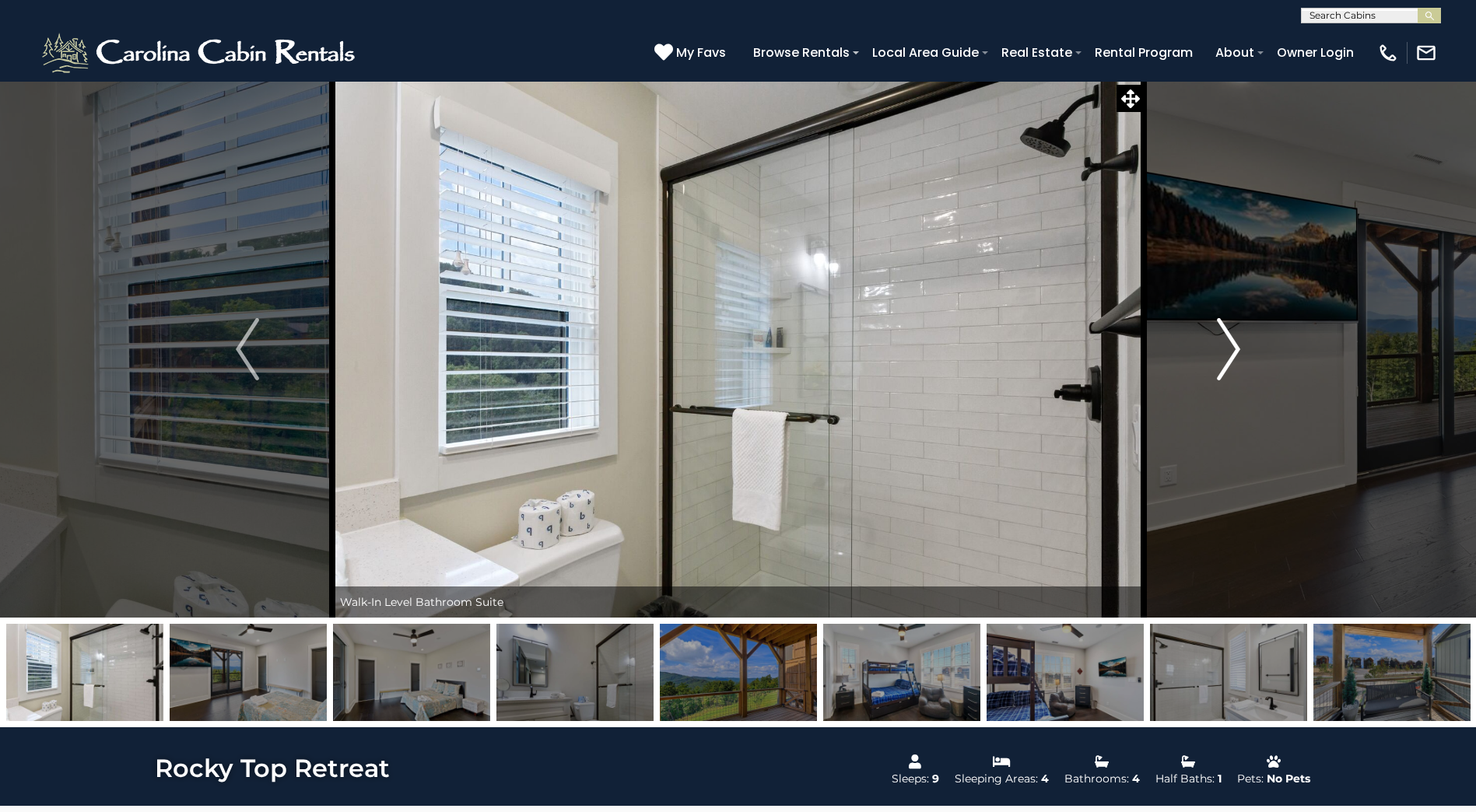
click at [1230, 342] on img "Next" at bounding box center [1228, 349] width 23 height 62
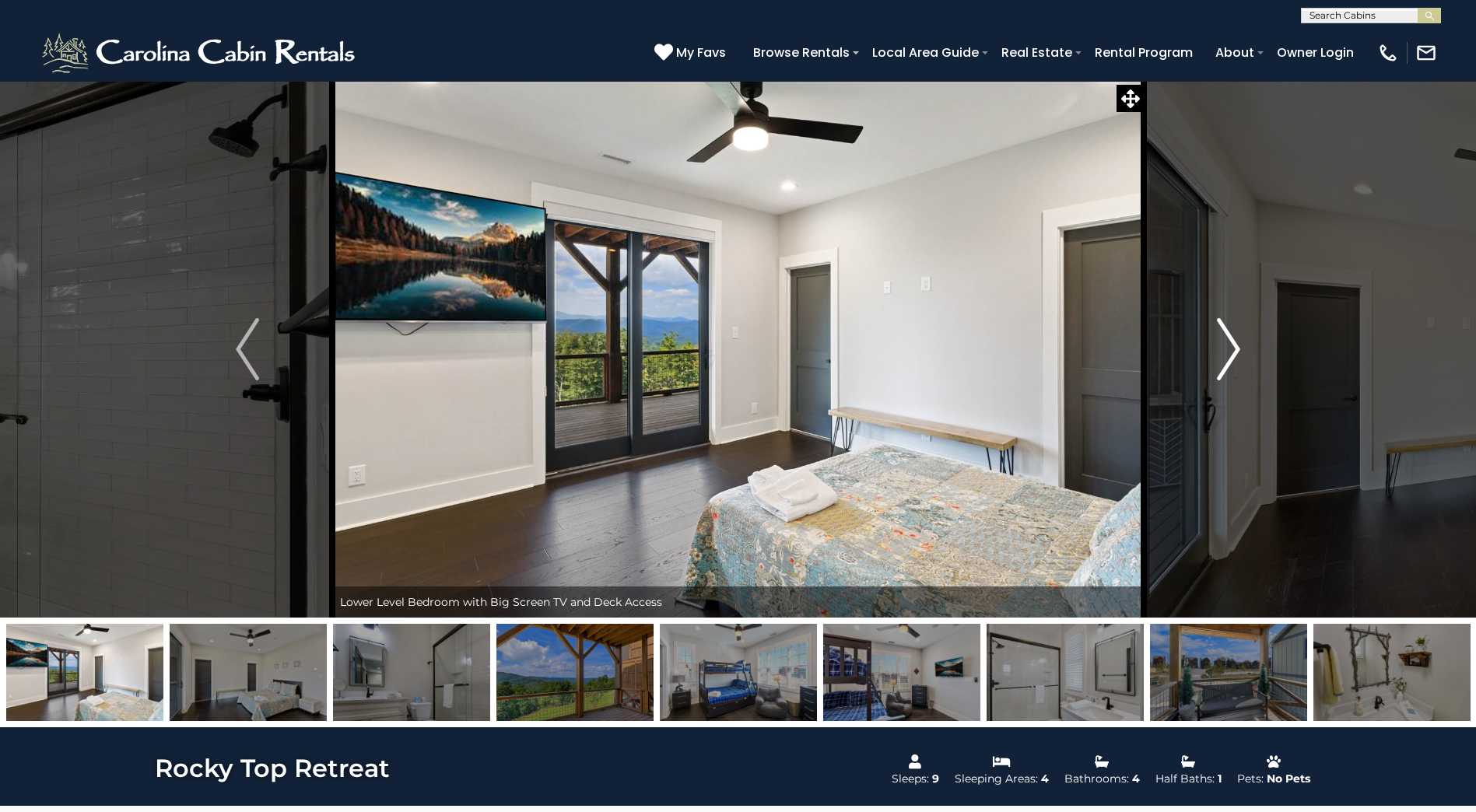
click at [1230, 342] on img "Next" at bounding box center [1228, 349] width 23 height 62
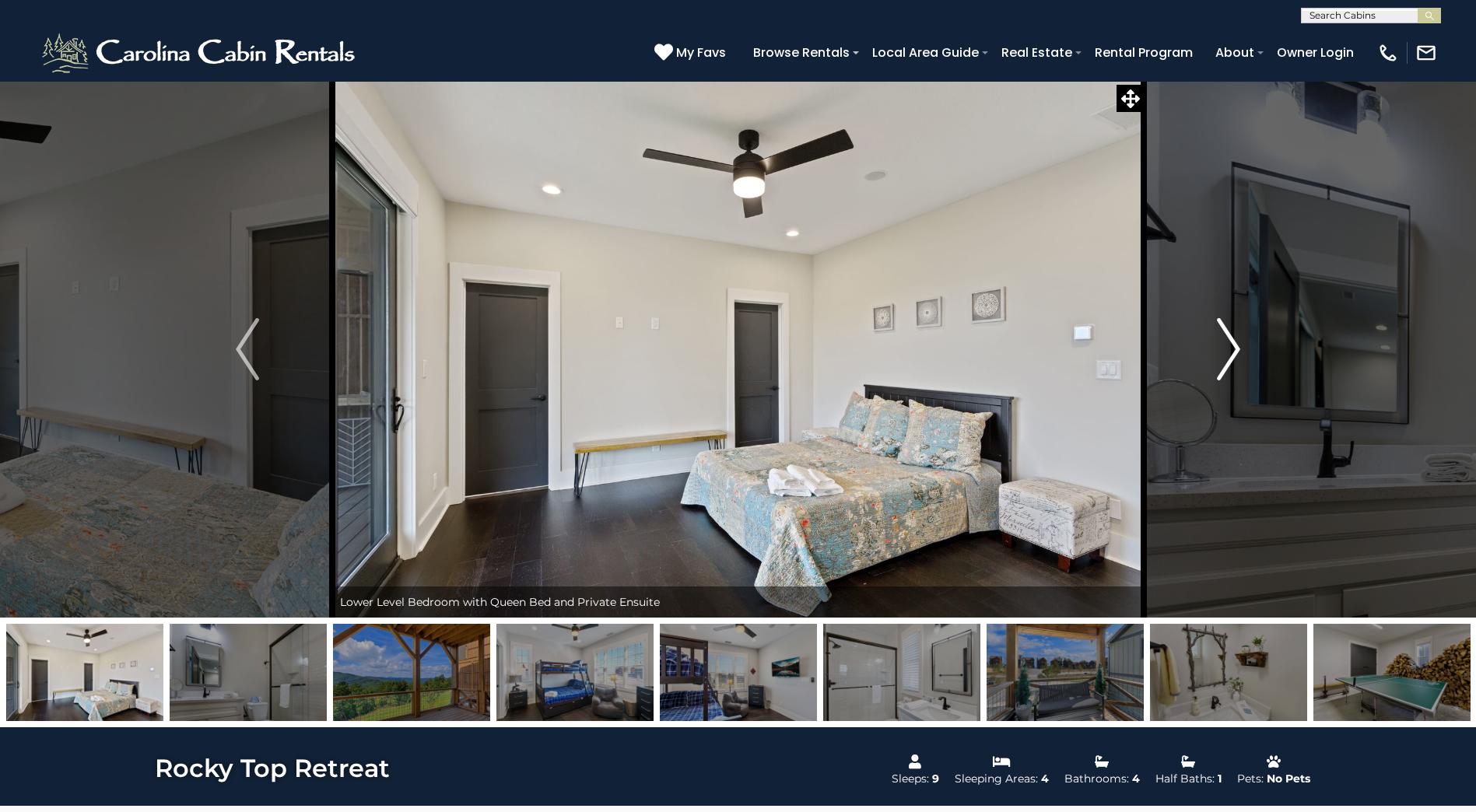
click at [1230, 342] on img "Next" at bounding box center [1228, 349] width 23 height 62
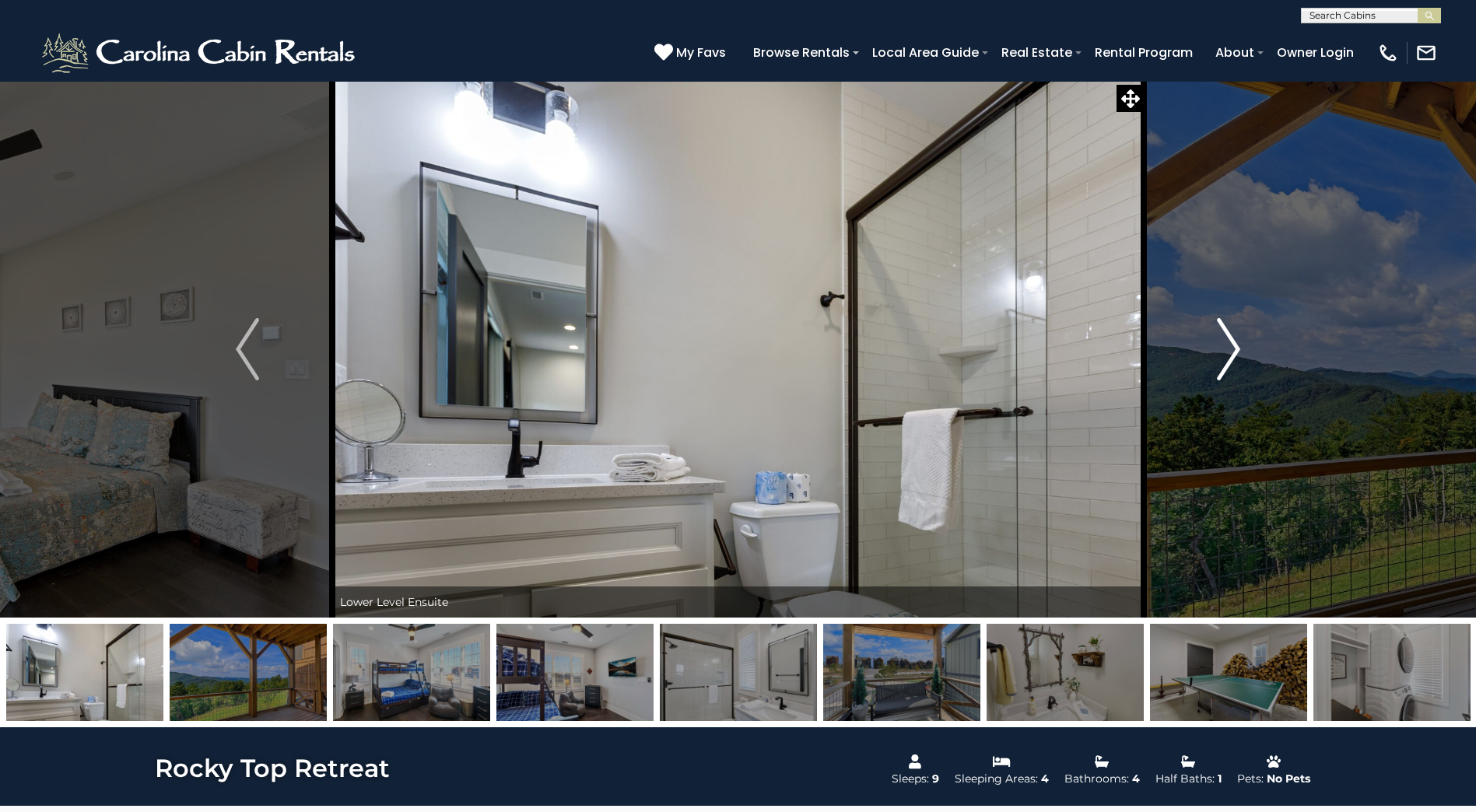
click at [1230, 342] on img "Next" at bounding box center [1228, 349] width 23 height 62
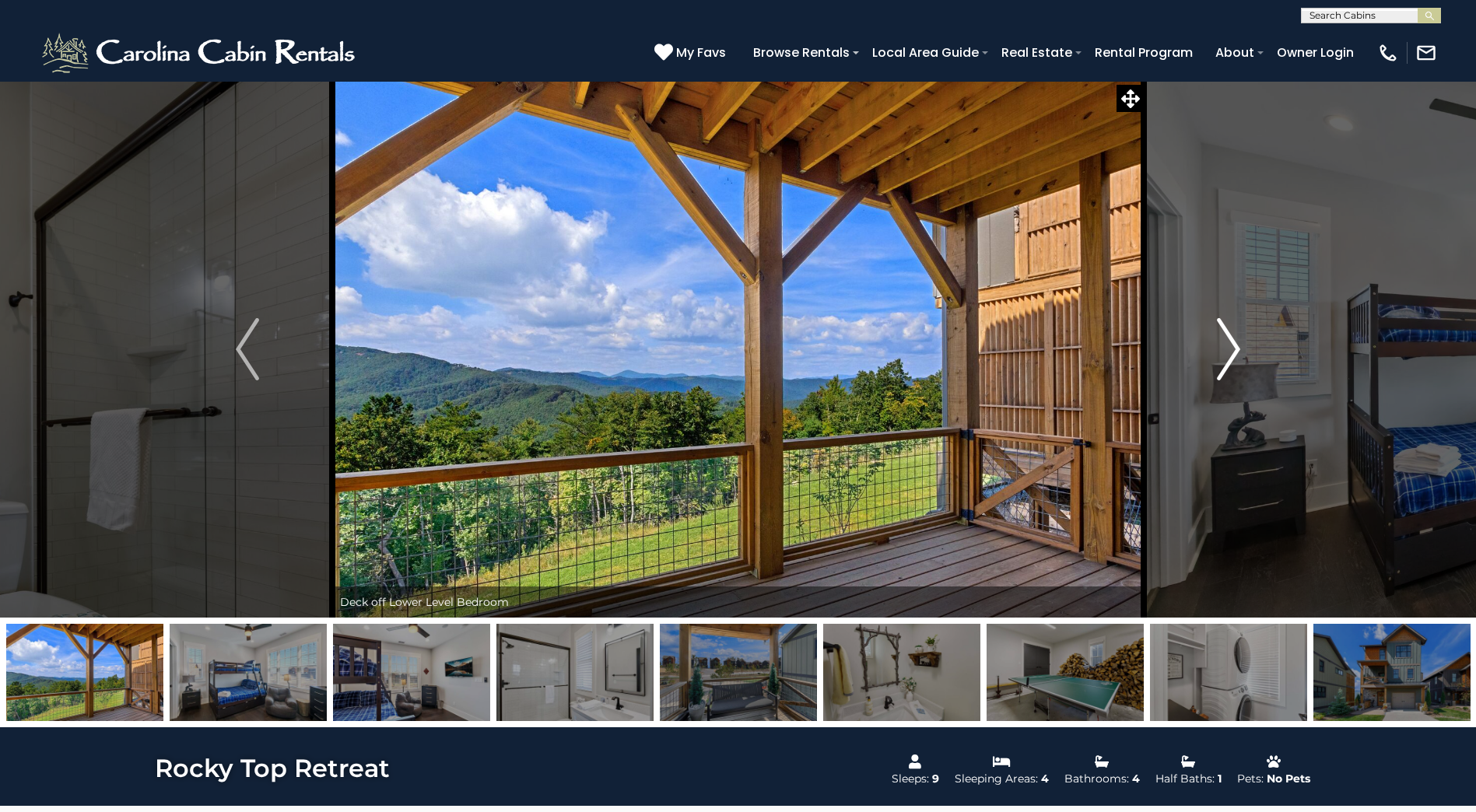
click at [1230, 342] on img "Next" at bounding box center [1228, 349] width 23 height 62
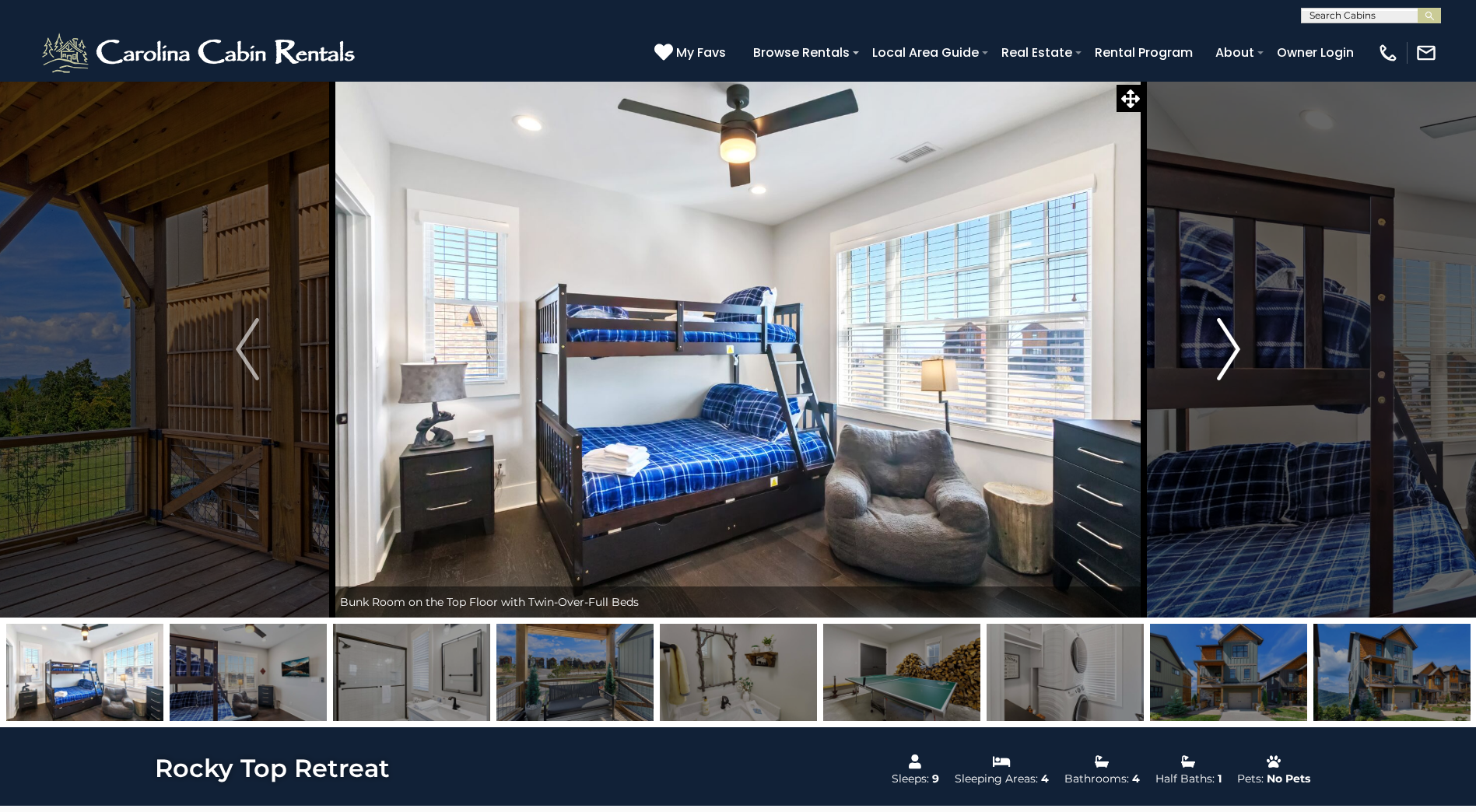
click at [1230, 342] on img "Next" at bounding box center [1228, 349] width 23 height 62
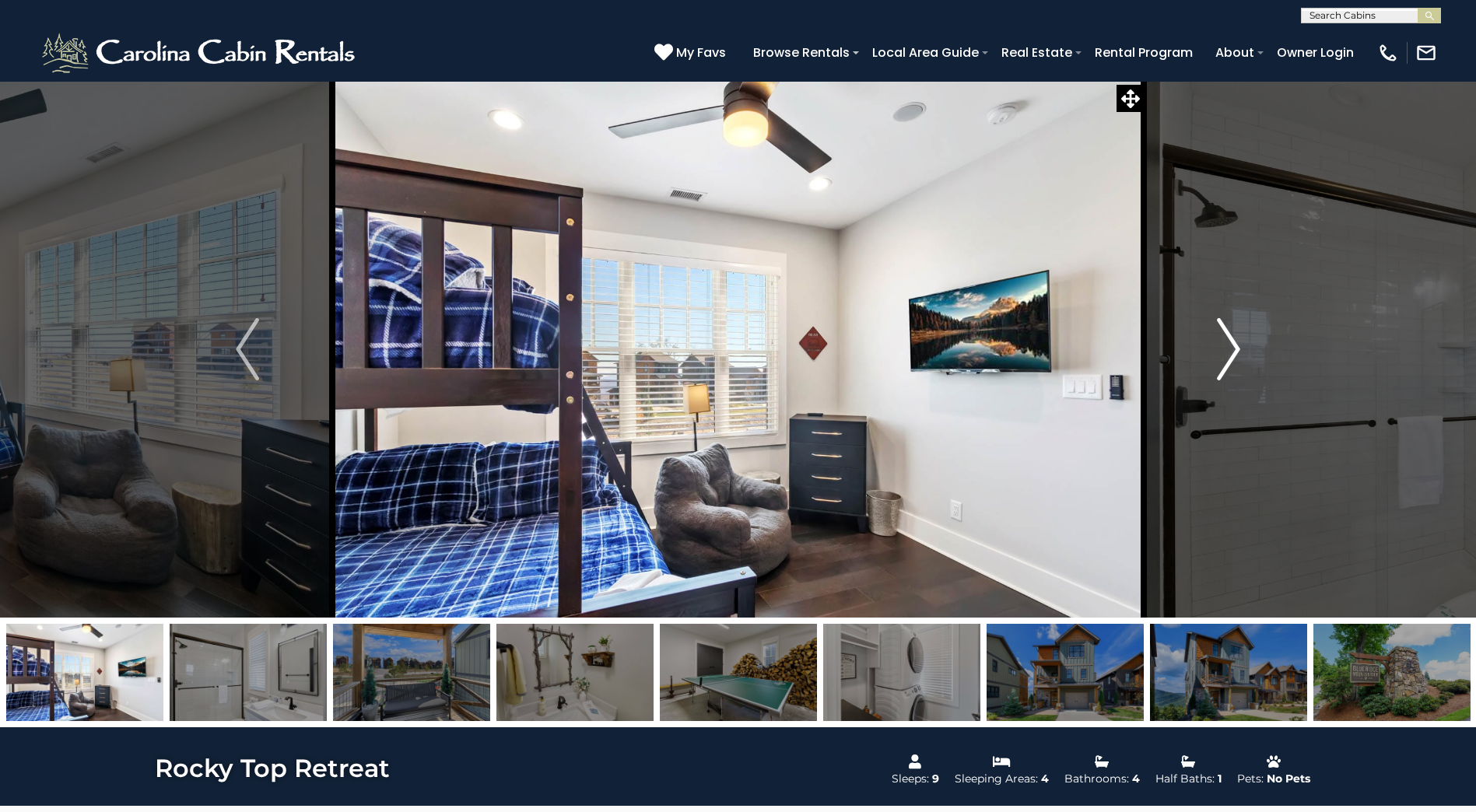
click at [1230, 342] on img "Next" at bounding box center [1228, 349] width 23 height 62
